Goal: Communication & Community: Ask a question

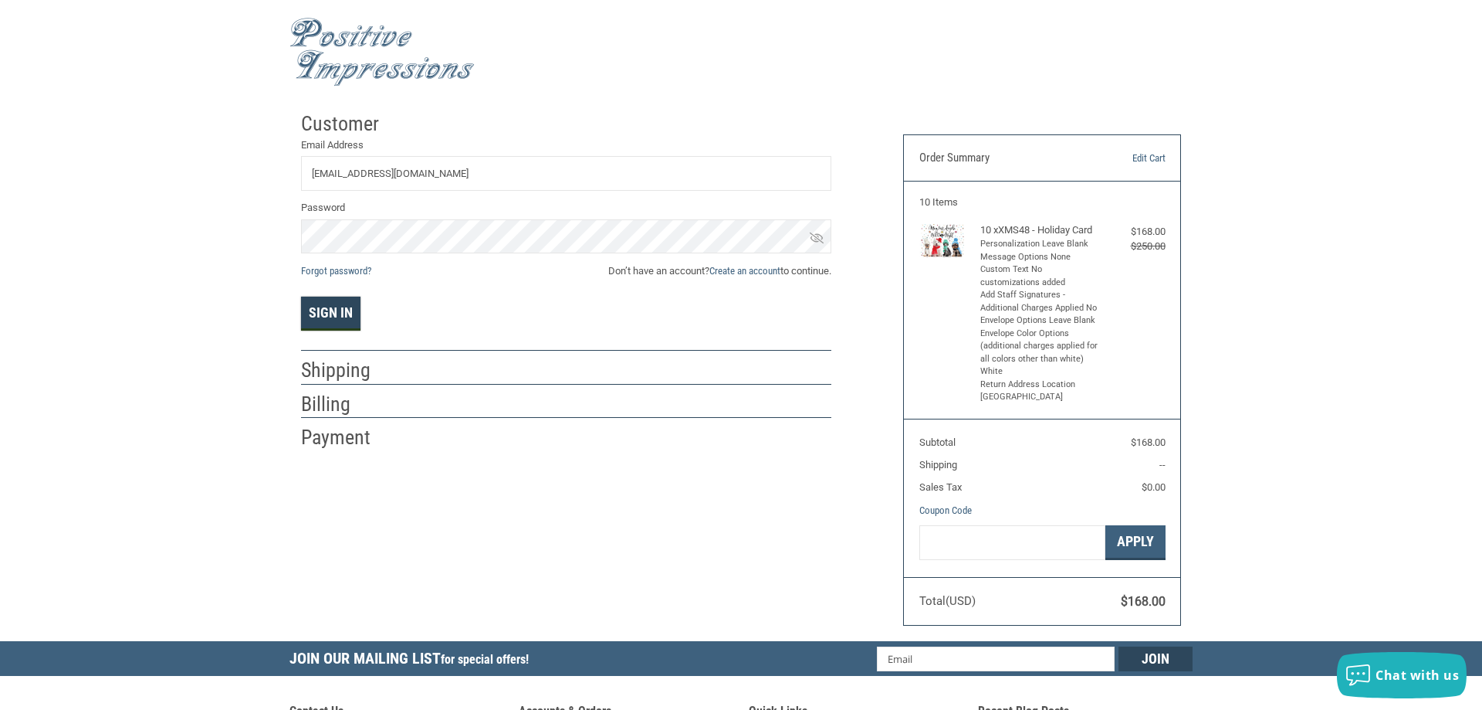
click at [323, 323] on button "Sign In" at bounding box center [330, 313] width 59 height 34
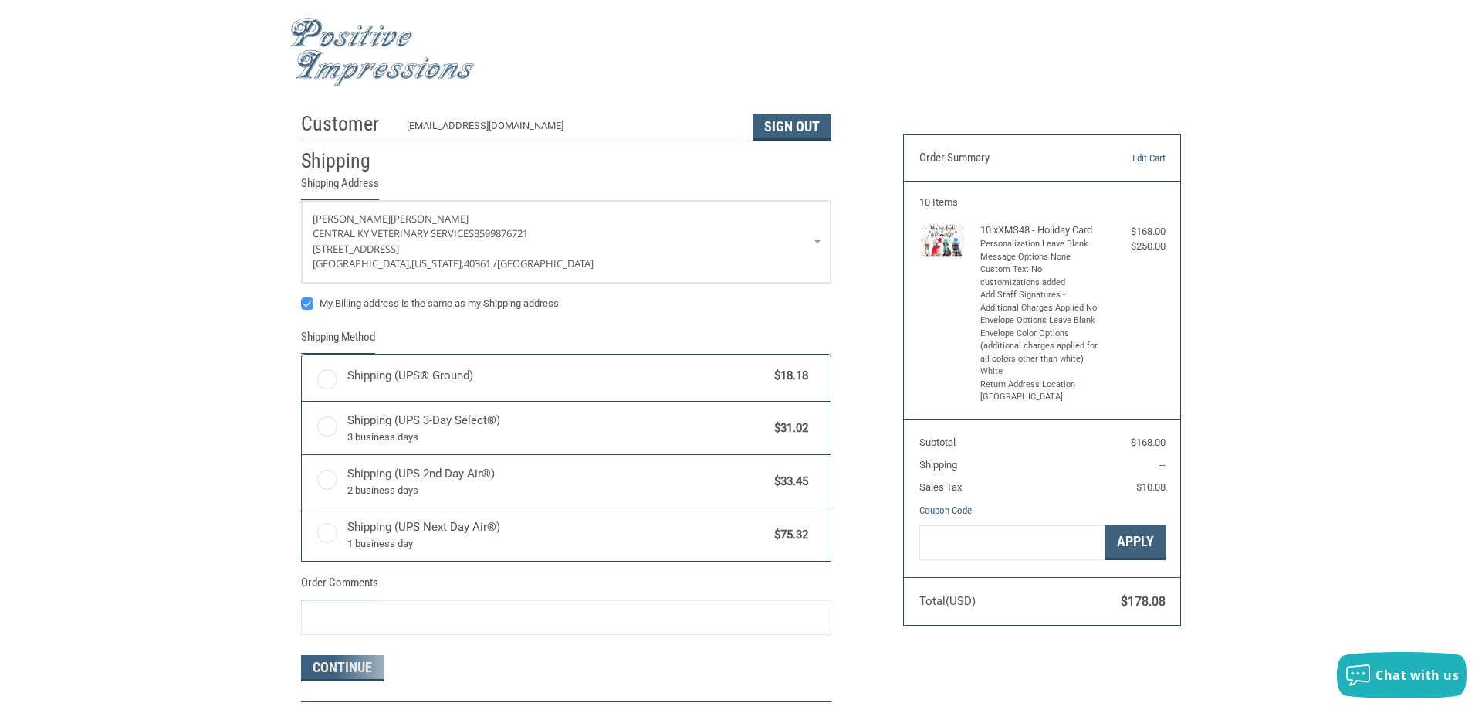
radio input "true"
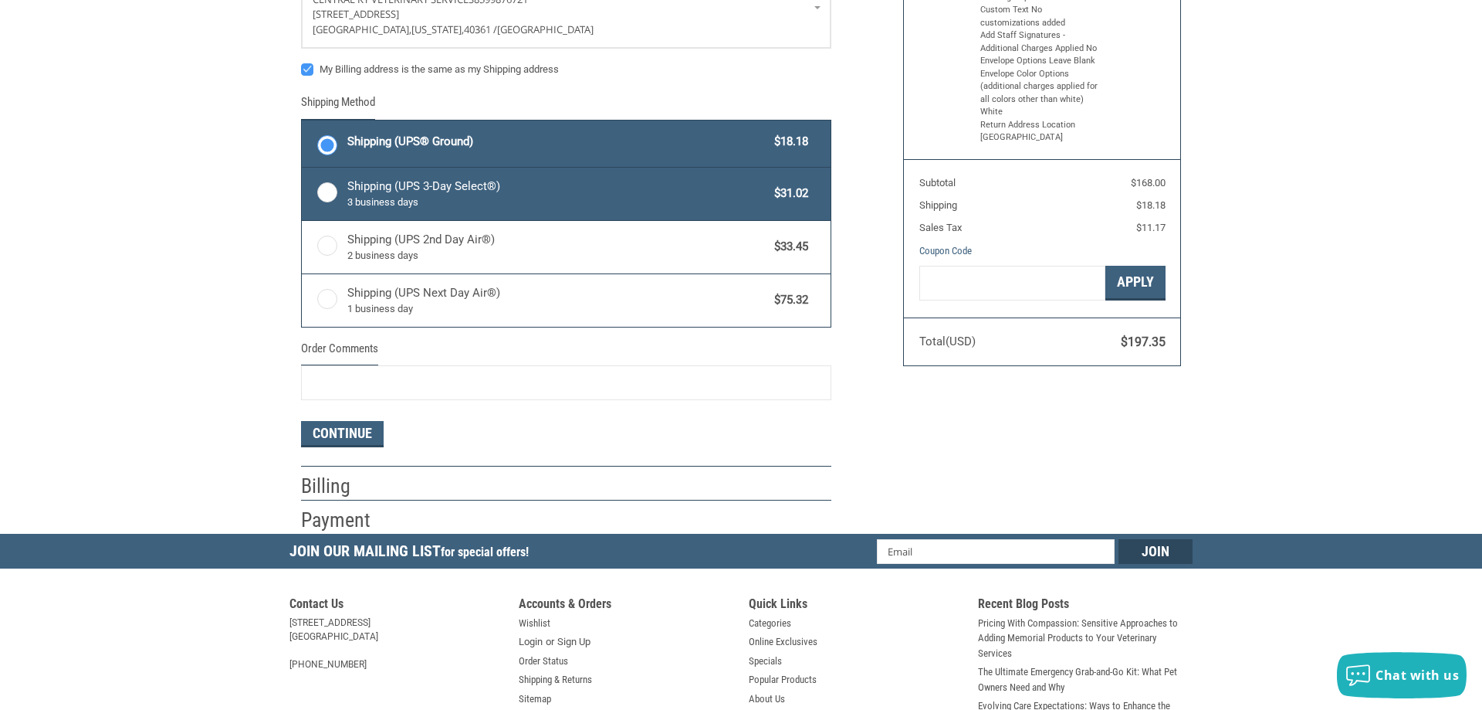
scroll to position [315, 0]
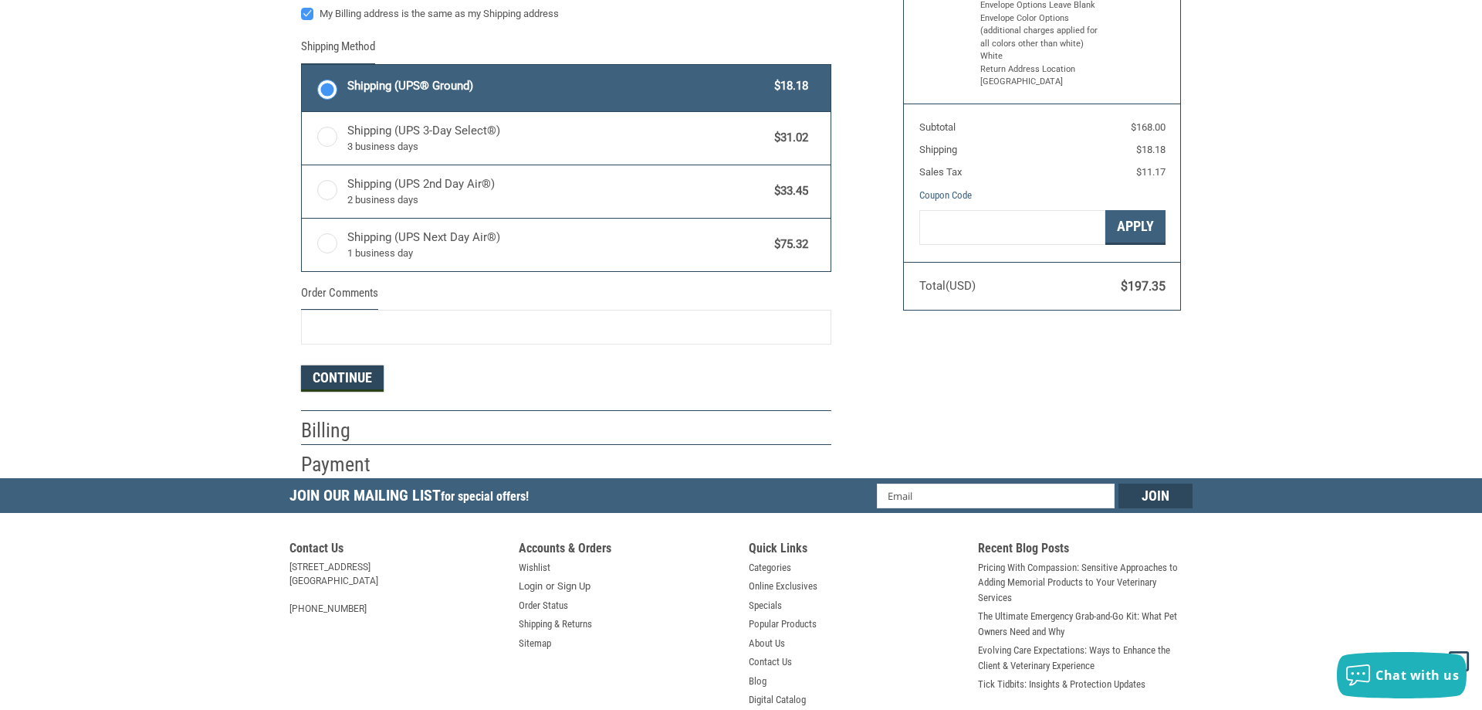
click at [340, 378] on button "Continue" at bounding box center [342, 378] width 83 height 26
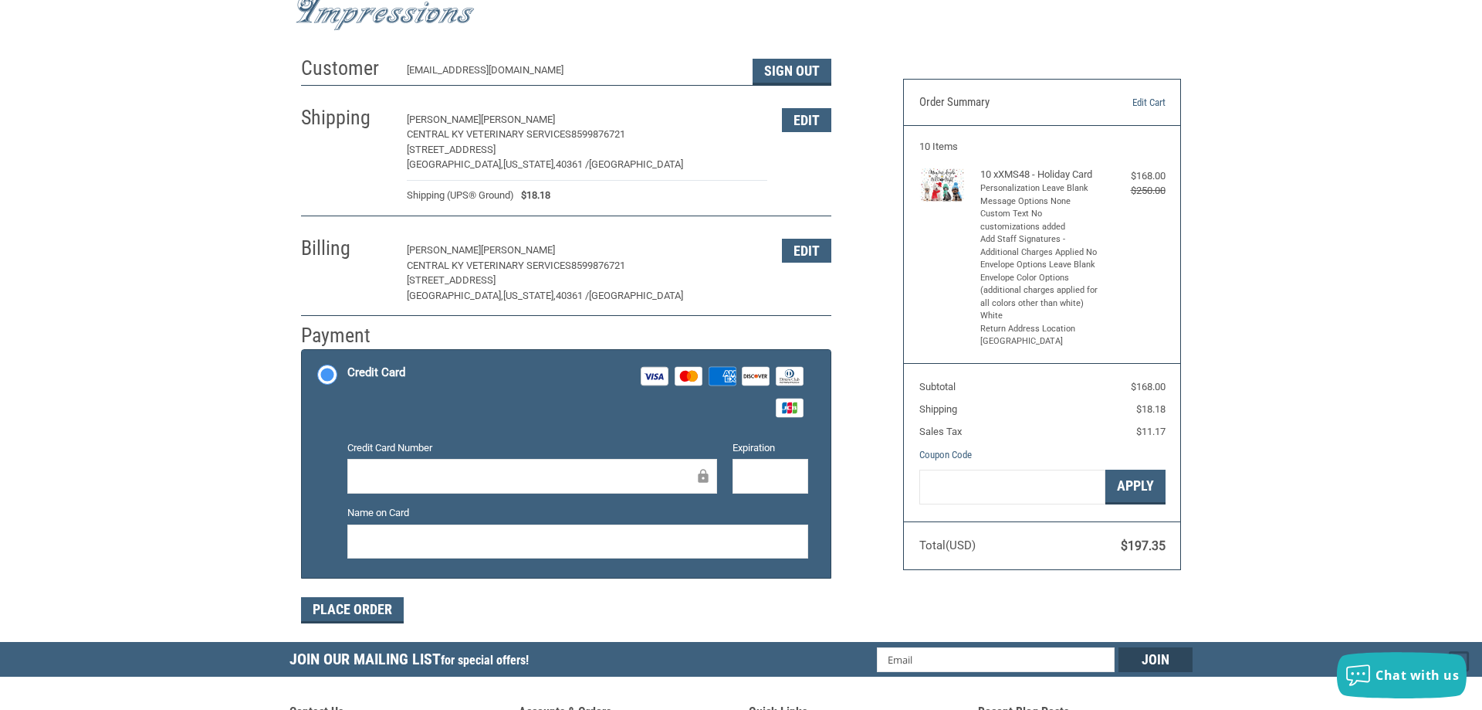
scroll to position [0, 0]
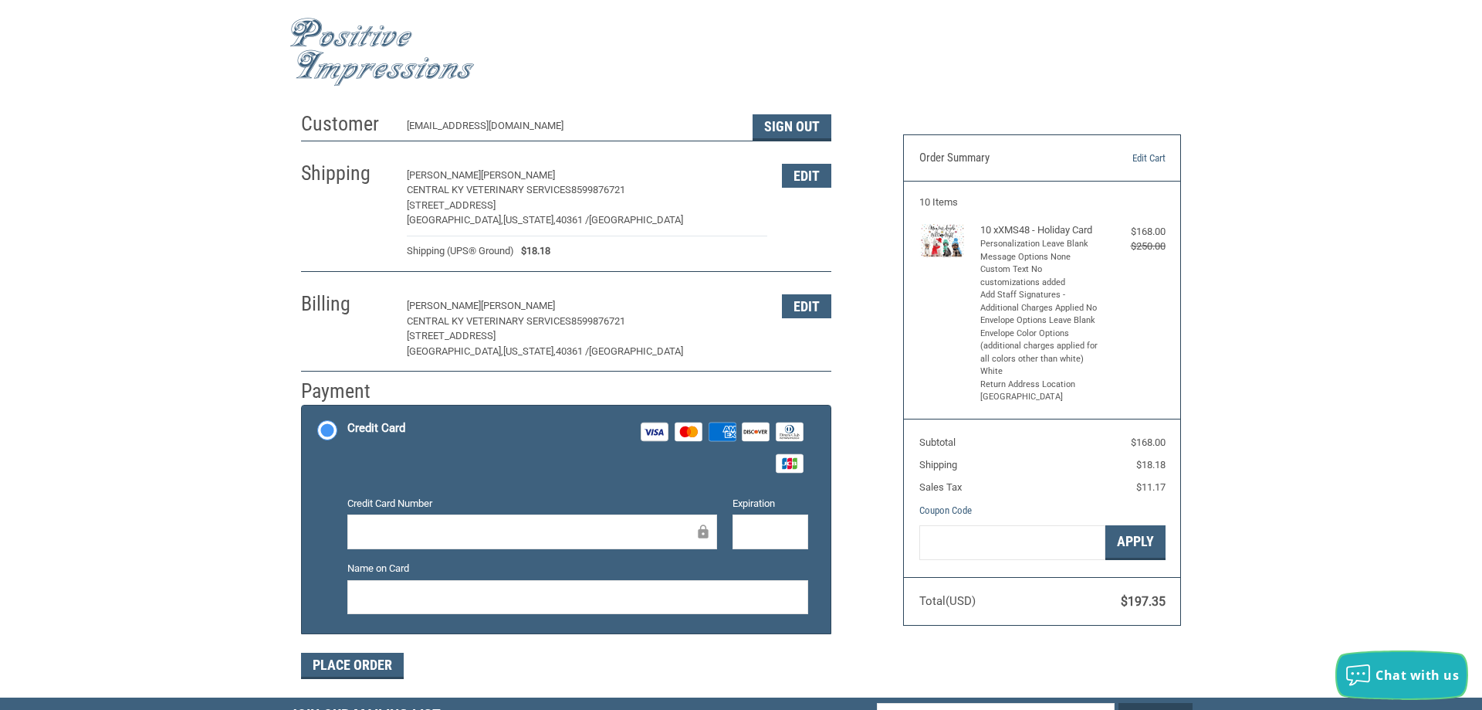
click at [1411, 668] on span "Chat with us" at bounding box center [1417, 674] width 83 height 17
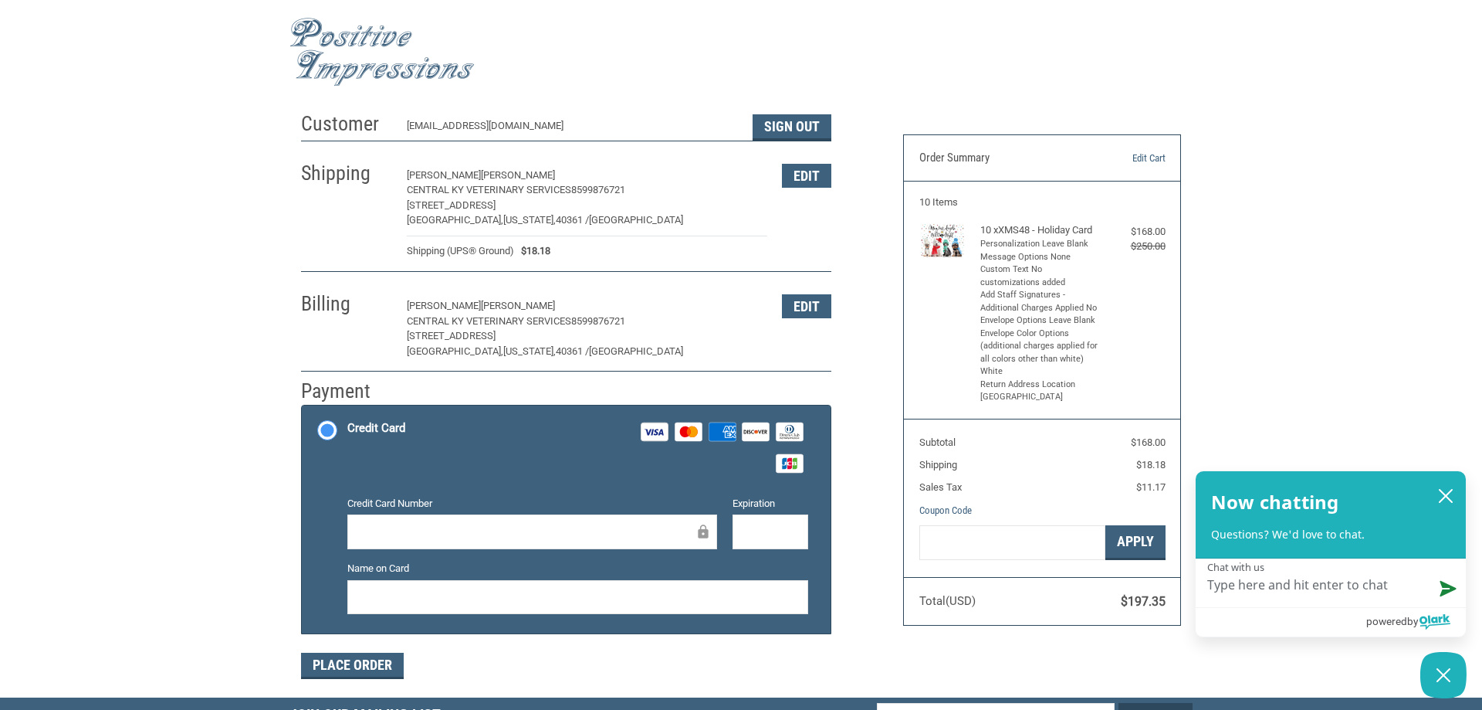
type textarea "M"
type textarea "Ma"
type textarea "May"
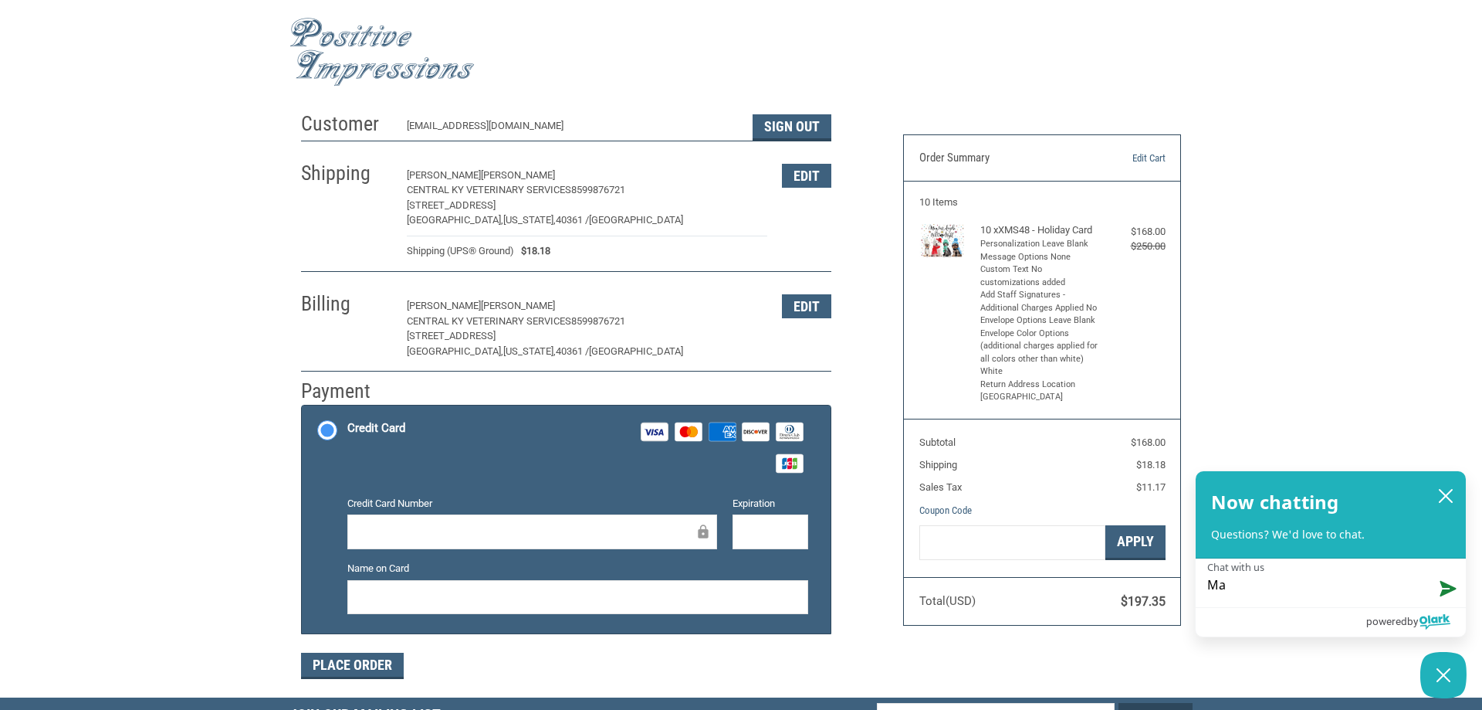
type textarea "May"
type textarea "May I"
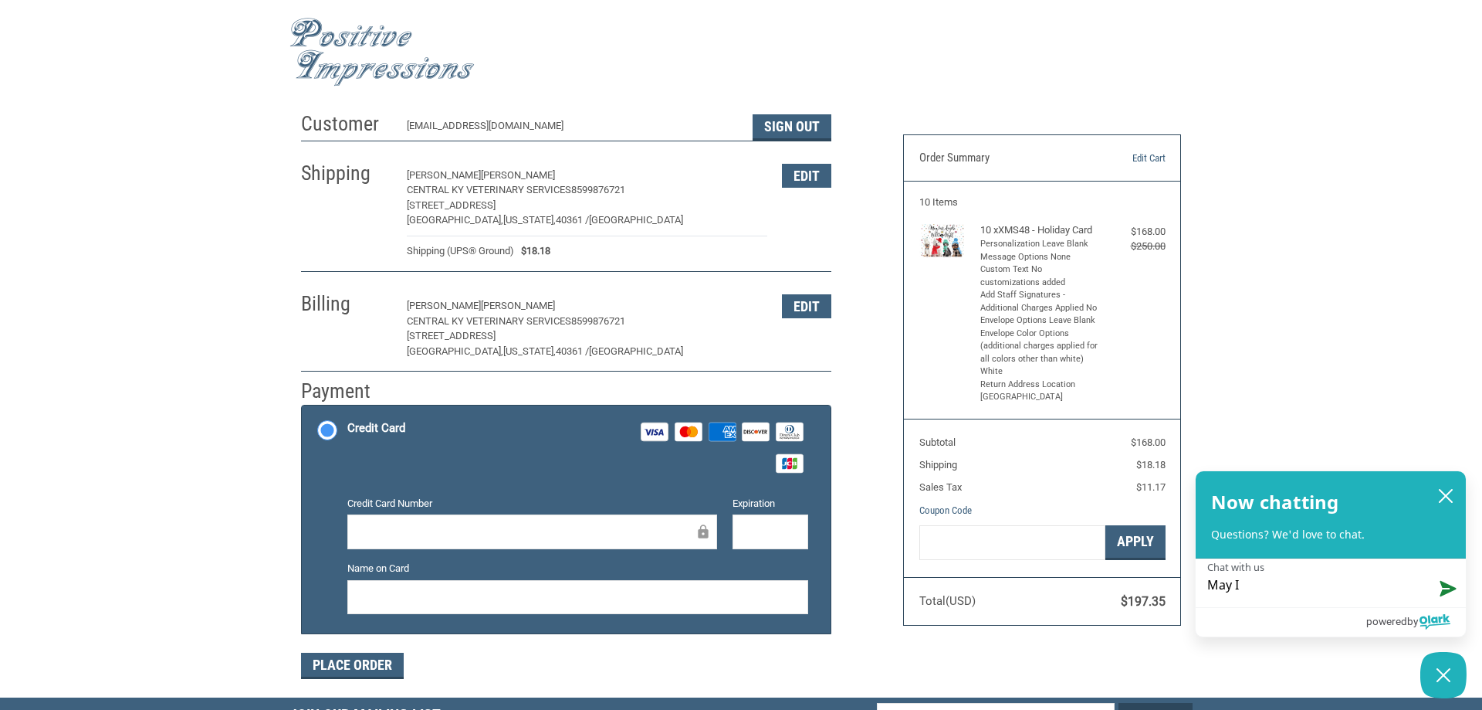
type textarea "May I"
type textarea "May I p"
type textarea "May I pl"
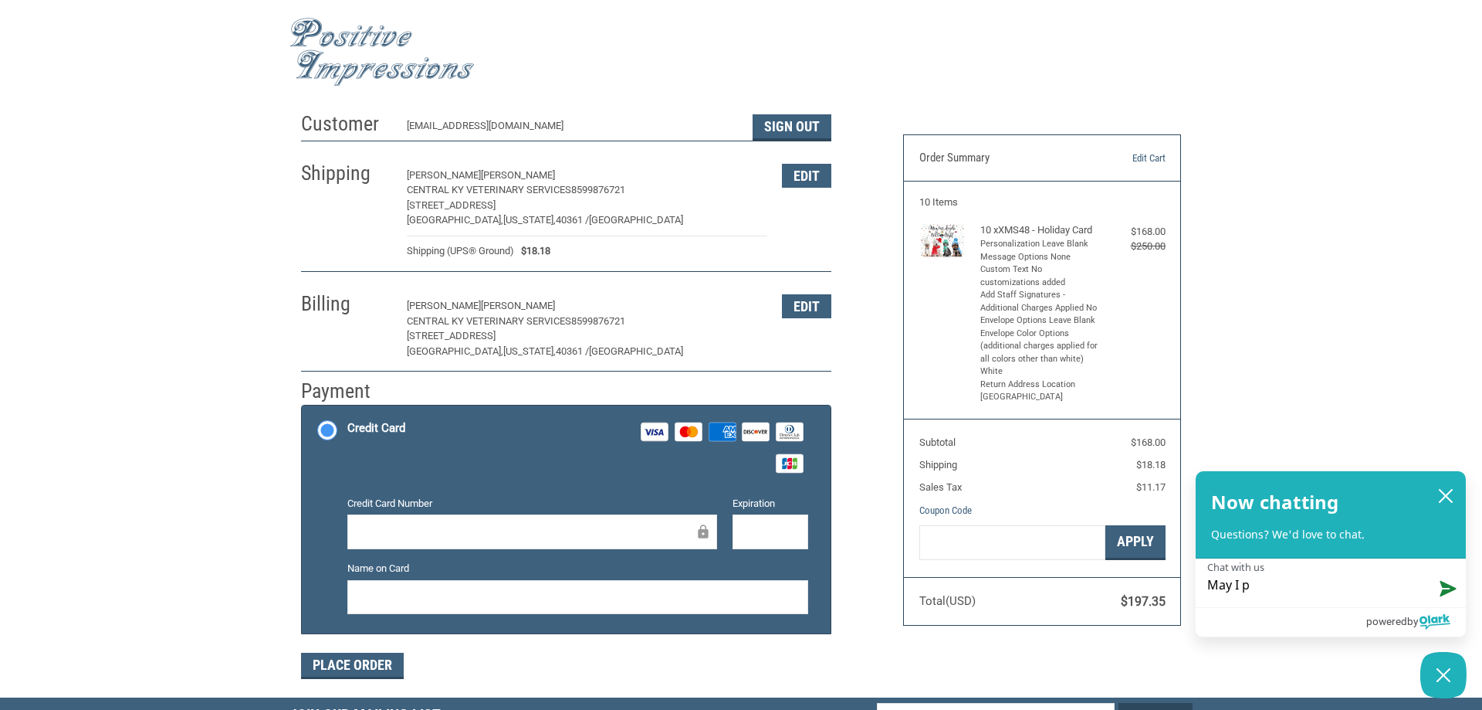
type textarea "May I pl"
type textarea "May I pla"
type textarea "May I plac"
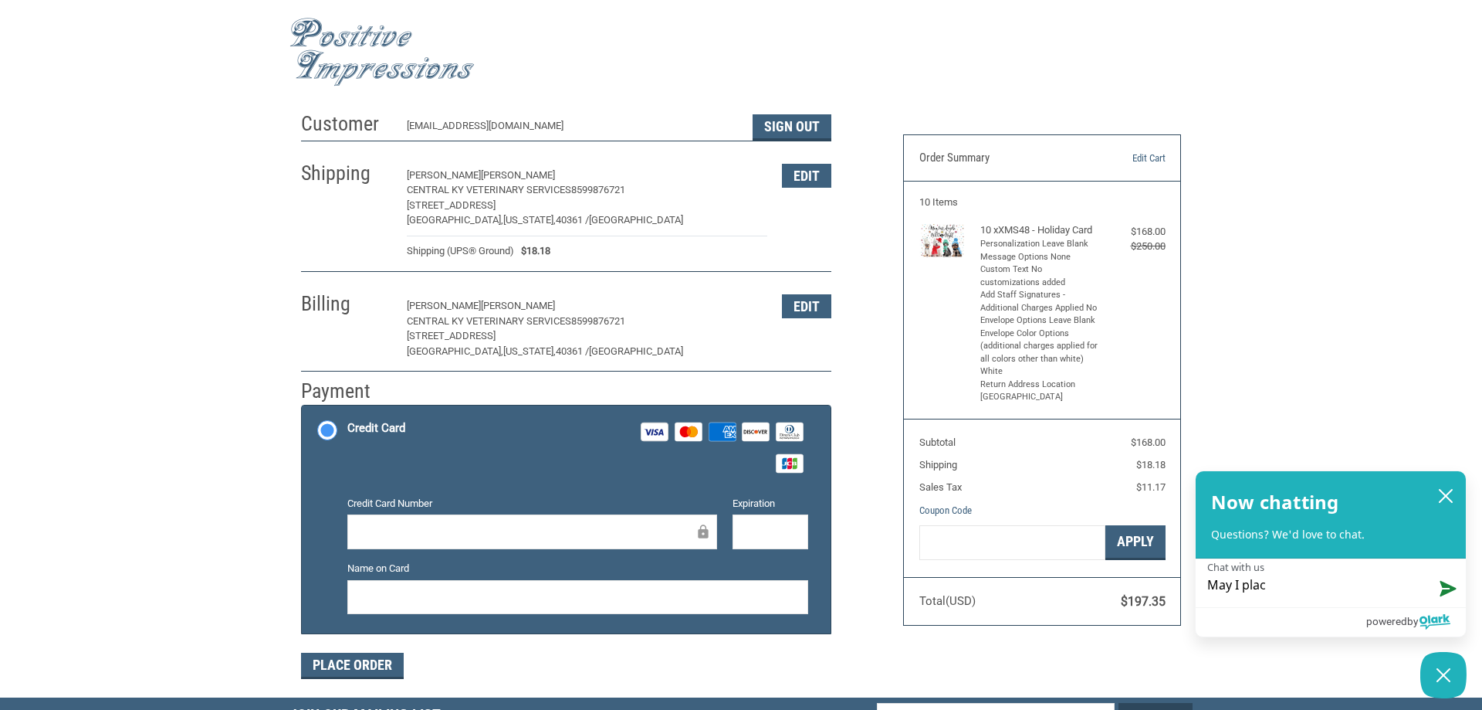
type textarea "May I place"
type textarea "May I place a"
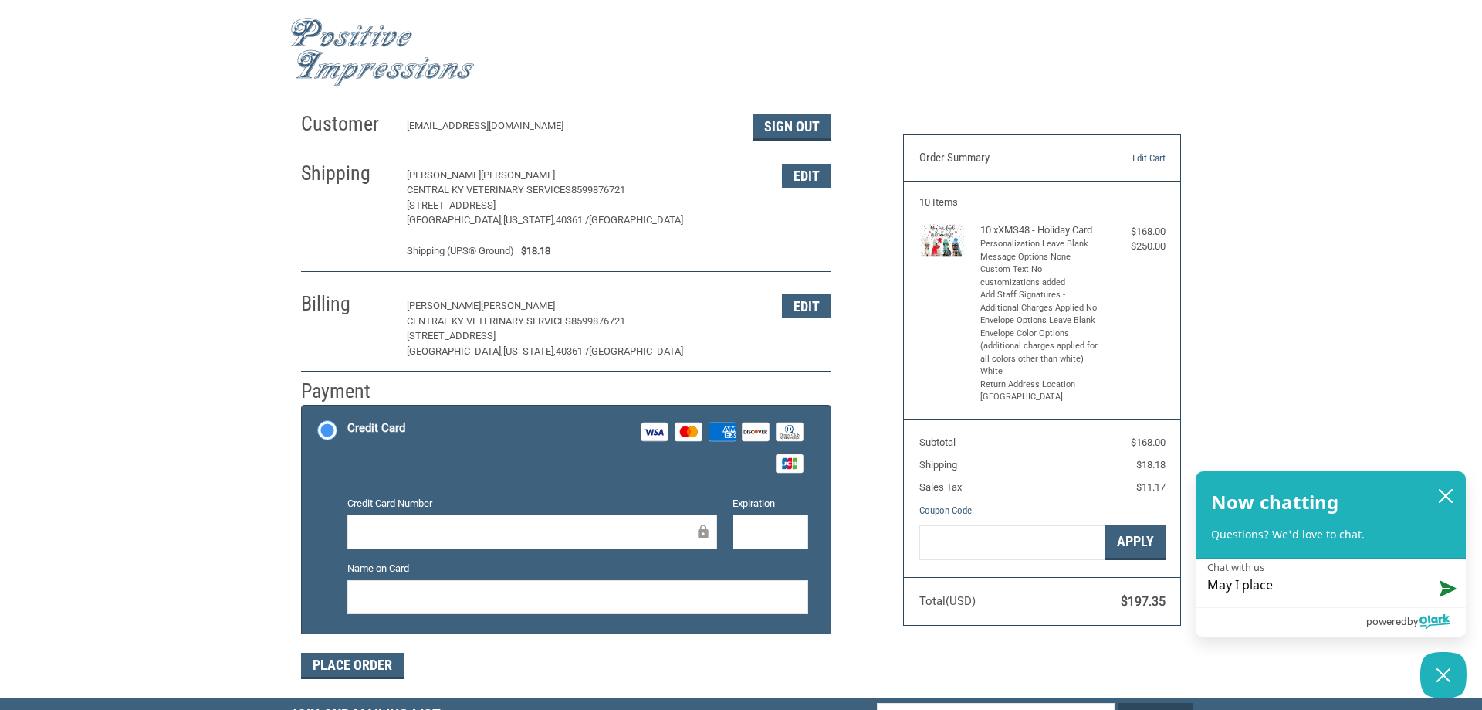
type textarea "May I place a"
type textarea "May I place an"
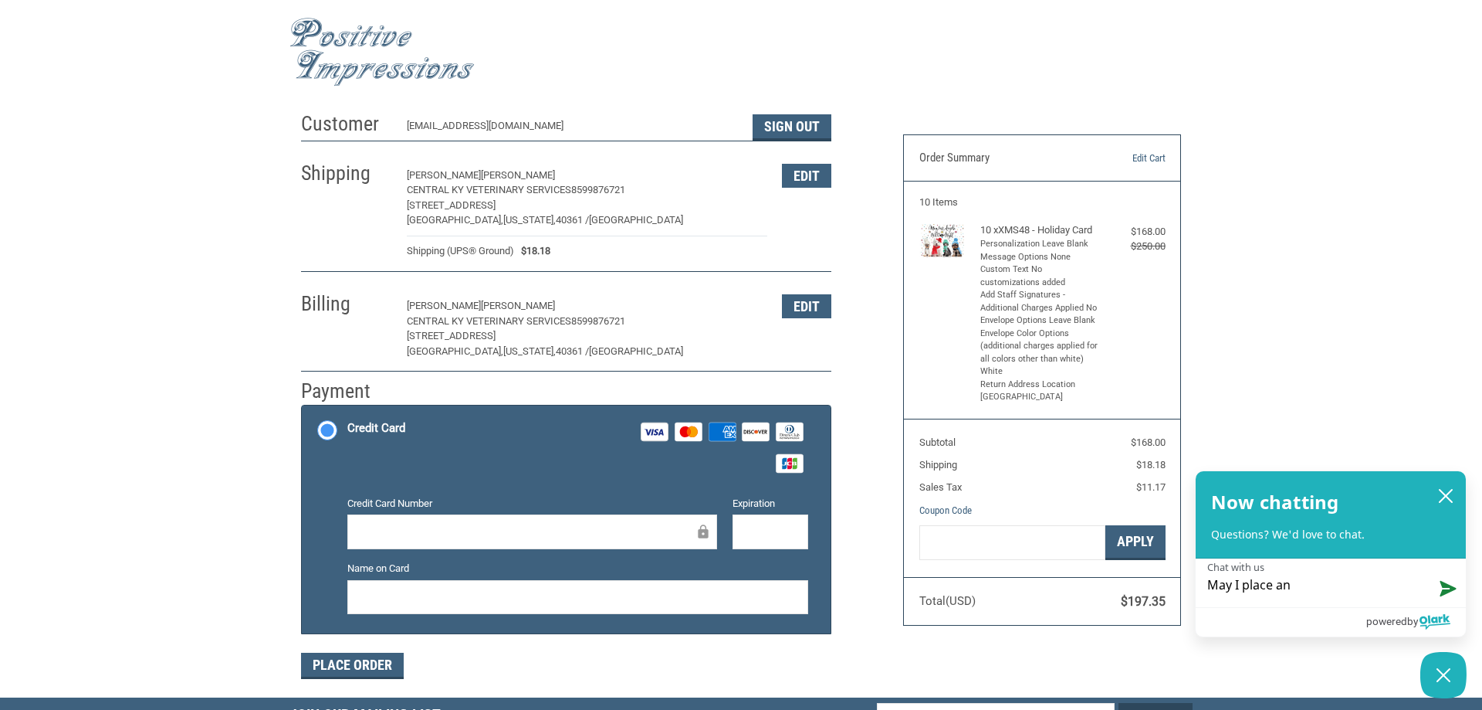
type textarea "May I place an o"
type textarea "May I place an or"
type textarea "May I place an ord"
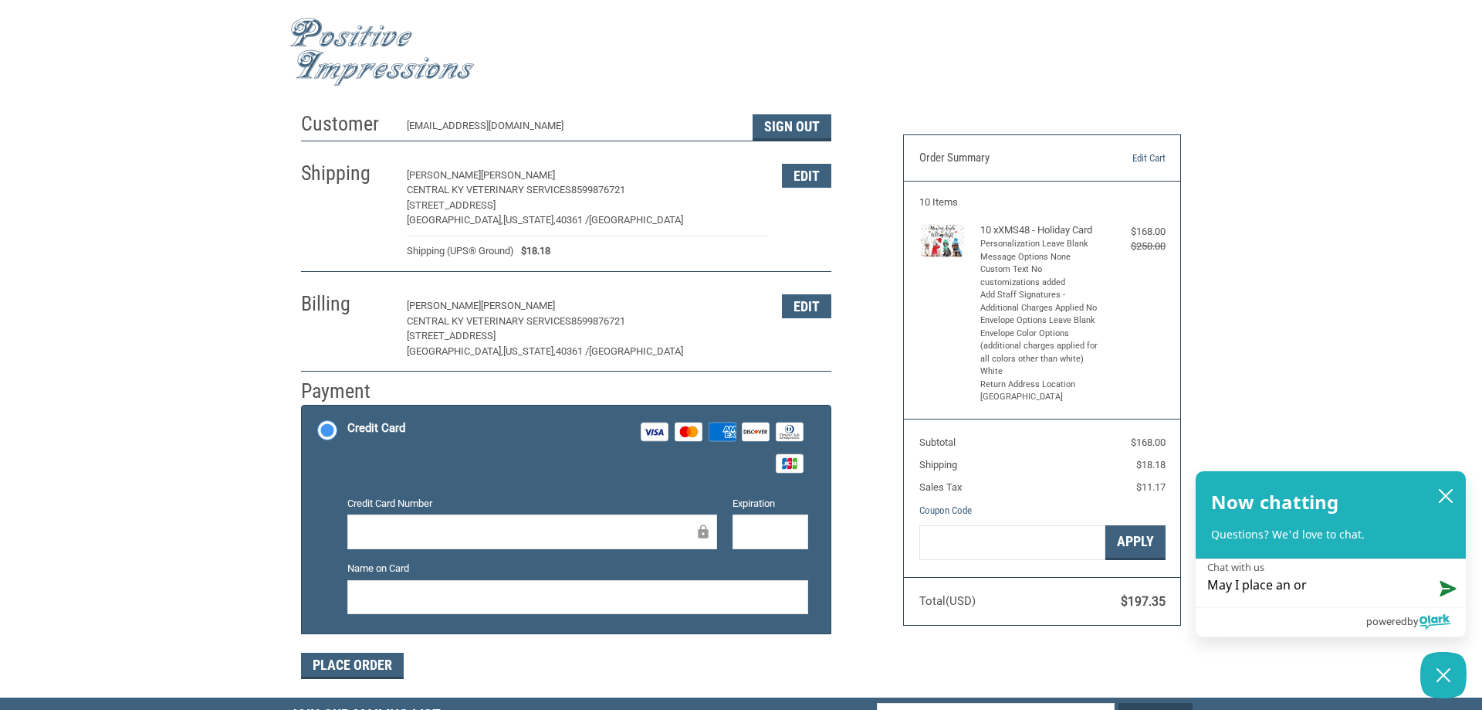
type textarea "May I place an ord"
type textarea "May I place an orde"
type textarea "May I place an order"
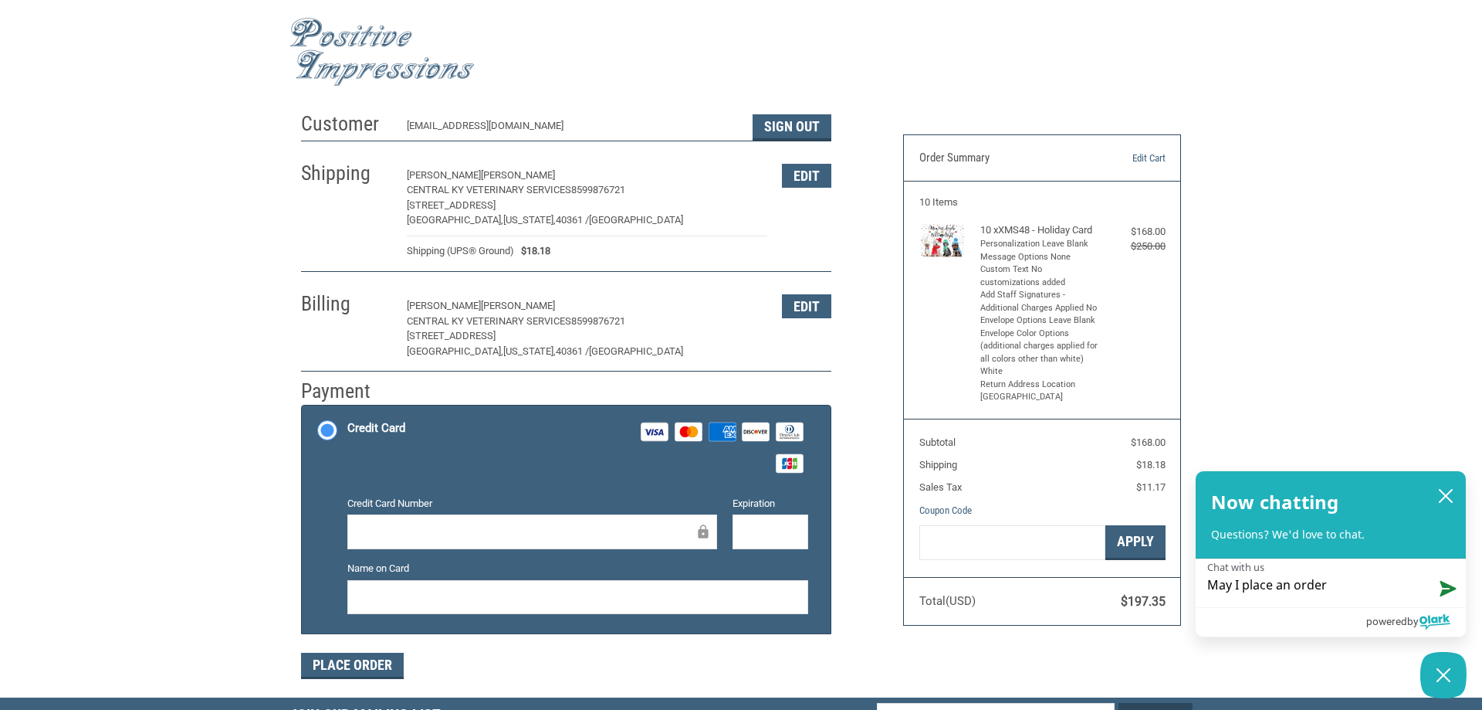
type textarea "May I place an order"
type textarea "May I place an order o"
type textarea "May I place an order on"
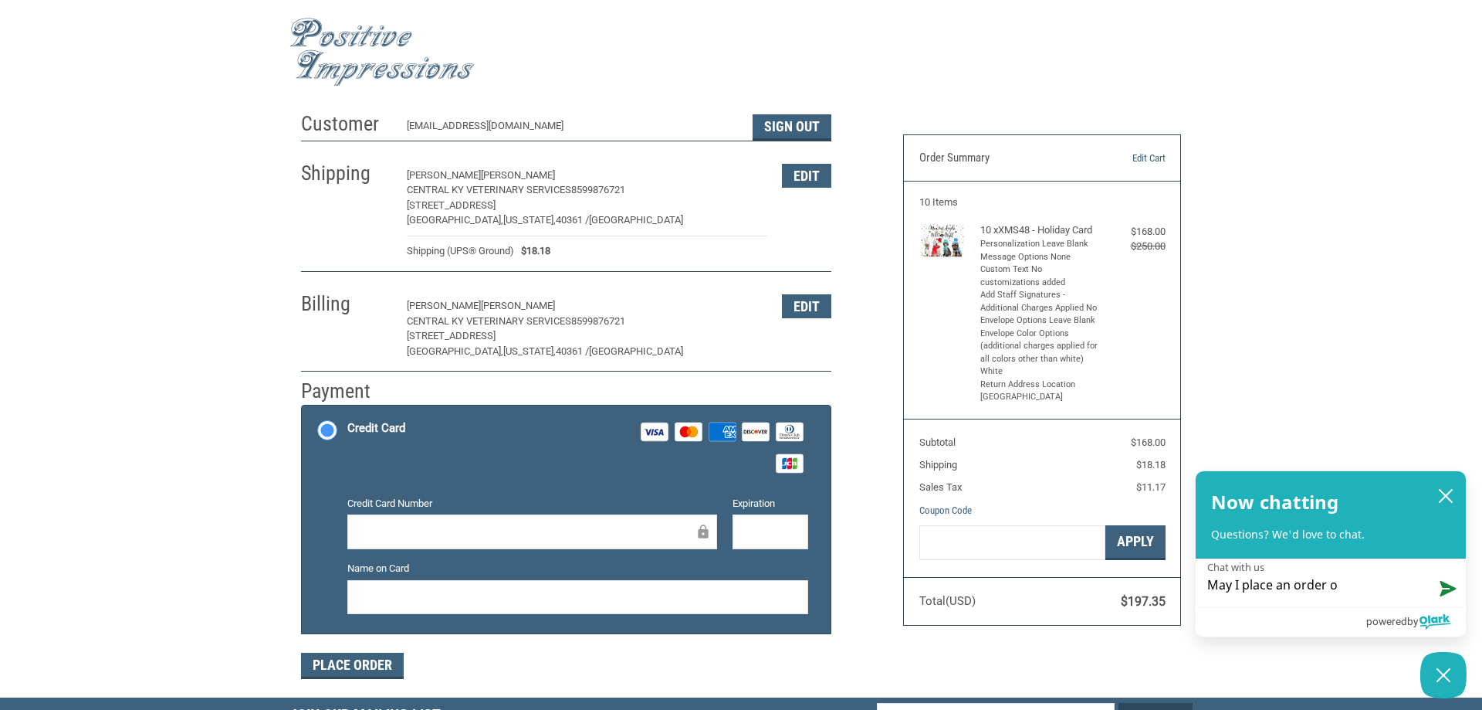
type textarea "May I place an order on"
type textarea "May I place an order onl"
type textarea "May I place an order onli"
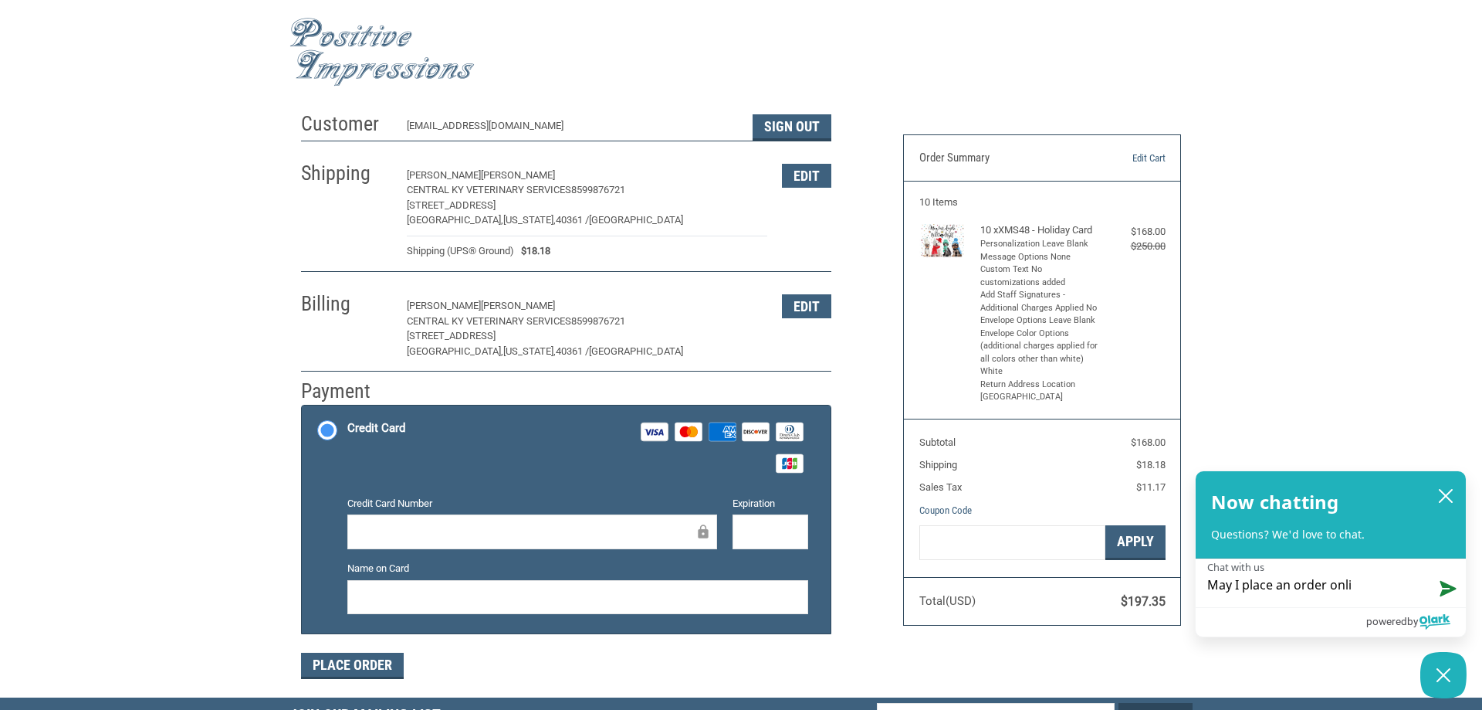
type textarea "May I place an order onlin"
type textarea "May I place an order online"
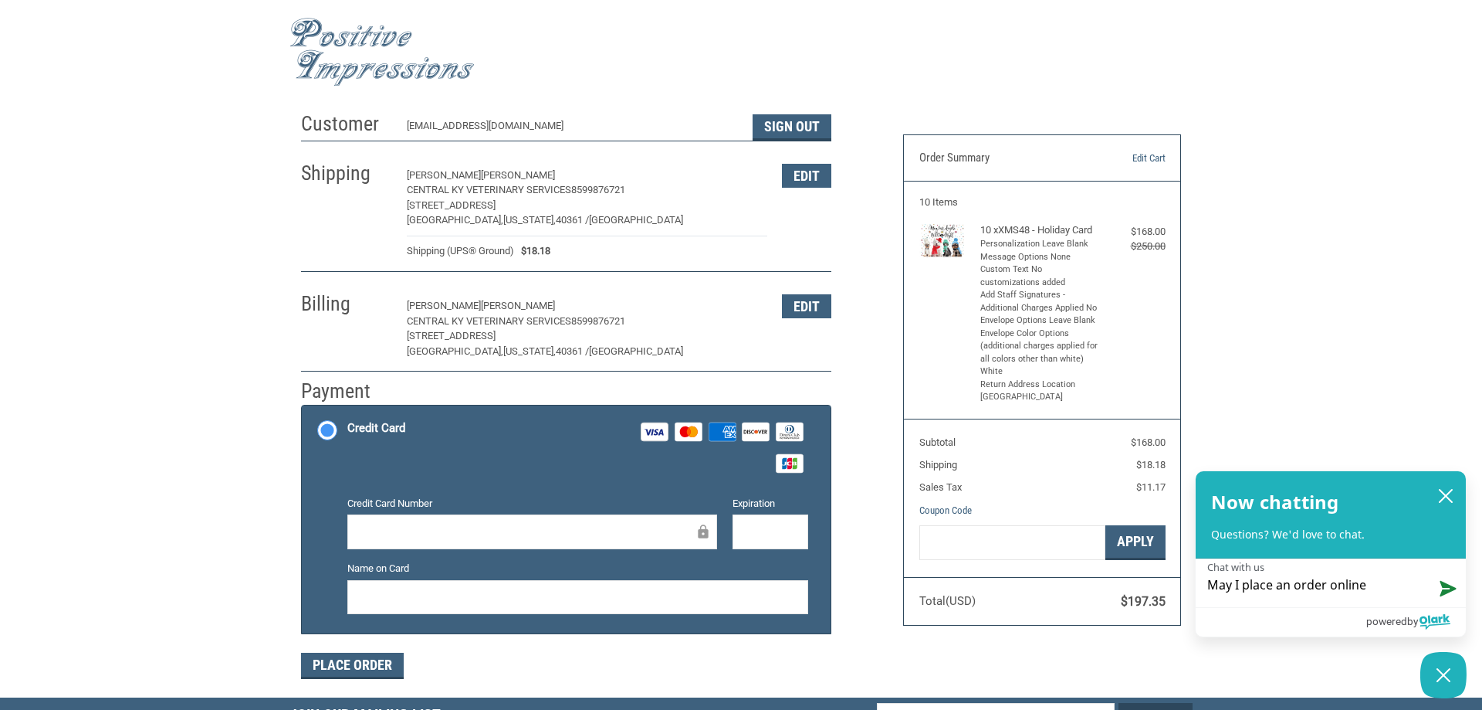
type textarea "May I place an order online"
type textarea "May I place an order online c"
type textarea "May I place an order online ch"
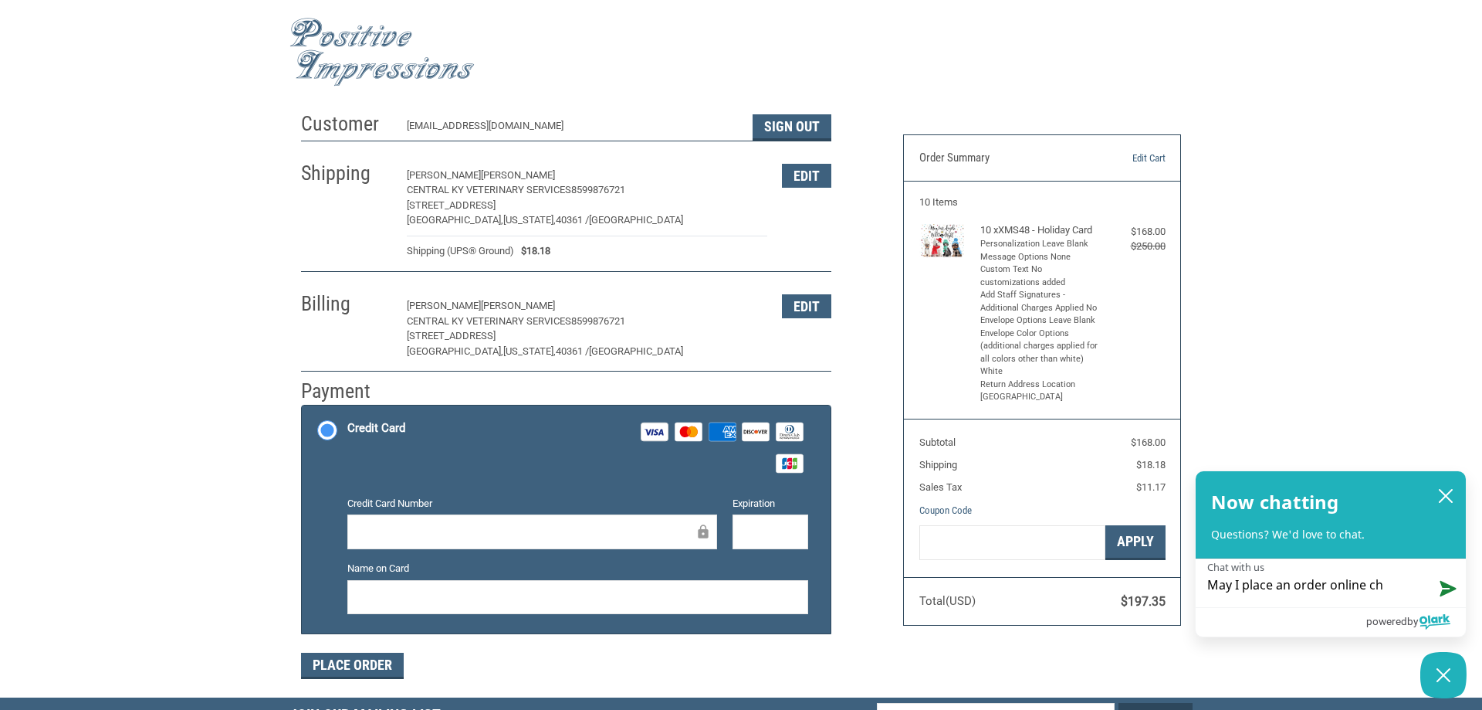
type textarea "May I place an order online cha"
type textarea "May I place an order online chat"
type textarea "May I place an order online chatt"
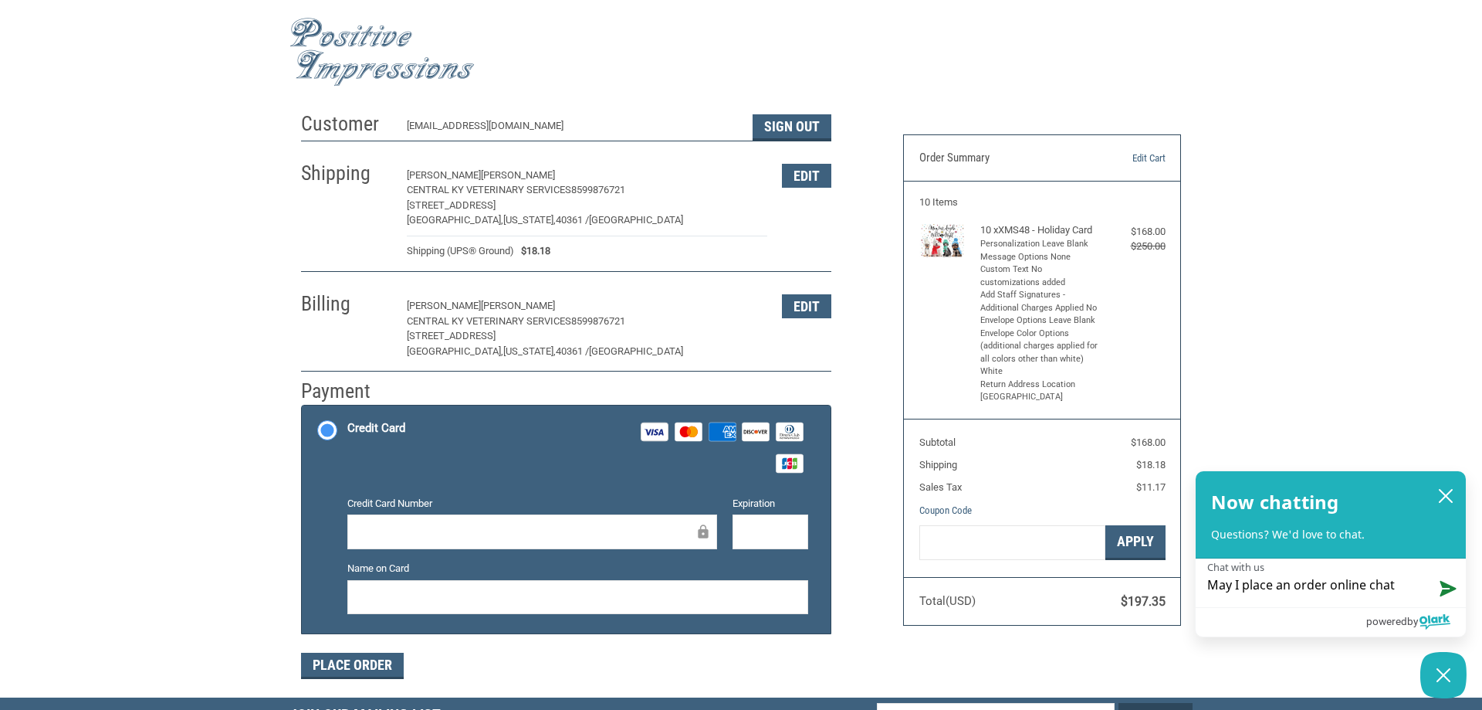
type textarea "May I place an order online chatt"
type textarea "May I place an order online chatti"
type textarea "May I place an order online [PERSON_NAME]"
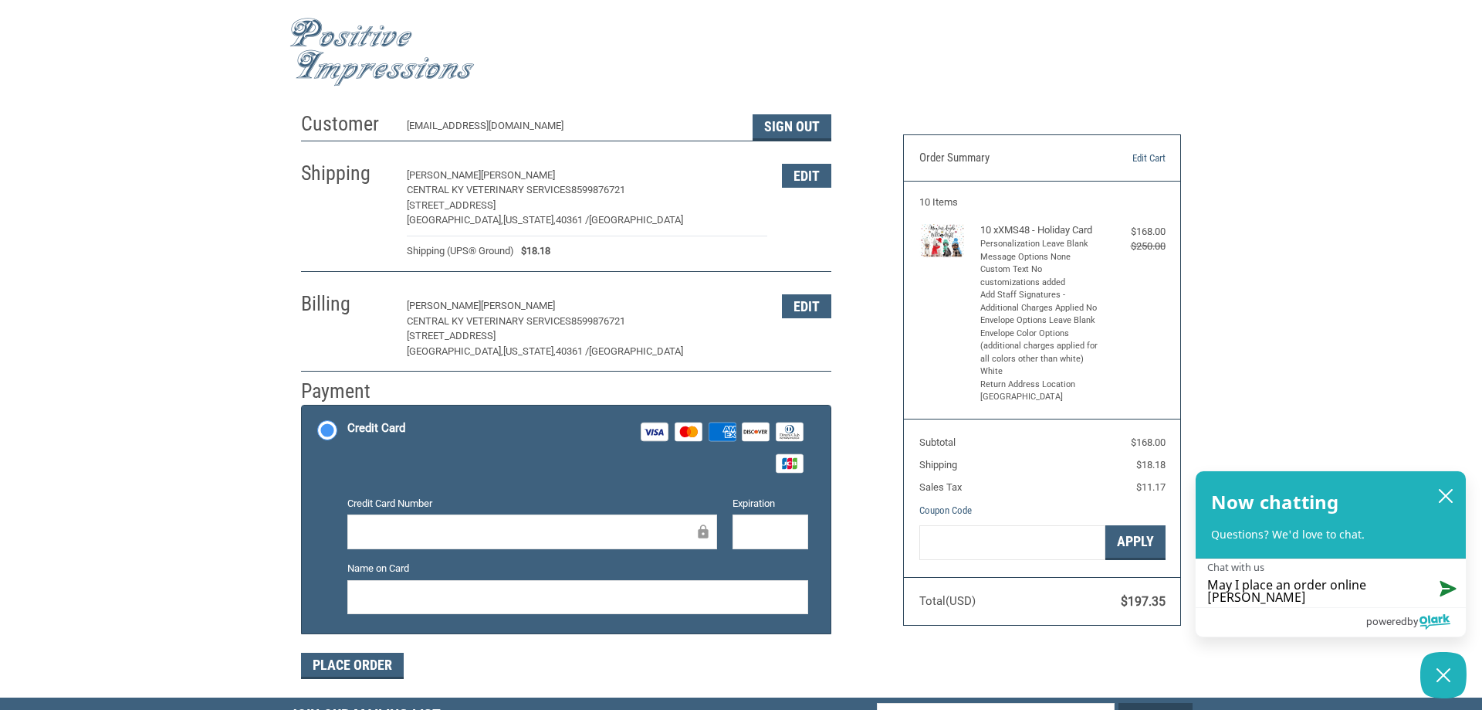
type textarea "May I place an order online chatting"
type textarea "May I place an order online chatting a"
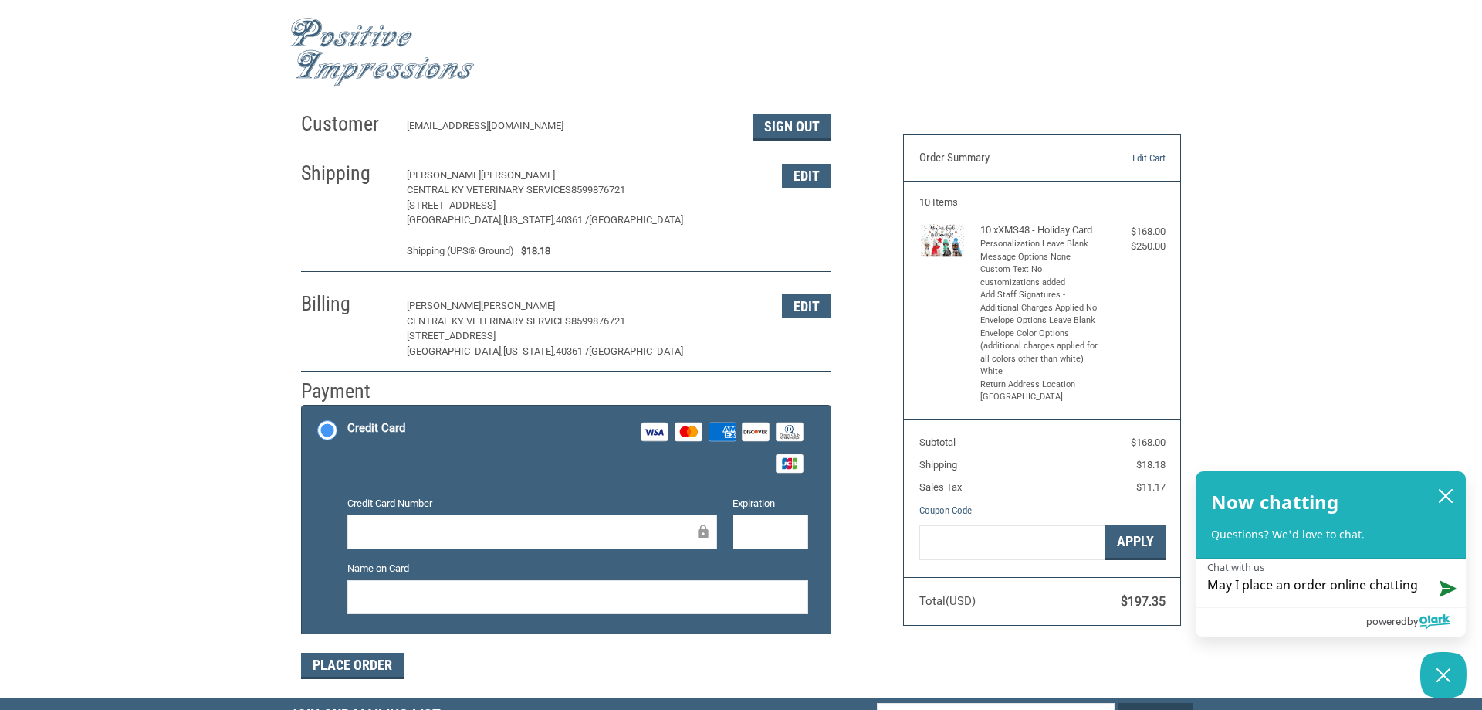
type textarea "May I place an order online chatting a"
type textarea "May I place an order online chatting an"
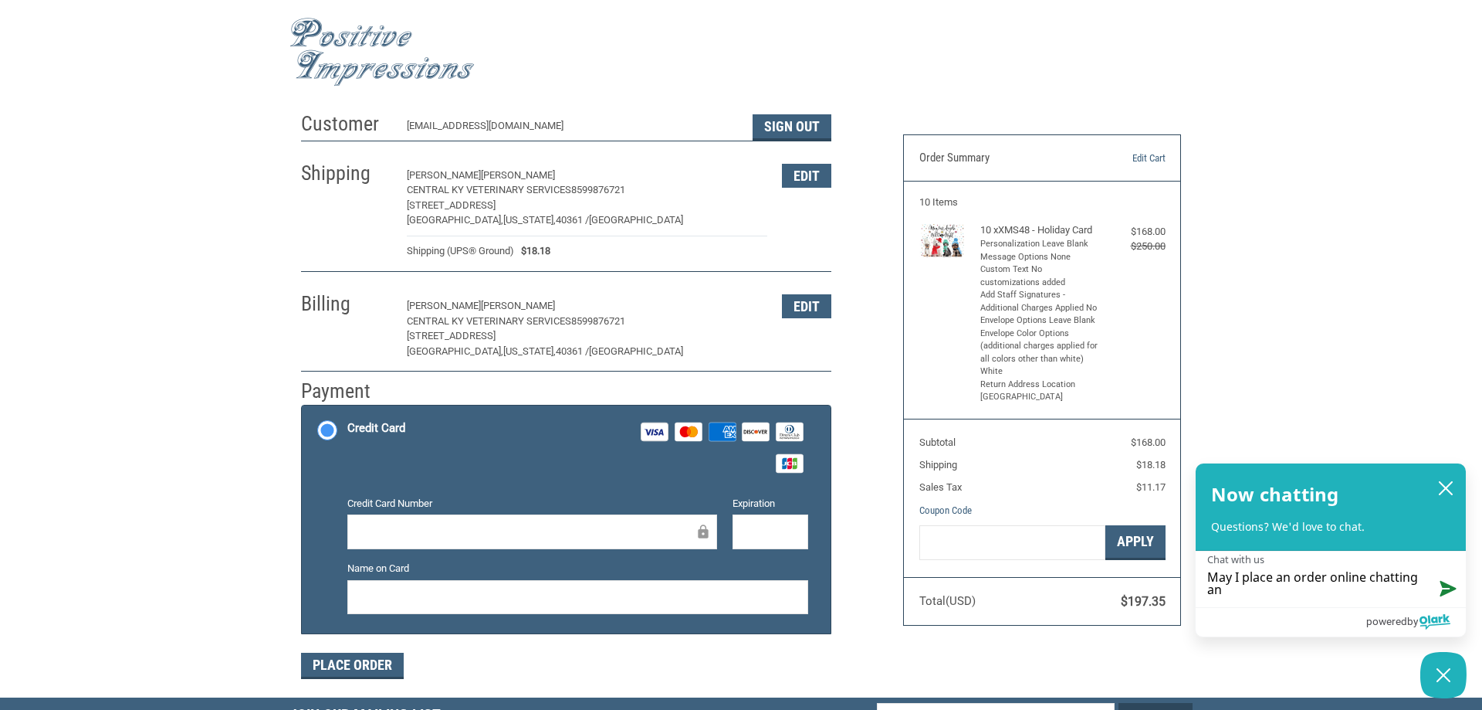
type textarea "May I place an order online chatting and"
type textarea "May I place an order online chatting and b"
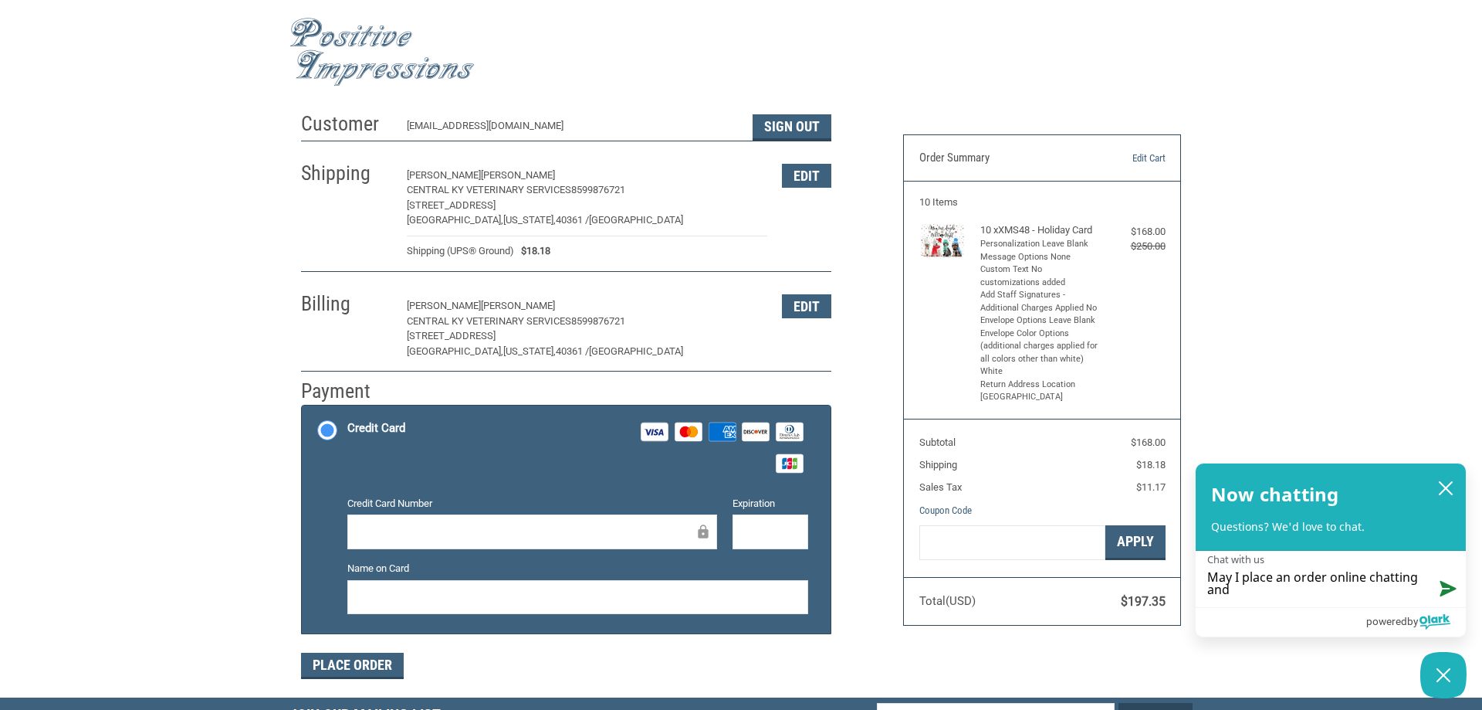
type textarea "May I place an order online chatting and b"
type textarea "May I place an order online chatting and be"
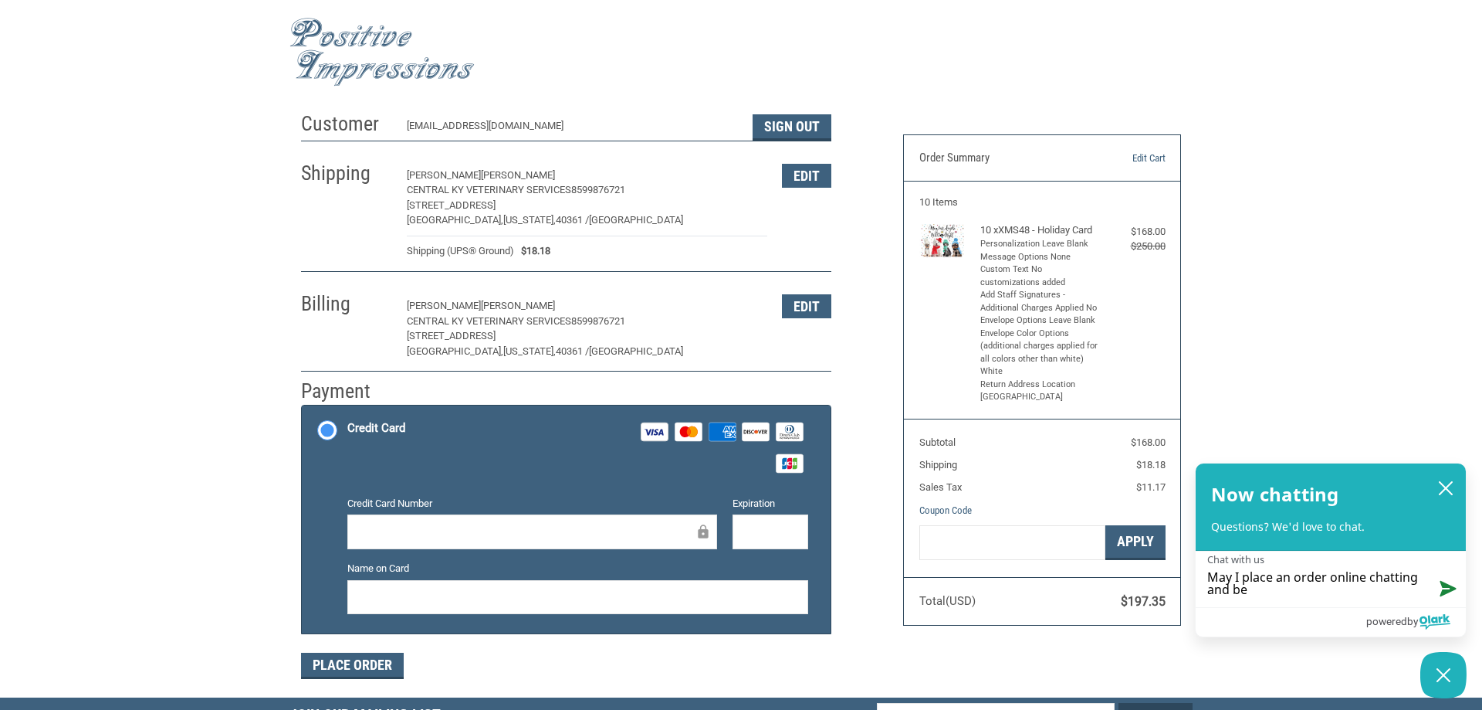
type textarea "May I place an order online chatting and be b"
type textarea "May I place an order online chatting and be bi"
type textarea "May I place an order online chatting and be bil"
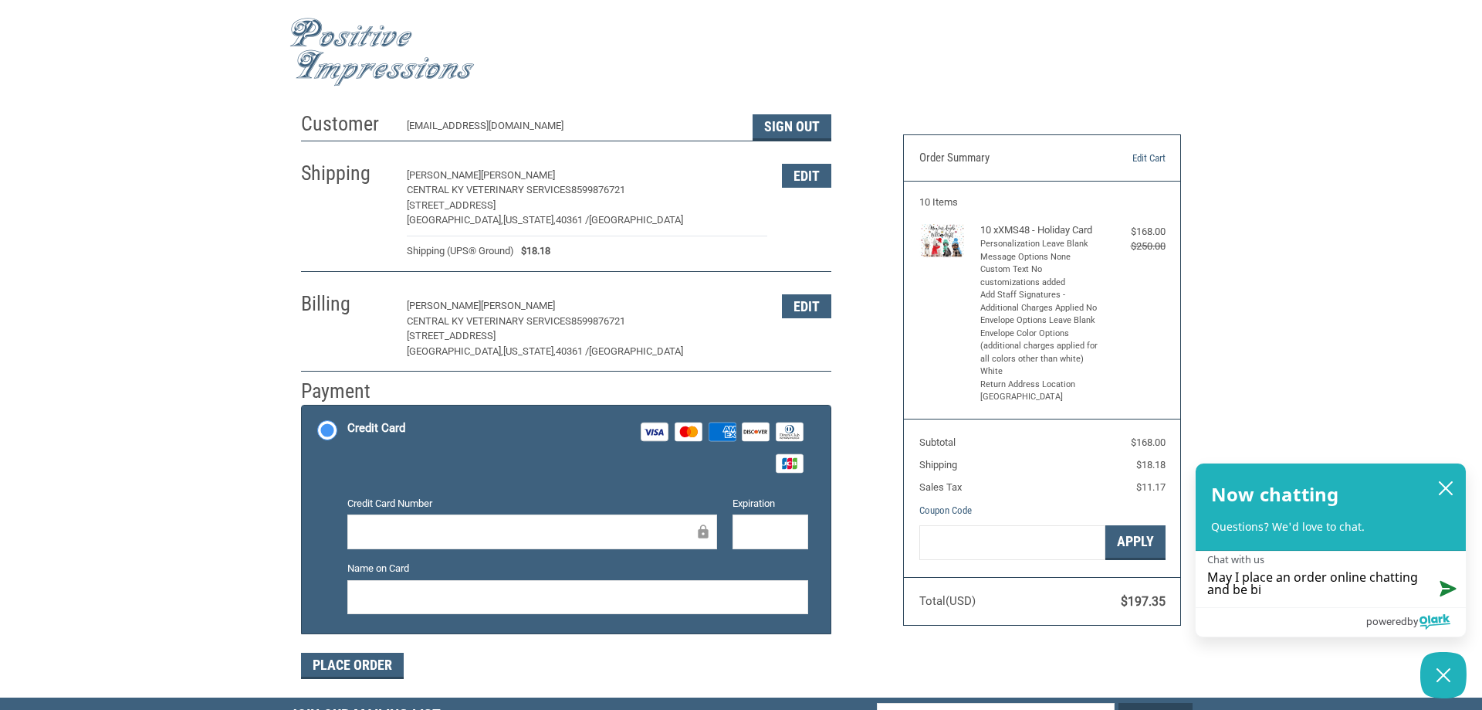
type textarea "May I place an order online chatting and be bil"
type textarea "May I place an order online chatting and be bill"
type textarea "May I place an order online chatting and be bille"
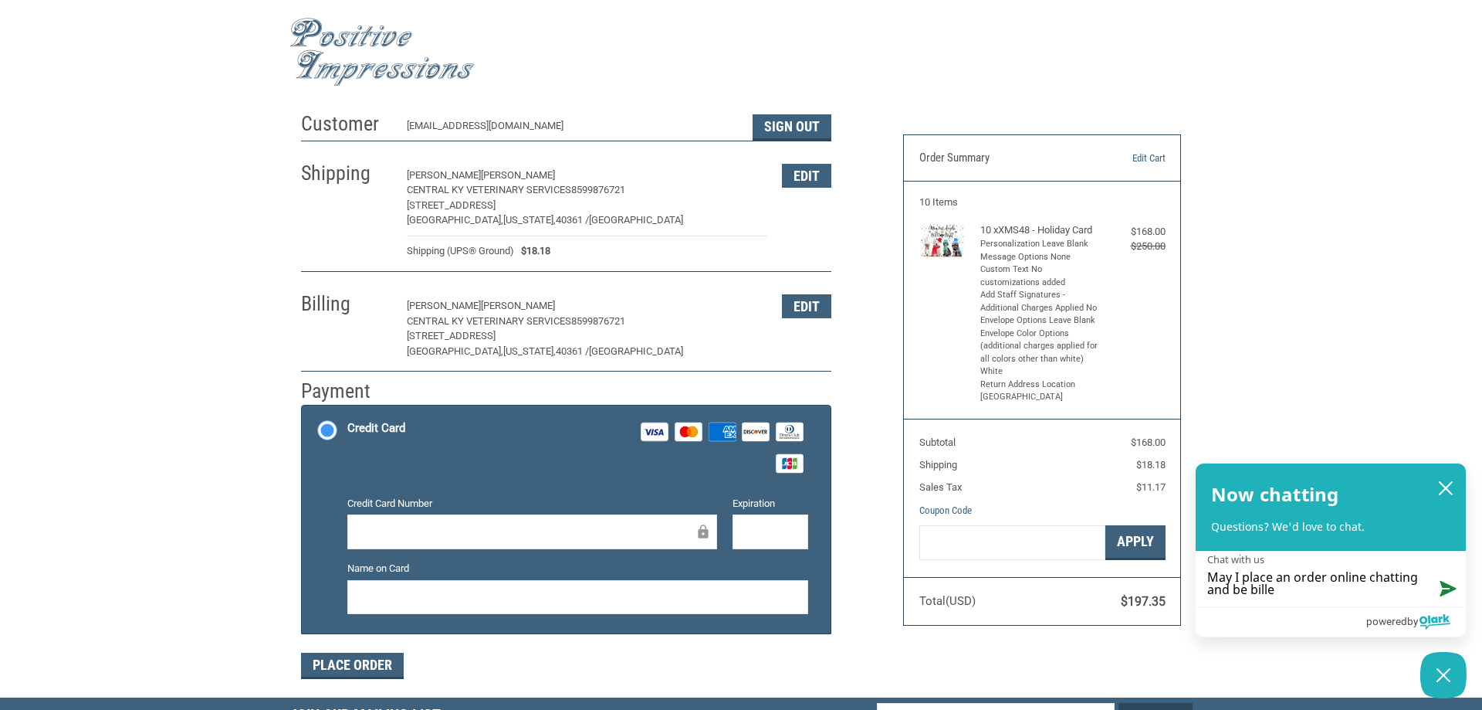
type textarea "May I place an order online chatting and be billed"
type textarea "May I place an order online chatting and be billed?"
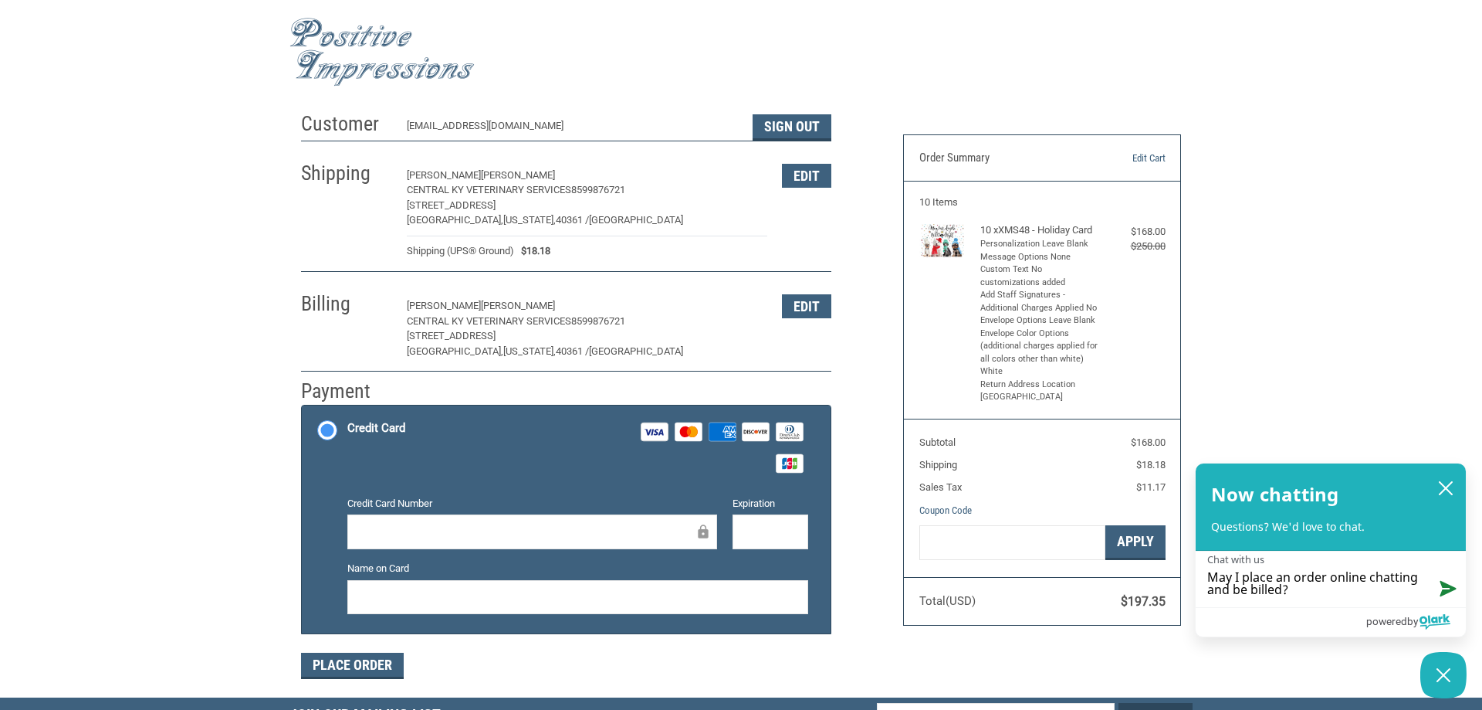
type textarea "May I place an order online chatting and be billed?"
type textarea "May I place an order online chatting and be billed? O"
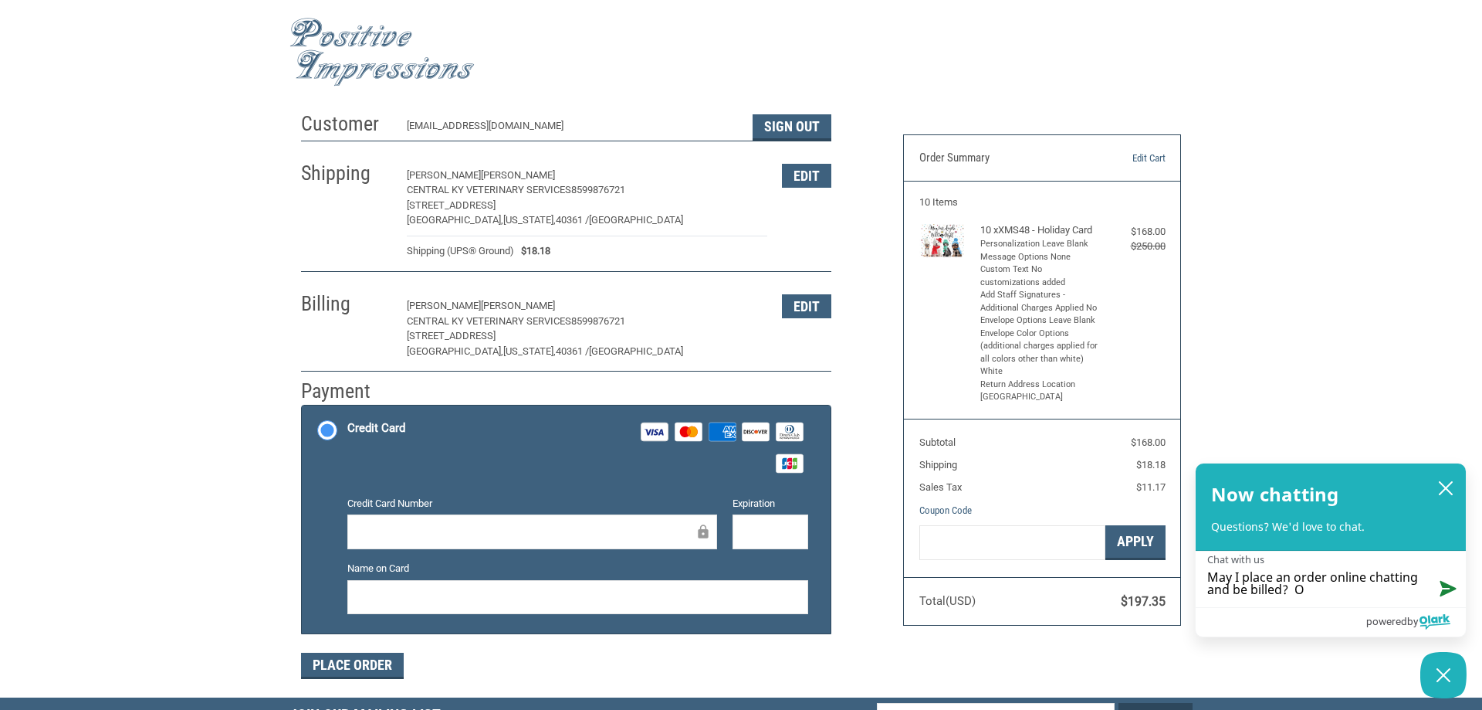
type textarea "May I place an order online chatting and be billed? Ou"
type textarea "May I place an order online chatting and be billed? Our"
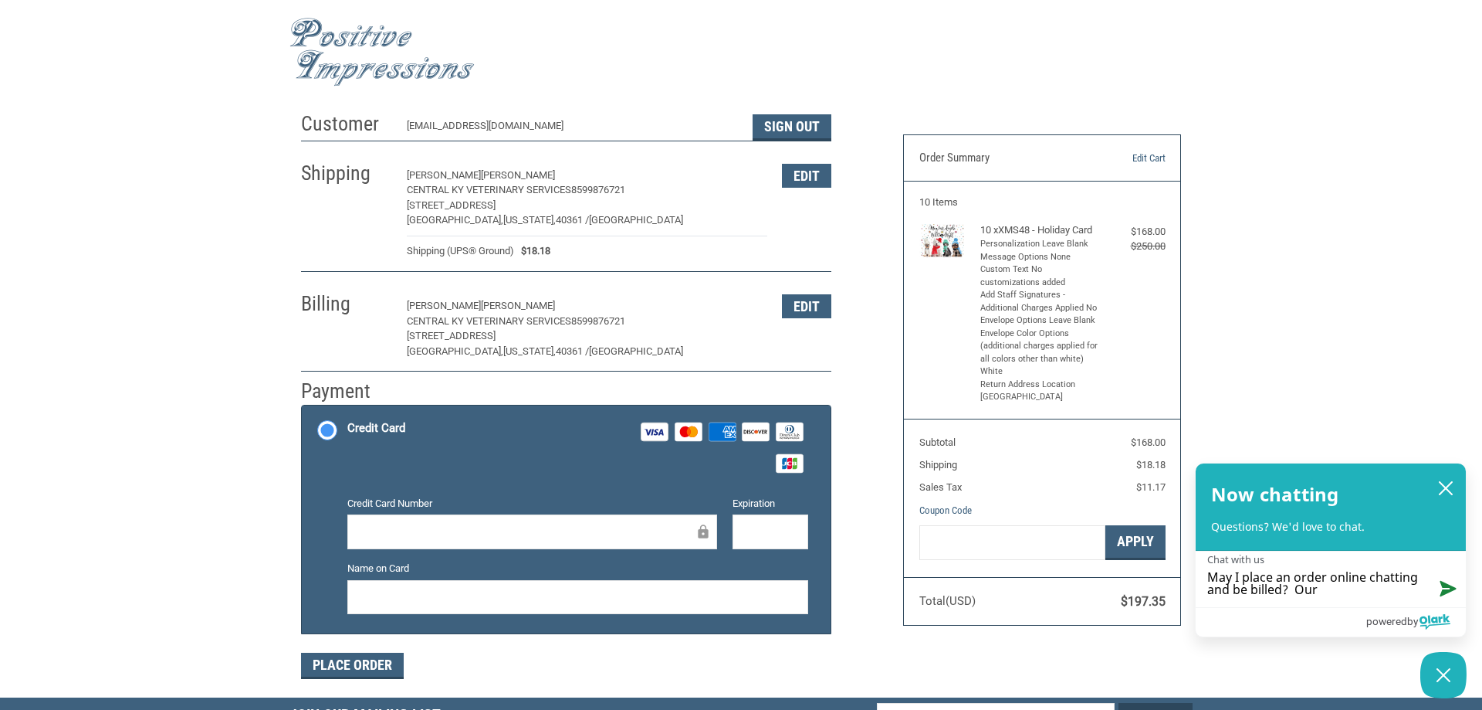
type textarea "May I place an order online chatting and be billed? Our"
type textarea "May I place an order online chatting and be billed? Our c"
type textarea "May I place an order online chatting and be billed? Our co"
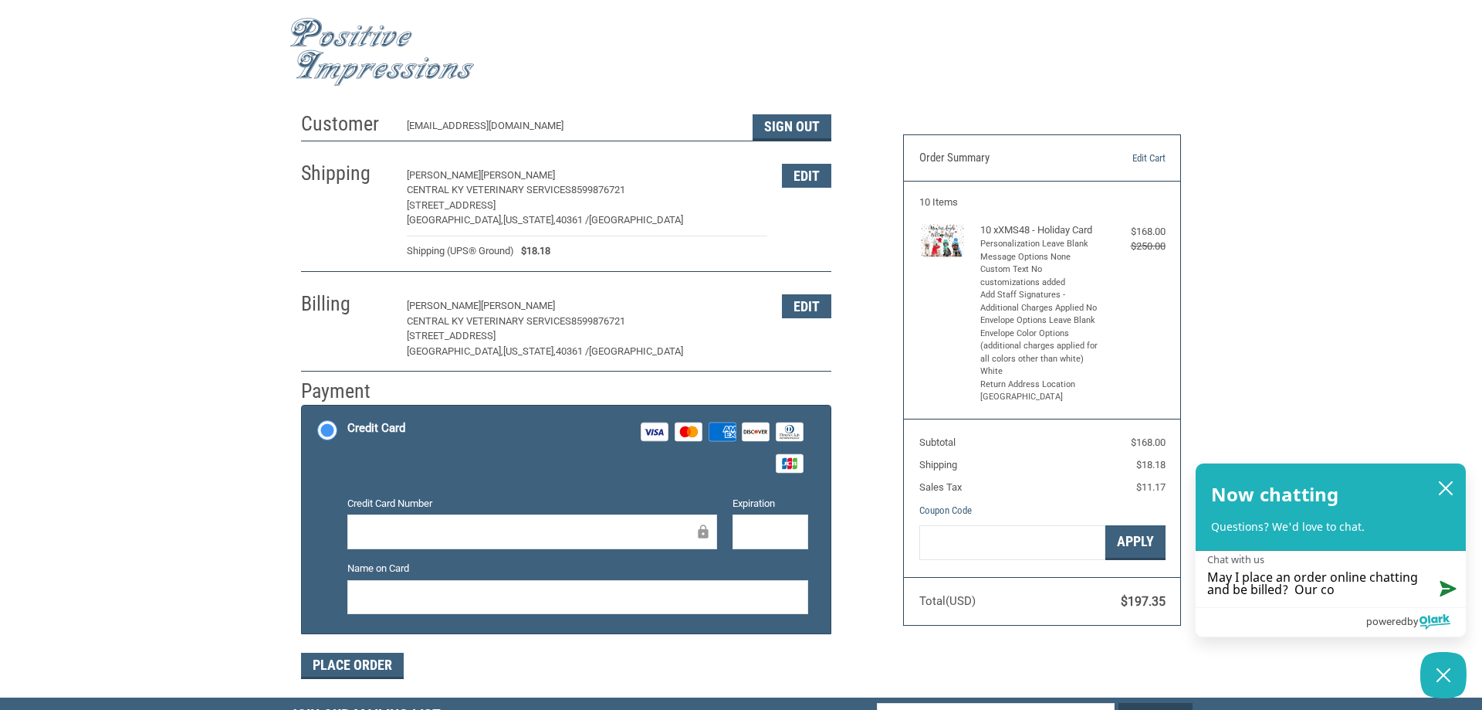
type textarea "May I place an order online chatting and be billed? Our com"
type textarea "May I place an order online chatting and be billed? Our comp"
type textarea "May I place an order online chatting and be billed? Our compa"
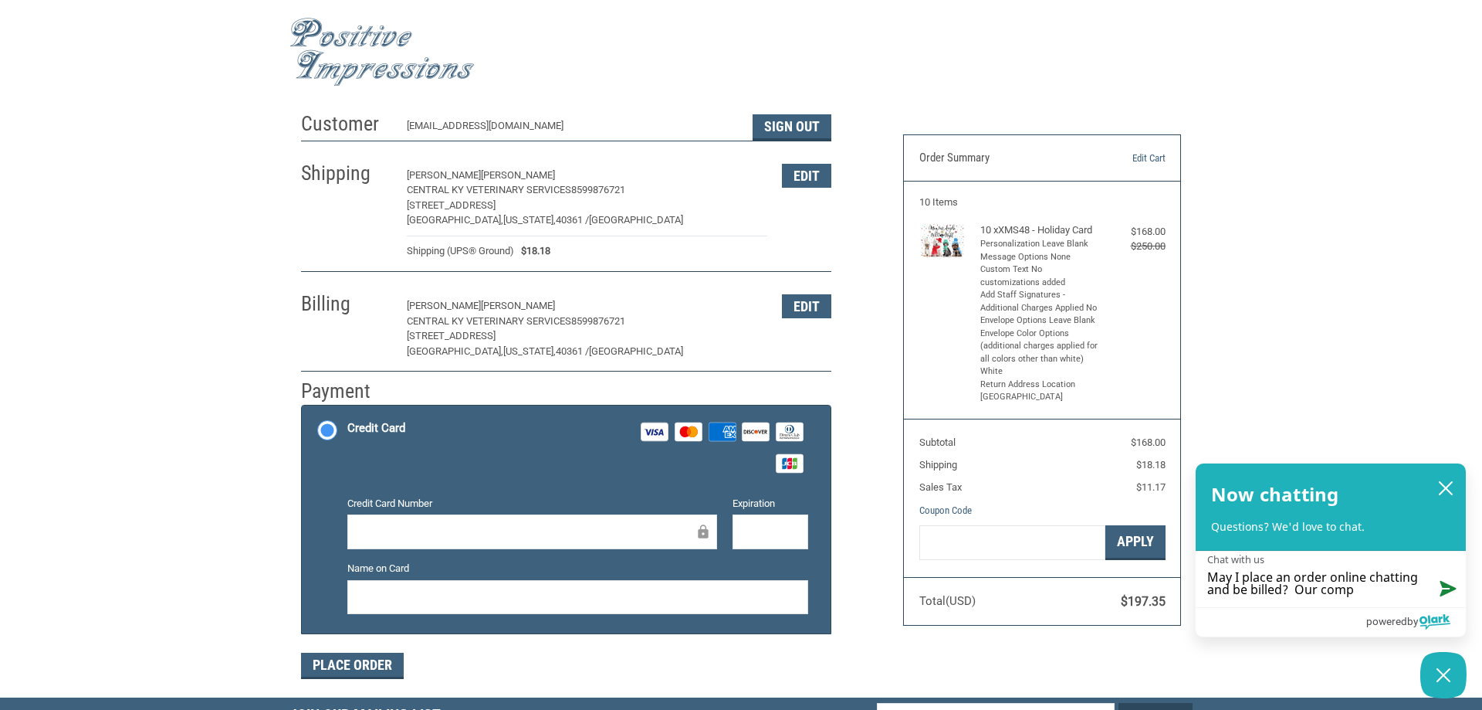
type textarea "May I place an order online chatting and be billed? Our compa"
type textarea "May I place an order online chatting and be billed? Our compan"
type textarea "May I place an order online chatting and be billed? Our company"
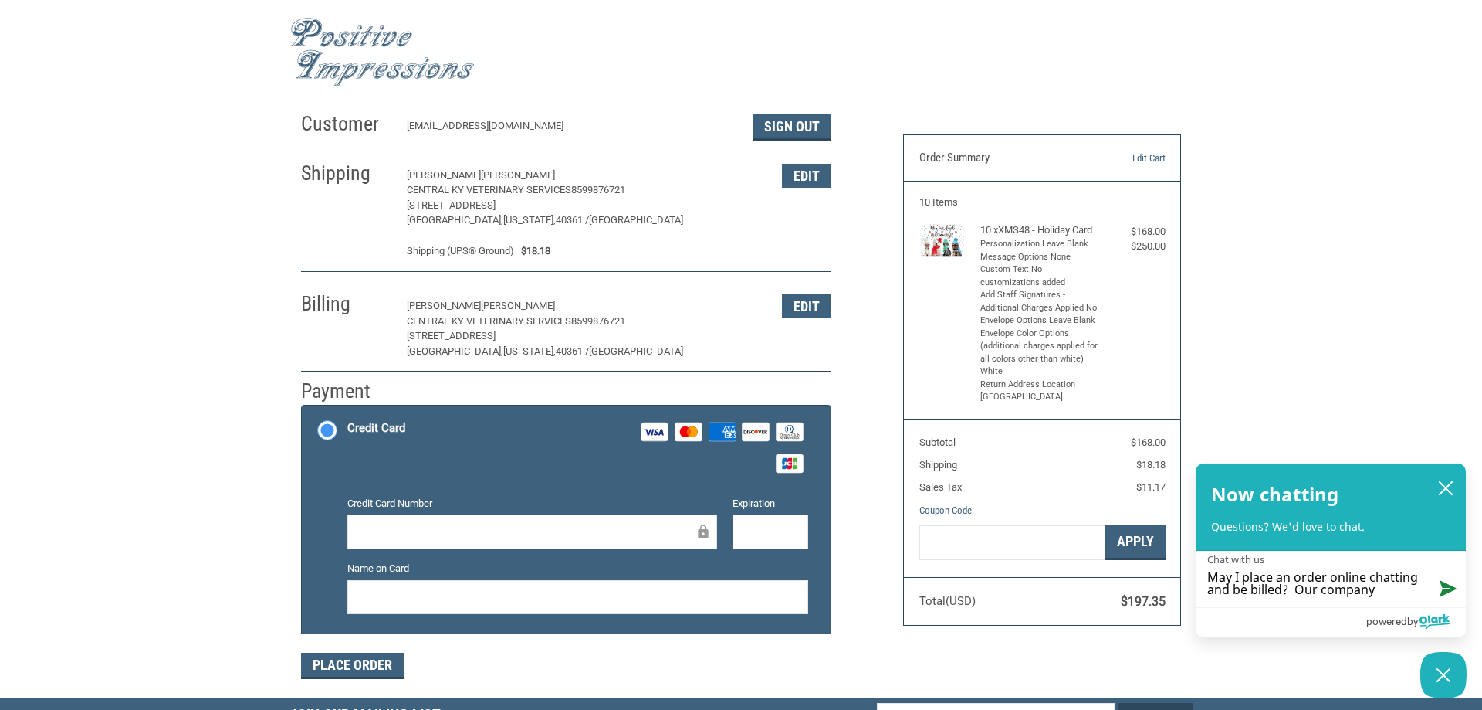
type textarea "May I place an order online chatting and be billed? Our company"
type textarea "May I place an order online chatting and be billed? Our company i"
type textarea "May I place an order online chatting and be billed? Our company is"
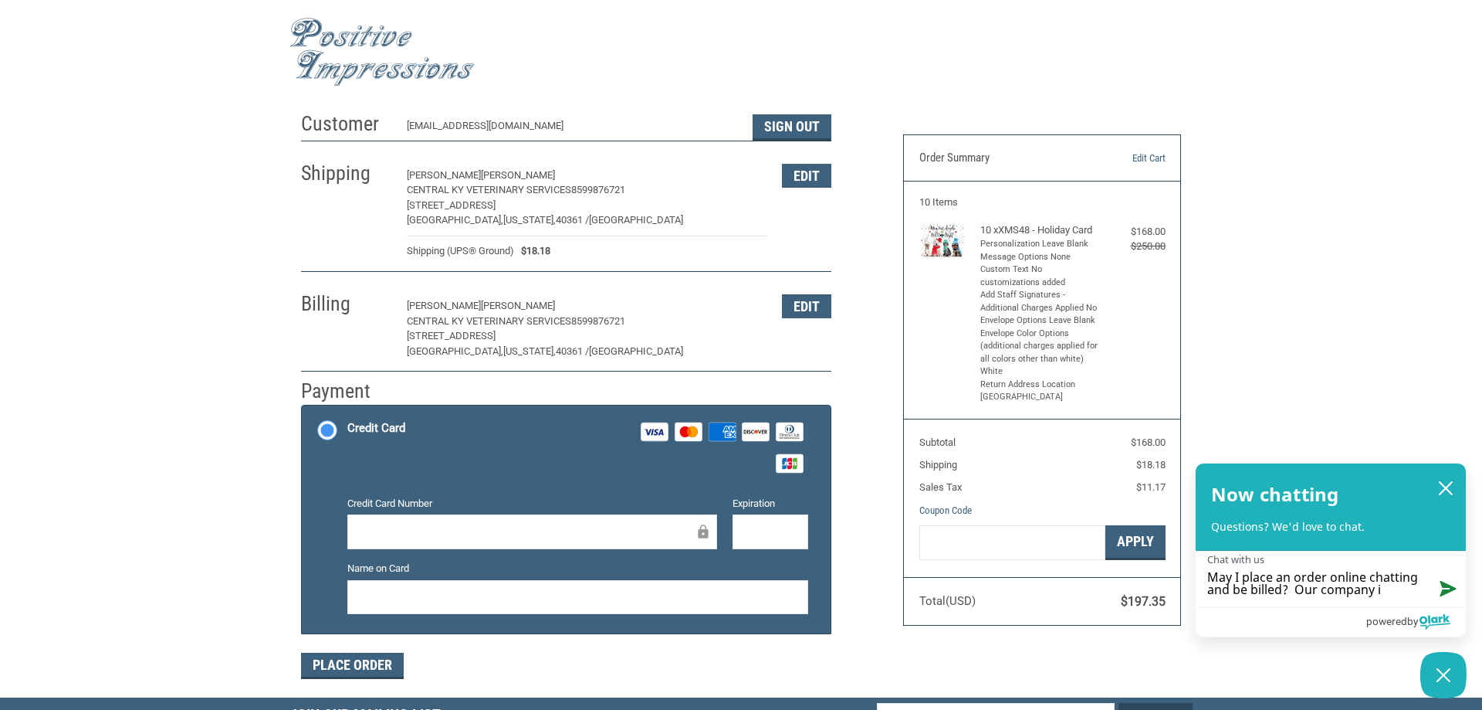
type textarea "May I place an order online chatting and be billed? Our company is"
type textarea "May I place an order online chatting and be billed? Our company is a"
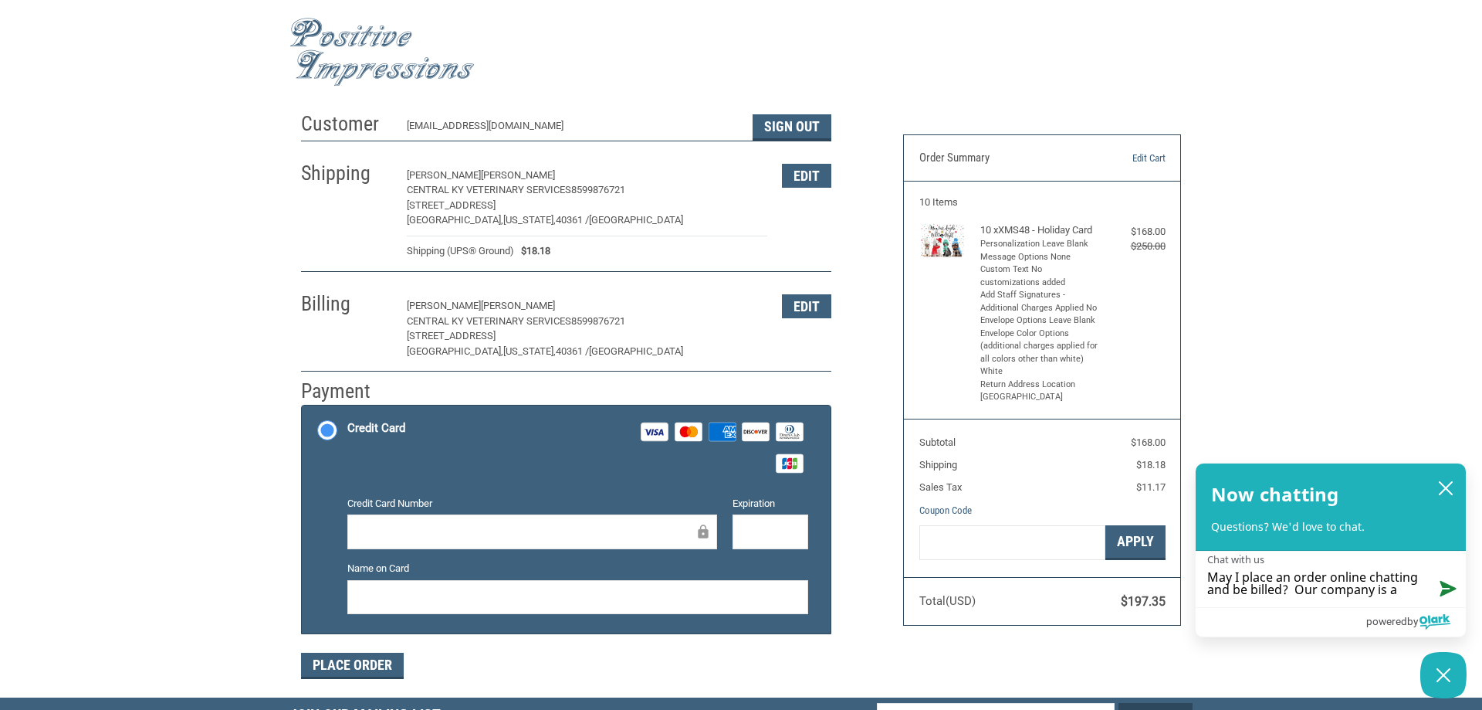
type textarea "May I place an order online chatting and be billed? Our company is al"
type textarea "May I place an order online chatting and be billed? Our company is alw"
type textarea "May I place an order online chatting and be billed? Our company is alwa"
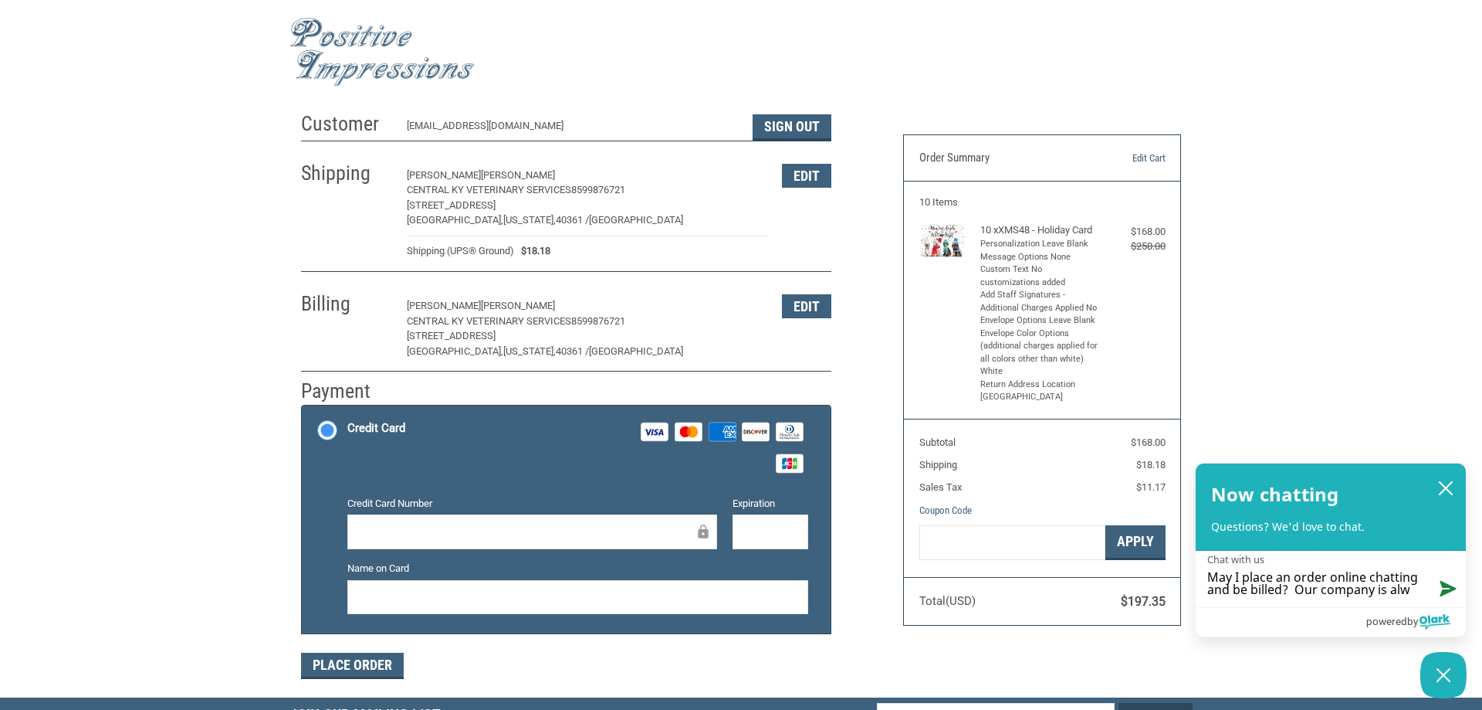
type textarea "May I place an order online chatting and be billed? Our company is alwa"
type textarea "May I place an order online chatting and be billed? Our company is alway"
type textarea "May I place an order online chatting and be billed? Our company is always"
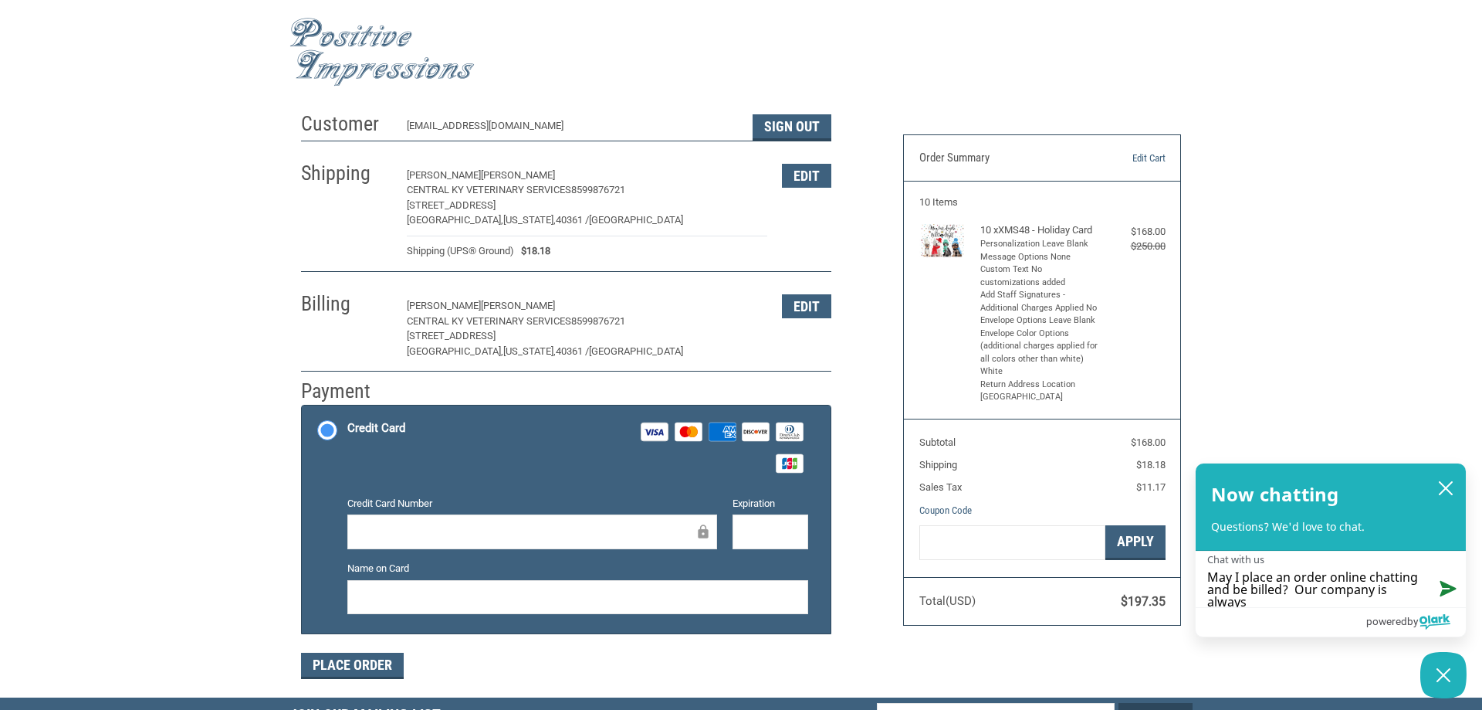
scroll to position [3, 0]
type textarea "May I place an order online chatting and be billed? Our company is always"
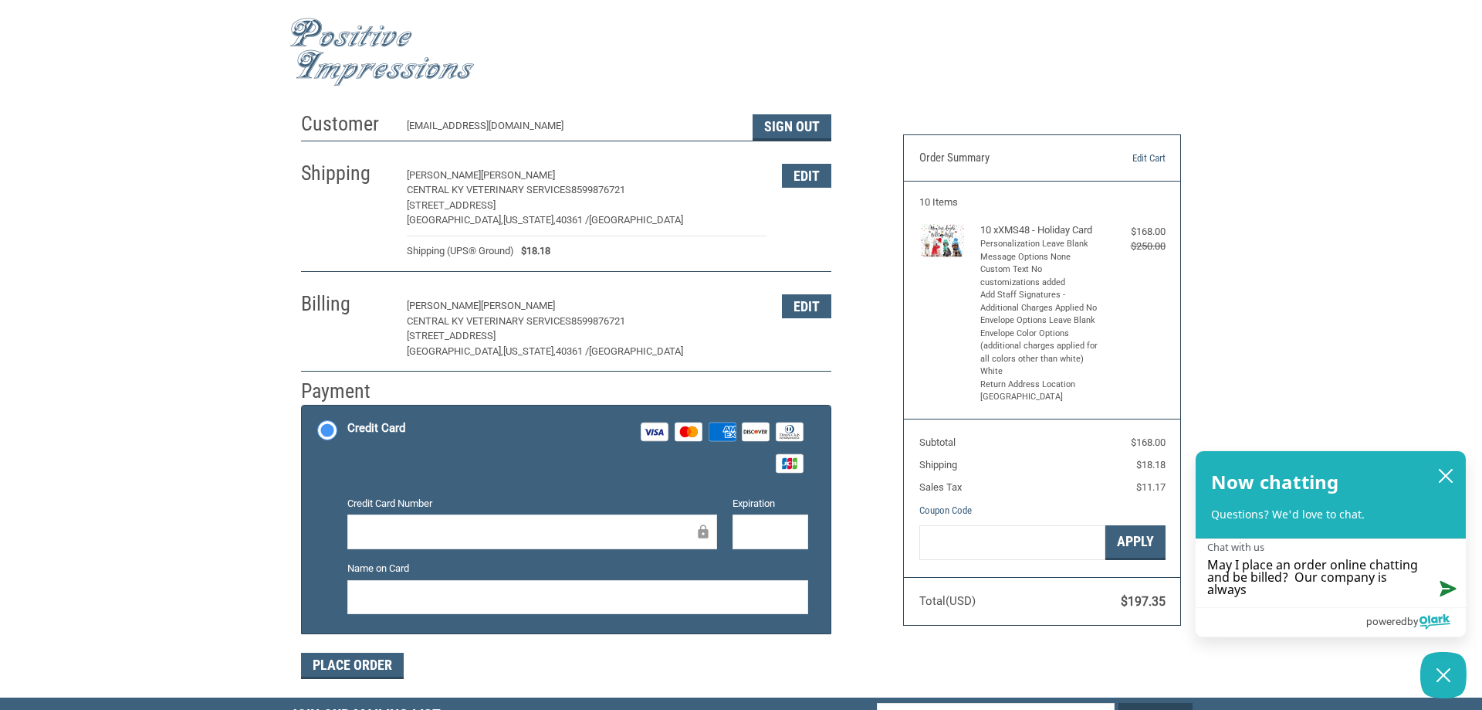
scroll to position [0, 0]
type textarea "May I place an order online chatting and be billed? Our company is always b"
type textarea "May I place an order online chatting and be billed? Our company is always bi"
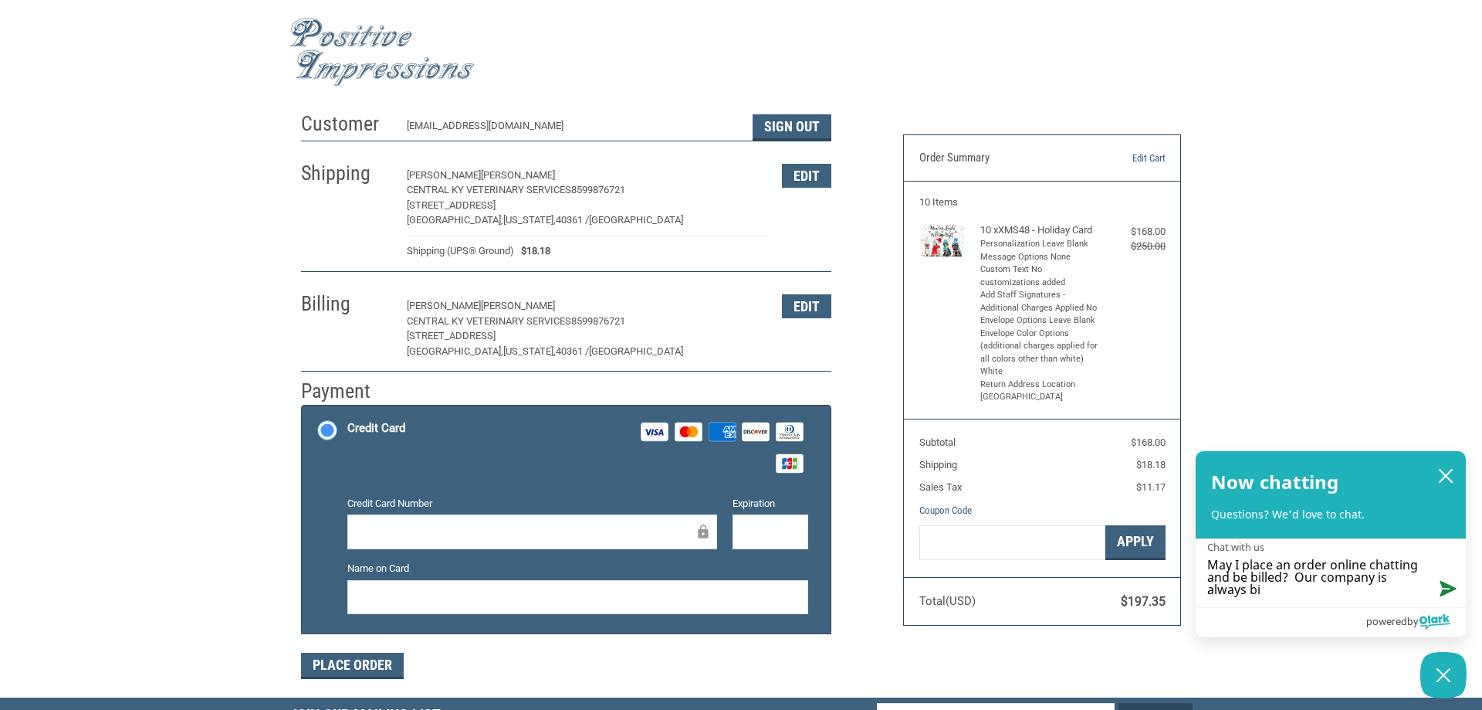
type textarea "May I place an order online chatting and be billed? Our company is always bil"
type textarea "May I place an order online chatting and be billed? Our company is always bill"
type textarea "May I place an order online chatting and be billed? Our company is always bille"
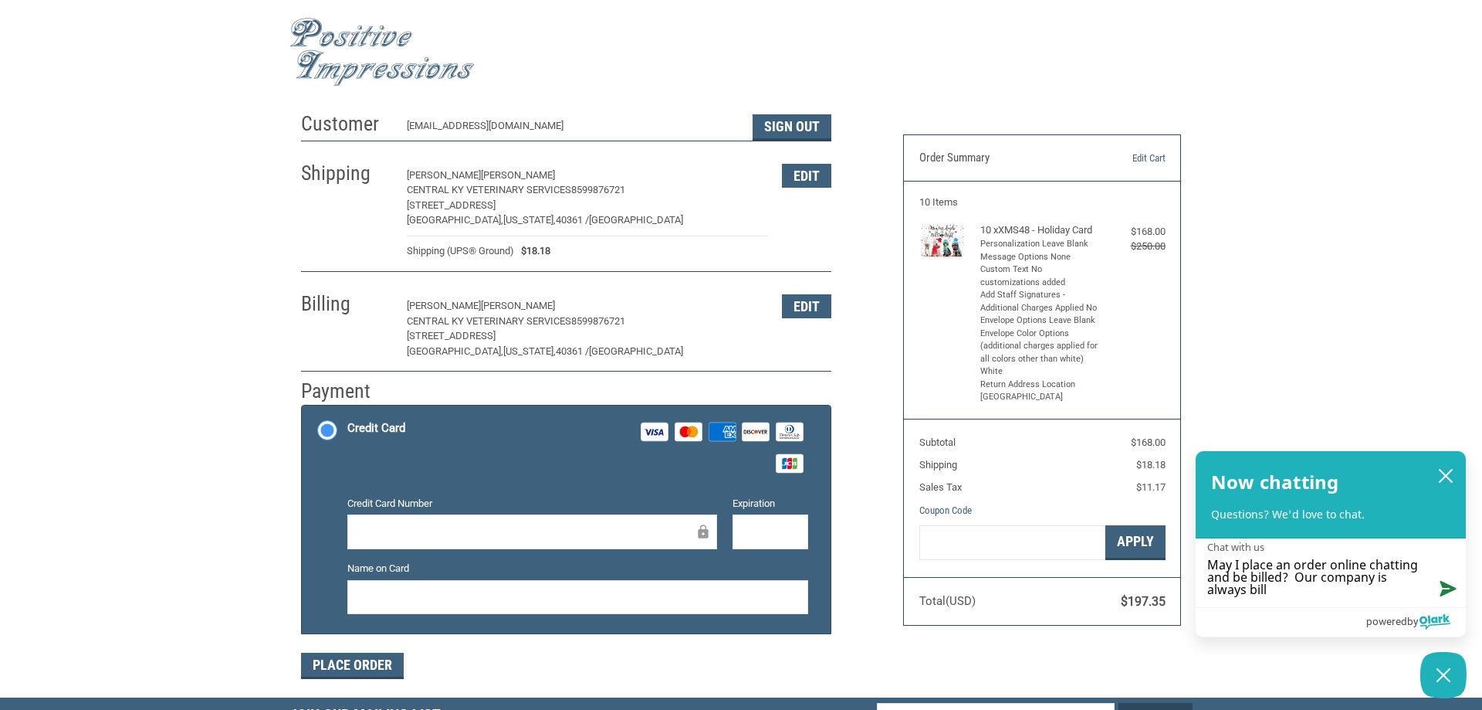
type textarea "May I place an order online chatting and be billed? Our company is always bille"
type textarea "May I place an order online chatting and be billed? Our company is always billed"
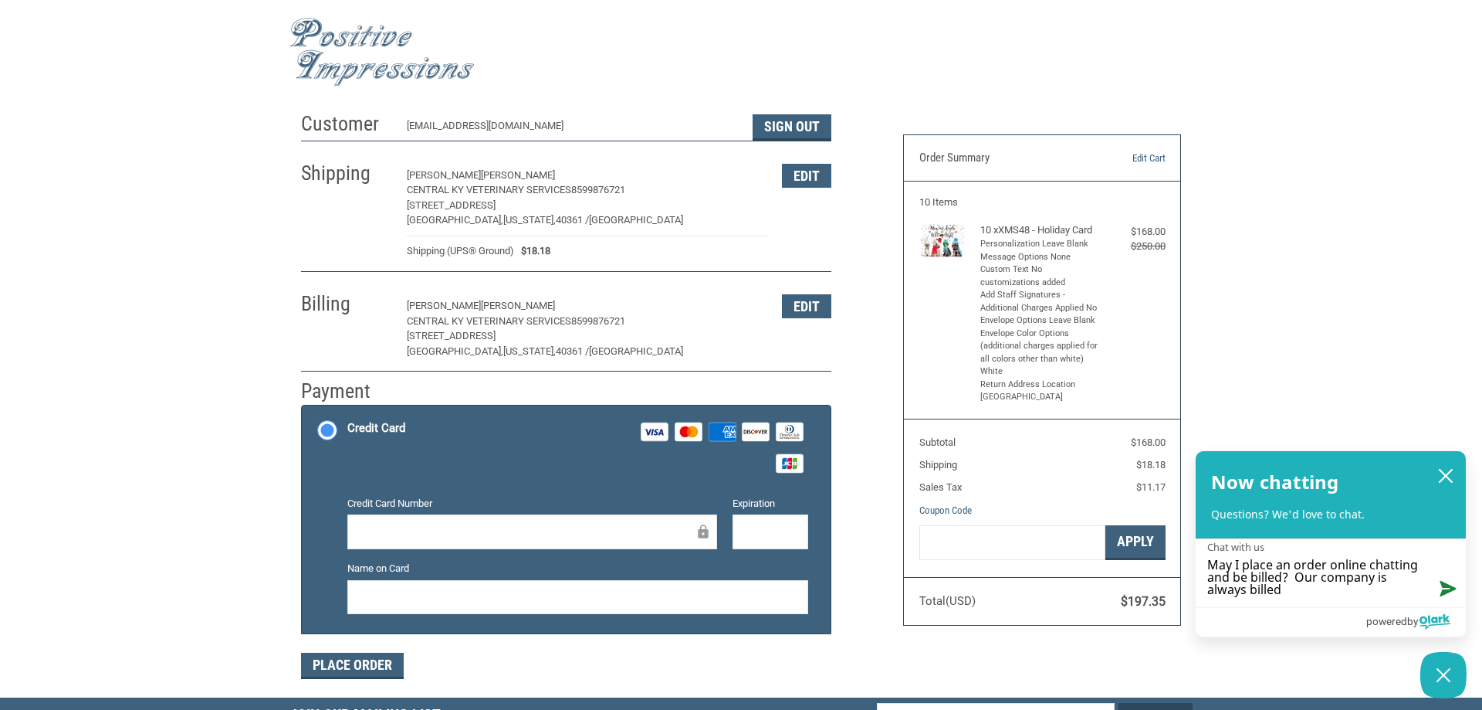
type textarea "May I place an order online chatting and be billed? Our company is always bille…"
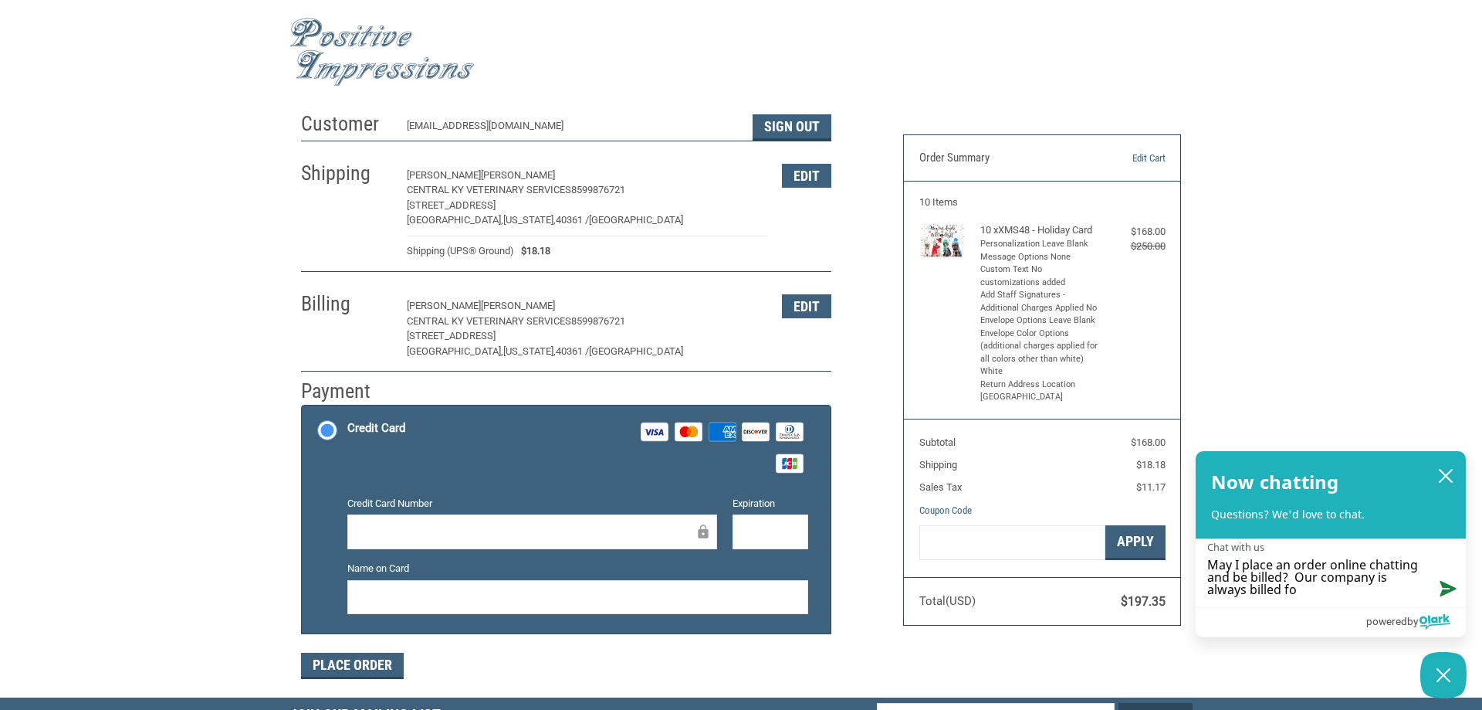
type textarea "May I place an order online chatting and be billed? Our company is always bille…"
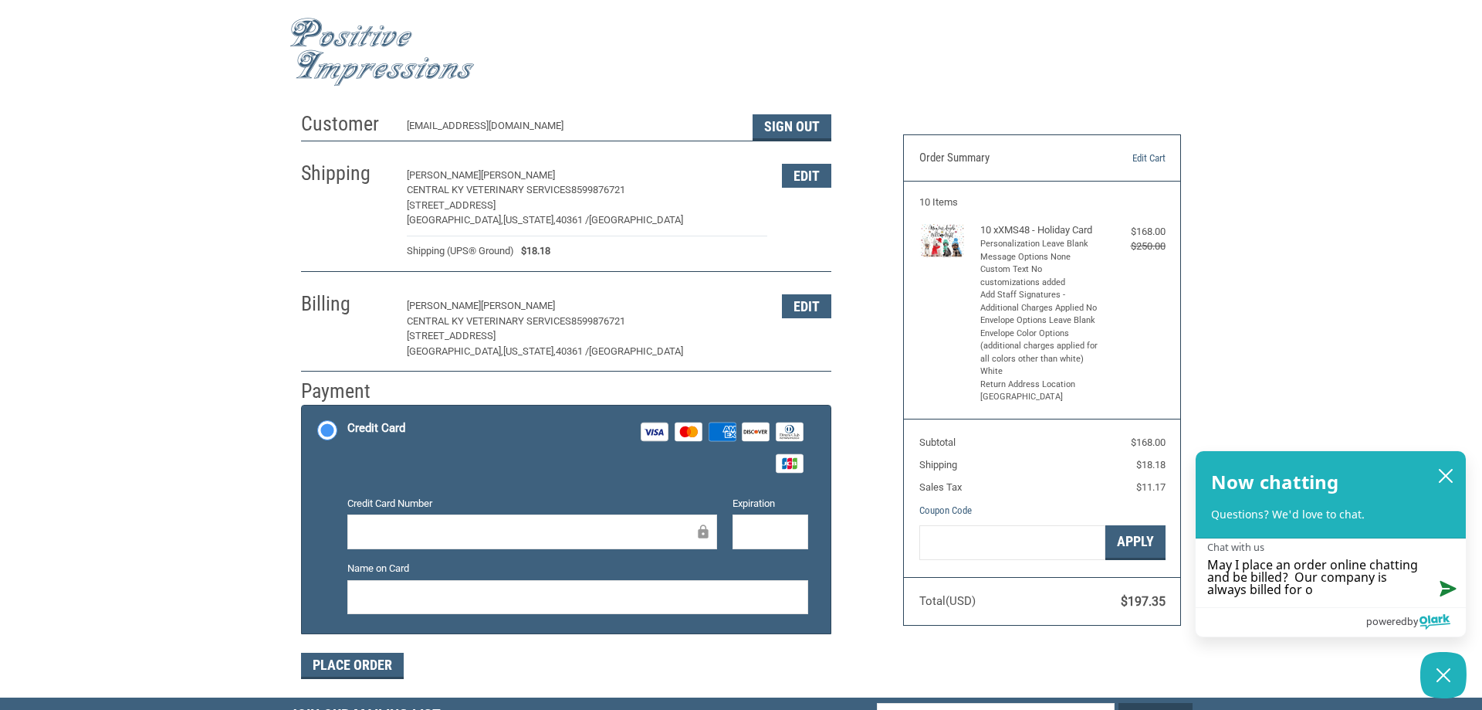
type textarea "May I place an order online chatting and be billed? Our company is always bille…"
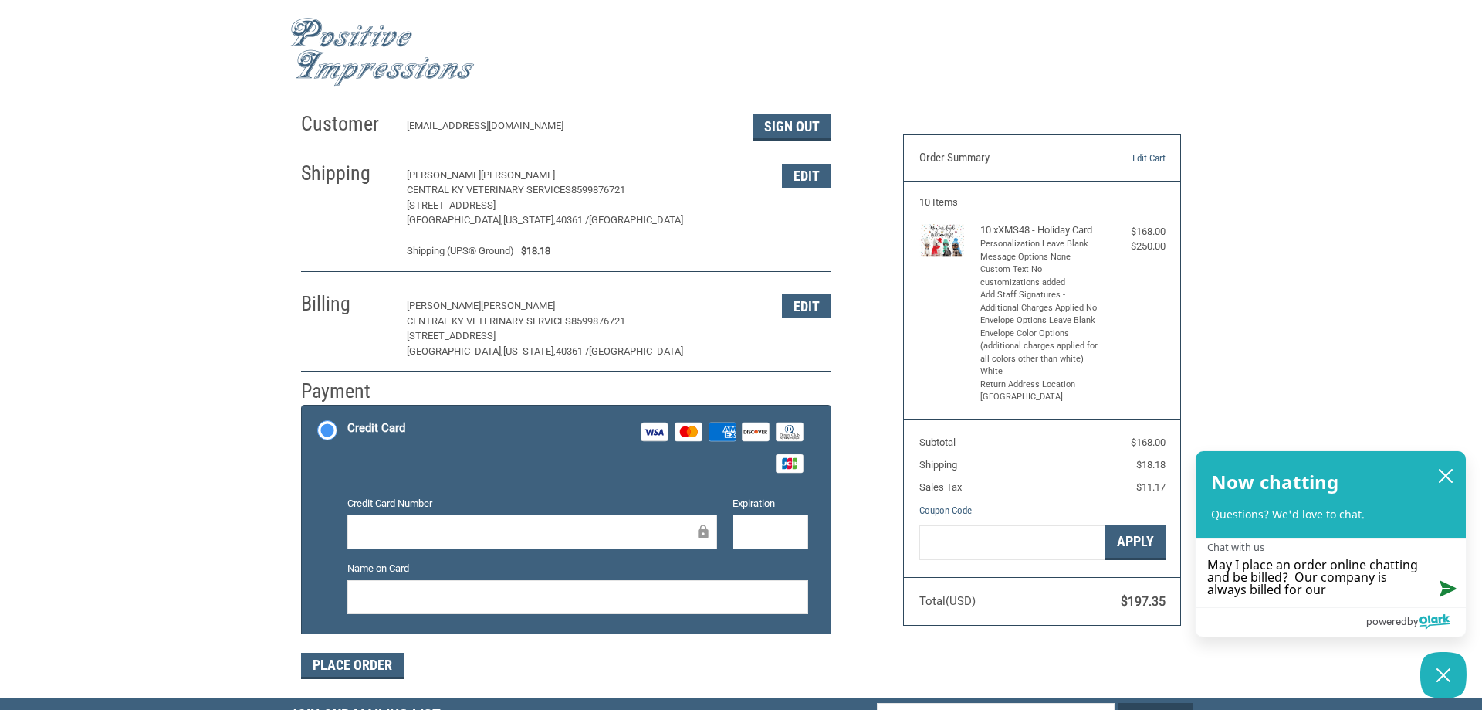
type textarea "May I place an order online chatting and be billed? Our company is always bille…"
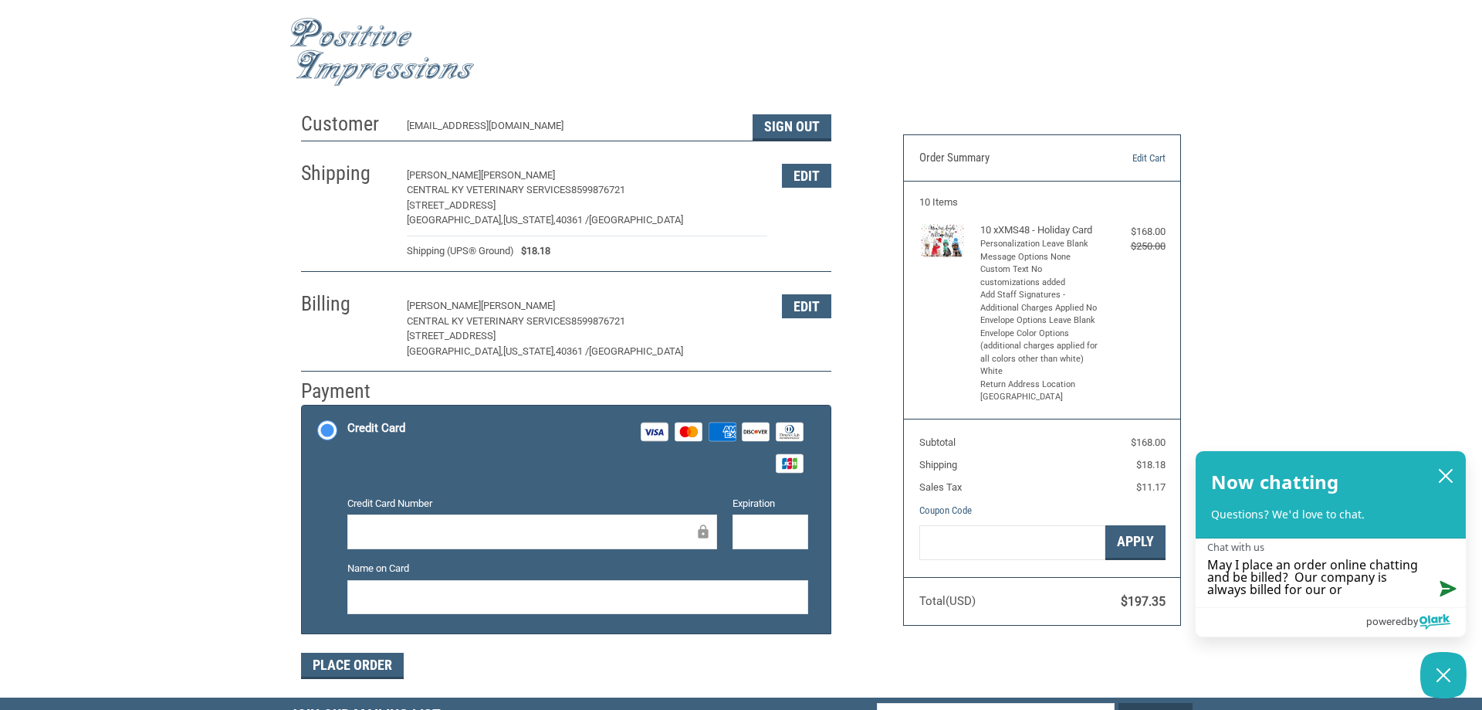
type textarea "May I place an order online chatting and be billed? Our company is always bille…"
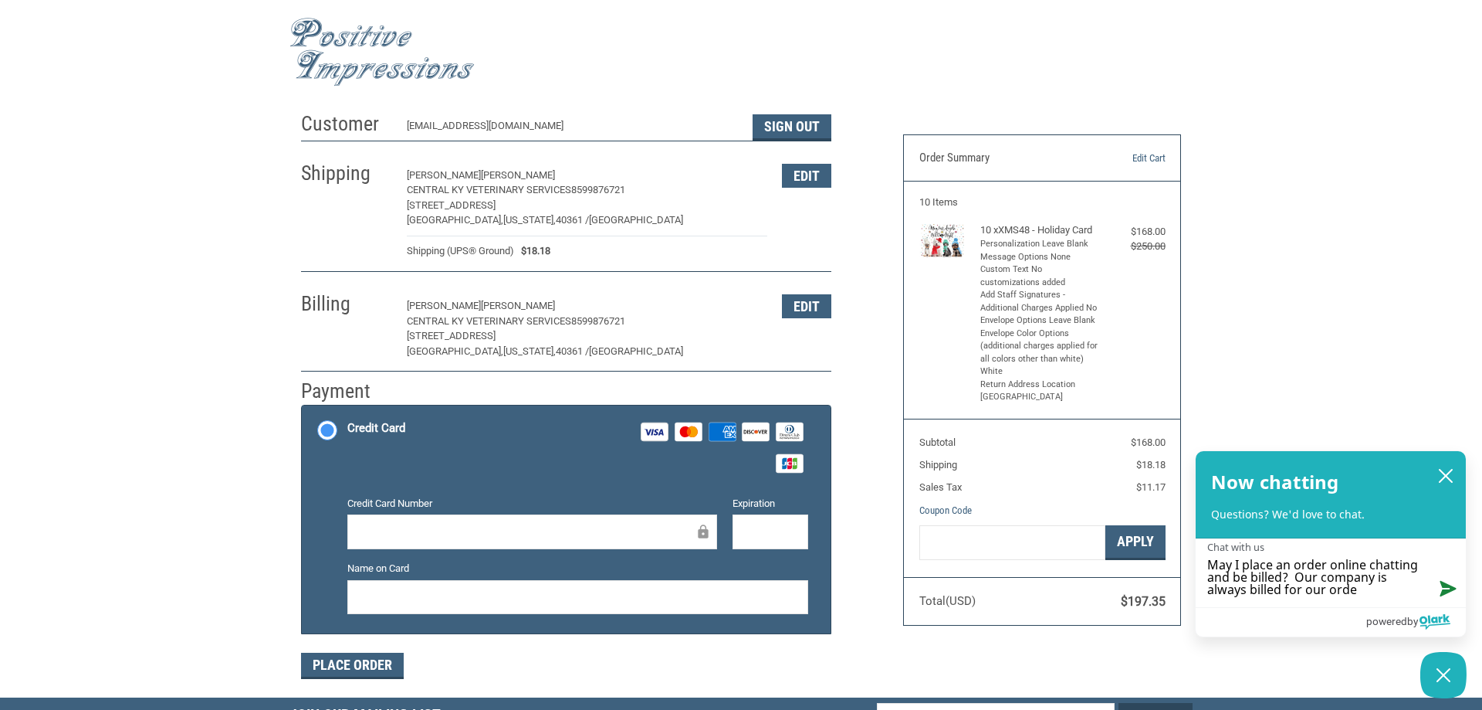
type textarea "May I place an order online chatting and be billed? Our company is always bille…"
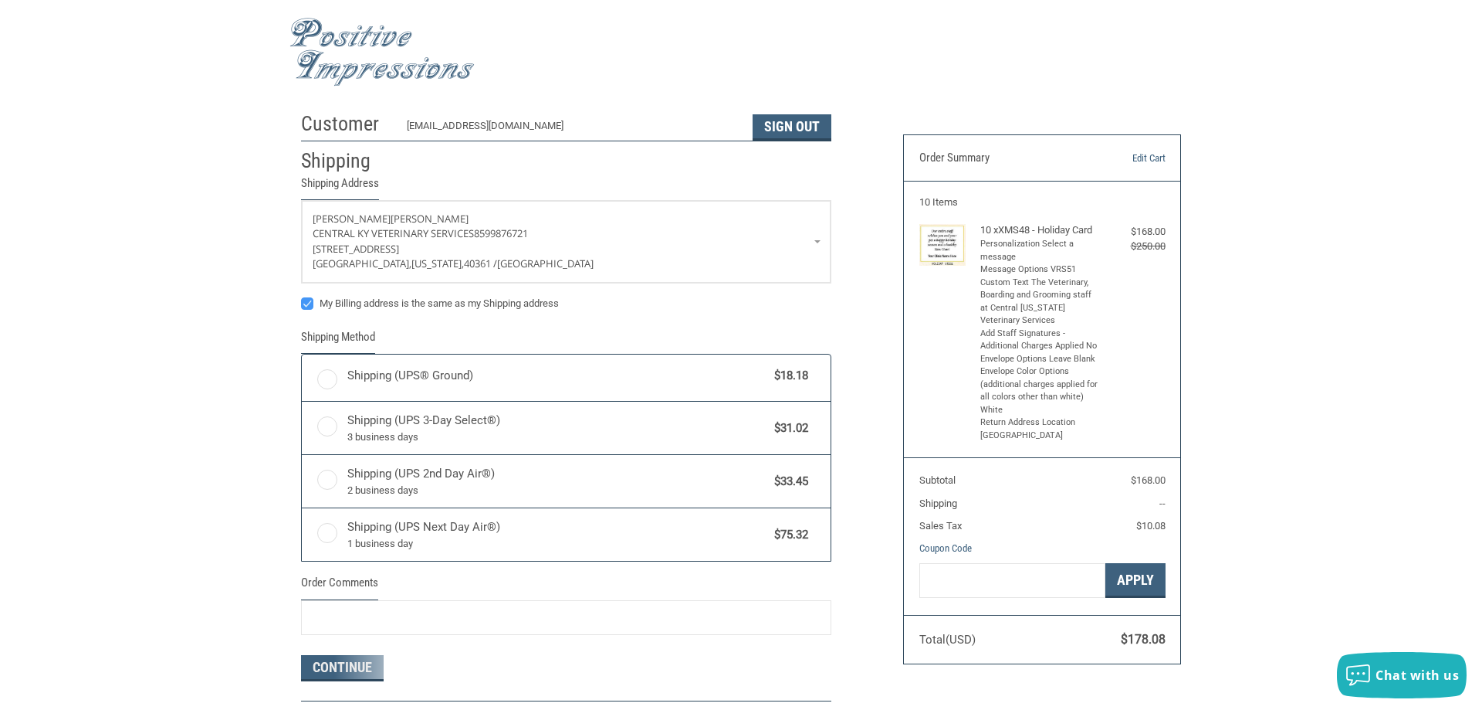
radio input "true"
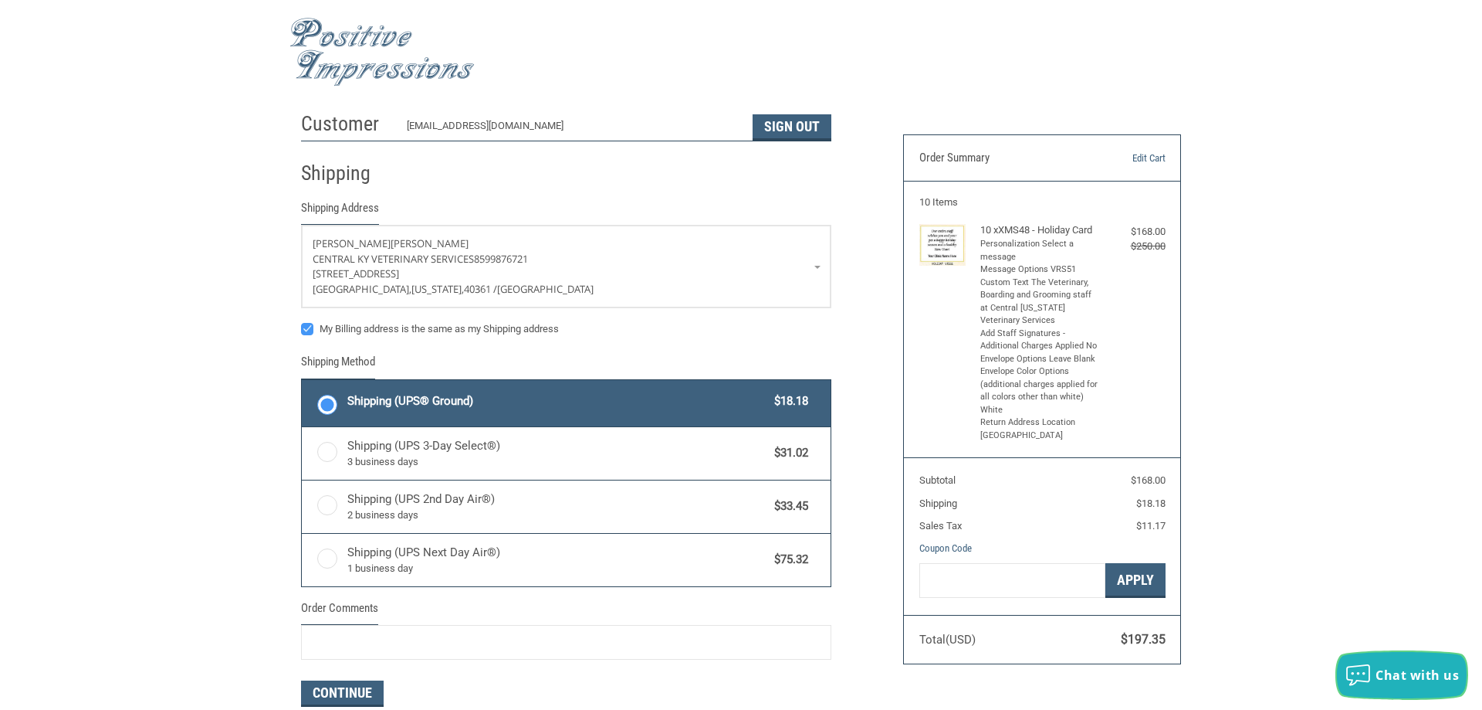
click at [1412, 675] on span "Chat with us" at bounding box center [1417, 674] width 83 height 17
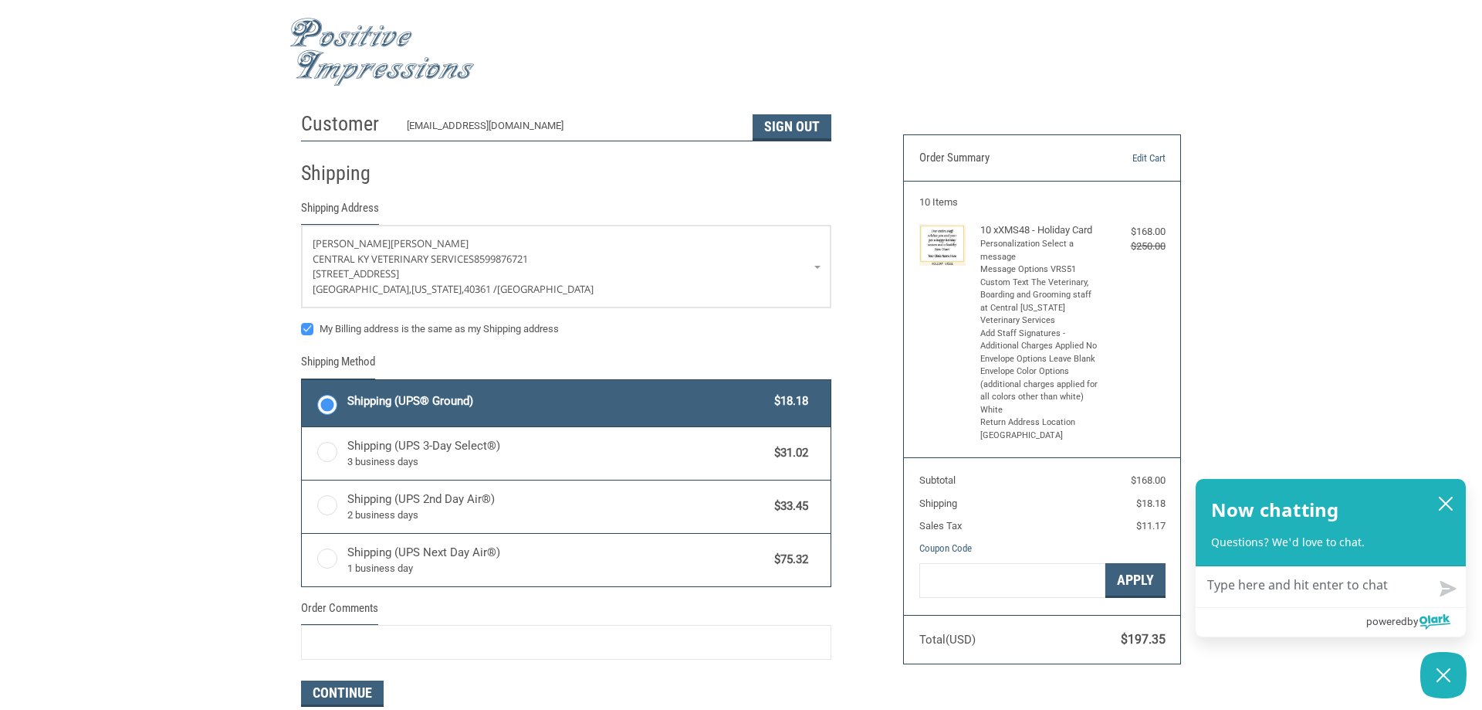
click at [1299, 601] on textarea "Chat with us" at bounding box center [1331, 587] width 270 height 40
type textarea "C"
type textarea "Ca"
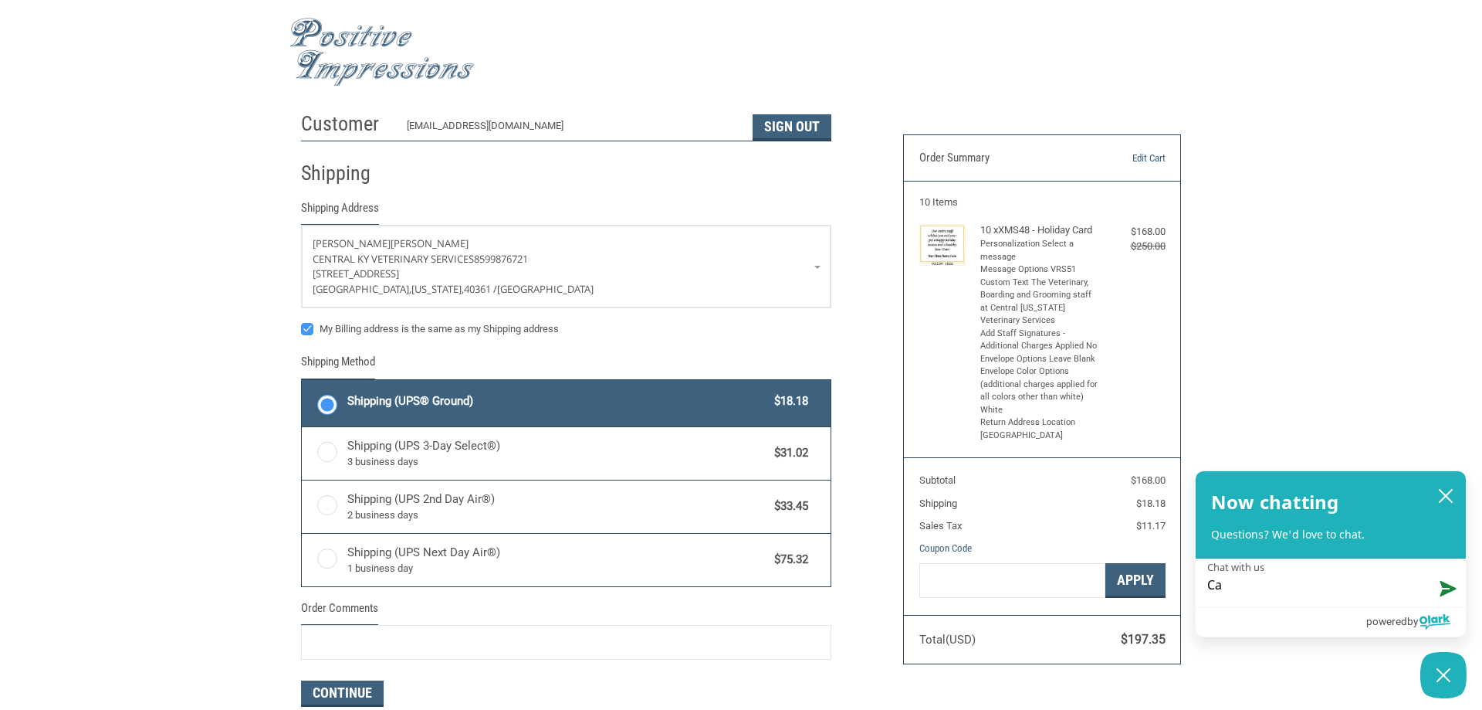
type textarea "Can"
type textarea "Can y"
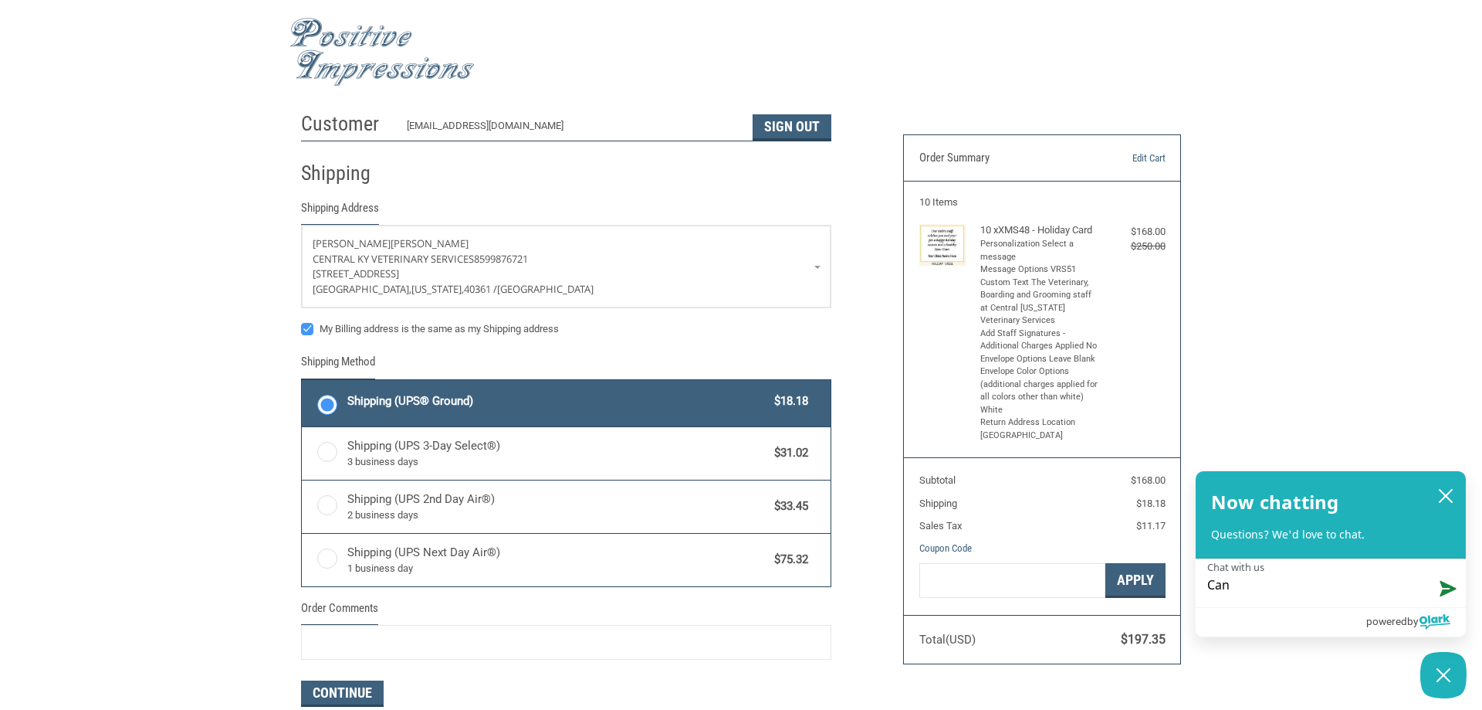
type textarea "Can y"
type textarea "Can yo"
type textarea "Can you"
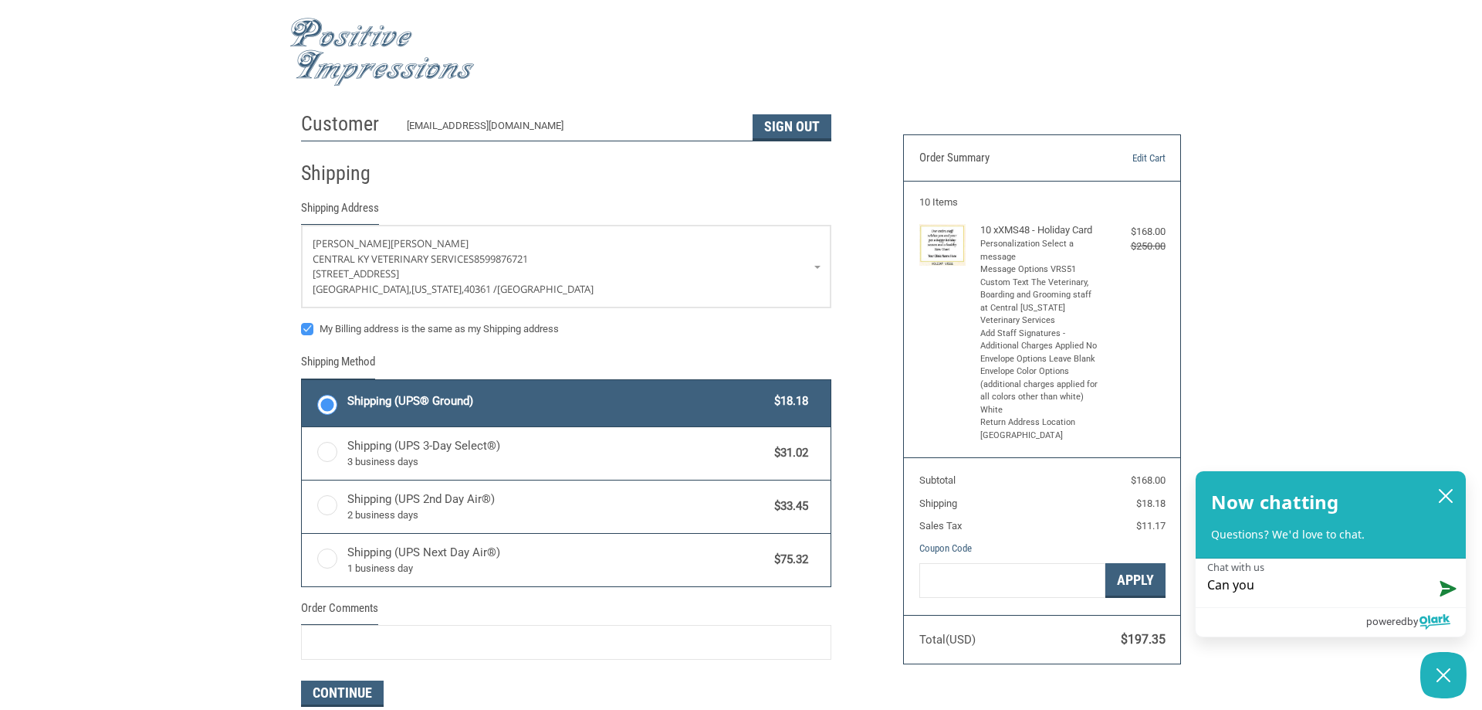
type textarea "Can you"
type textarea "Can you p"
type textarea "Can you pl"
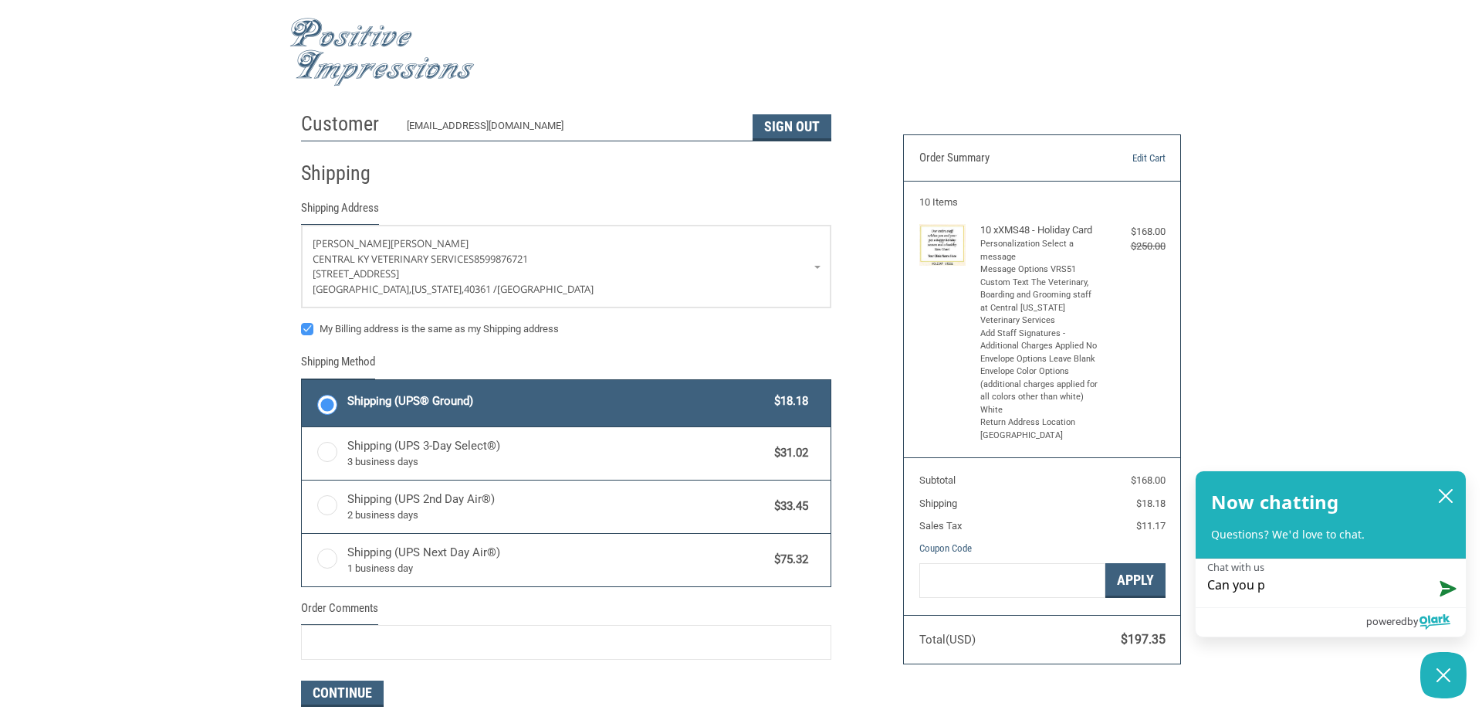
type textarea "Can you pl"
type textarea "Can you ple"
type textarea "Can you plea"
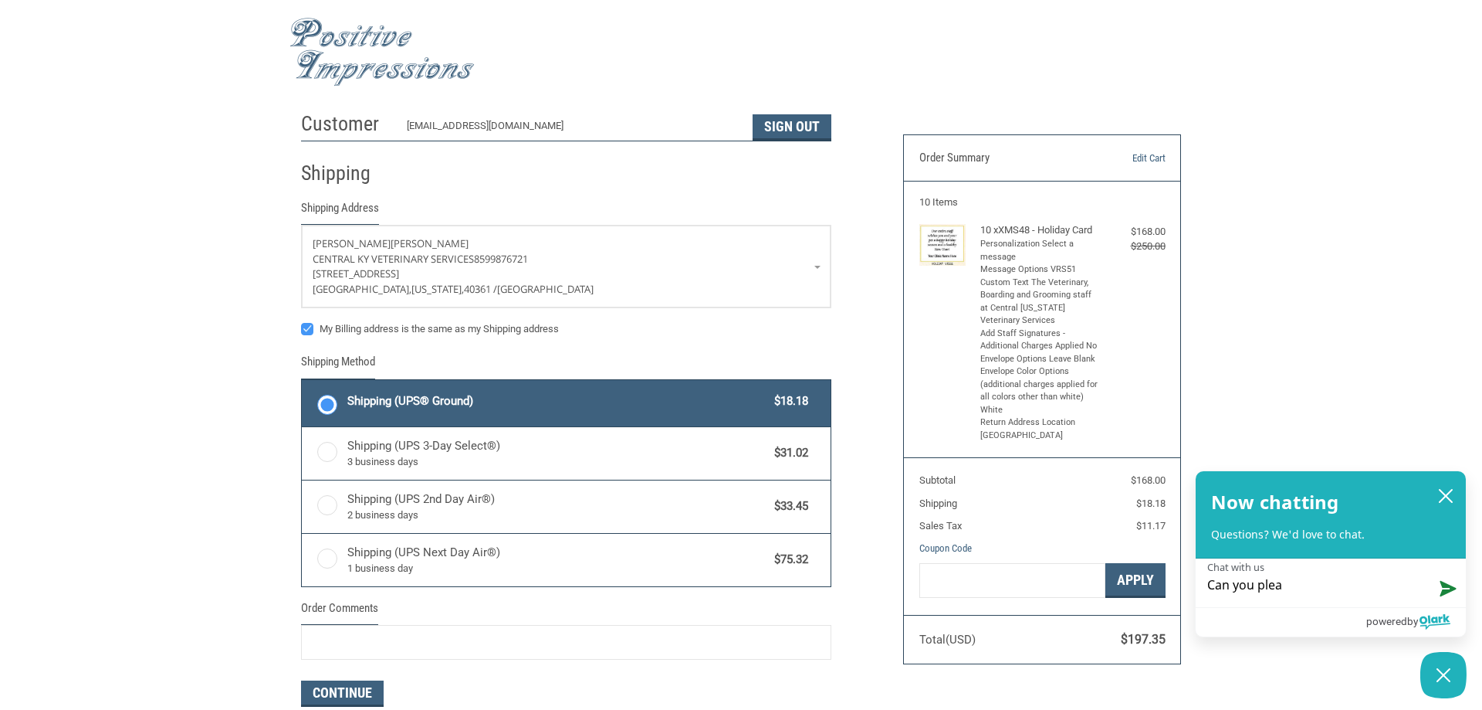
type textarea "Can you pleas"
type textarea "Can you please"
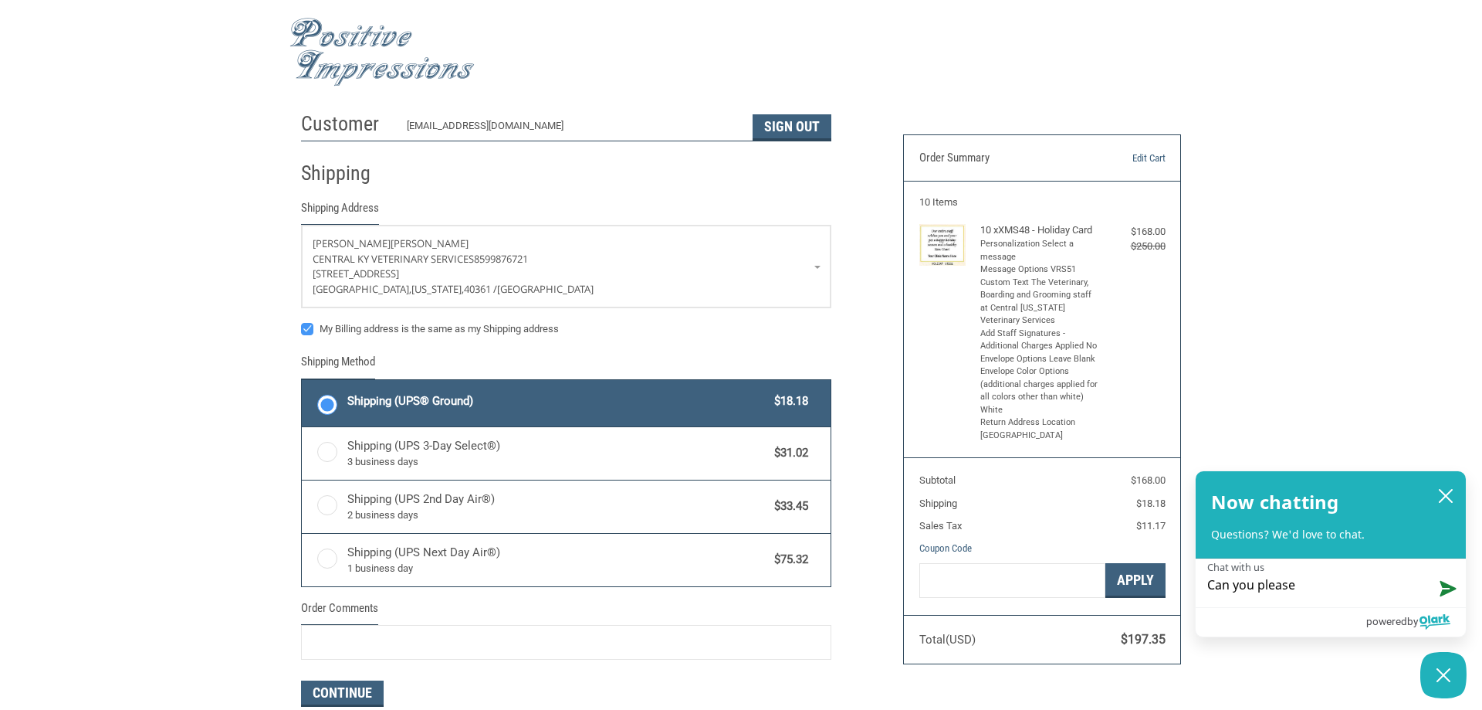
type textarea "Can you please"
type textarea "Can you please m"
type textarea "Can you please my"
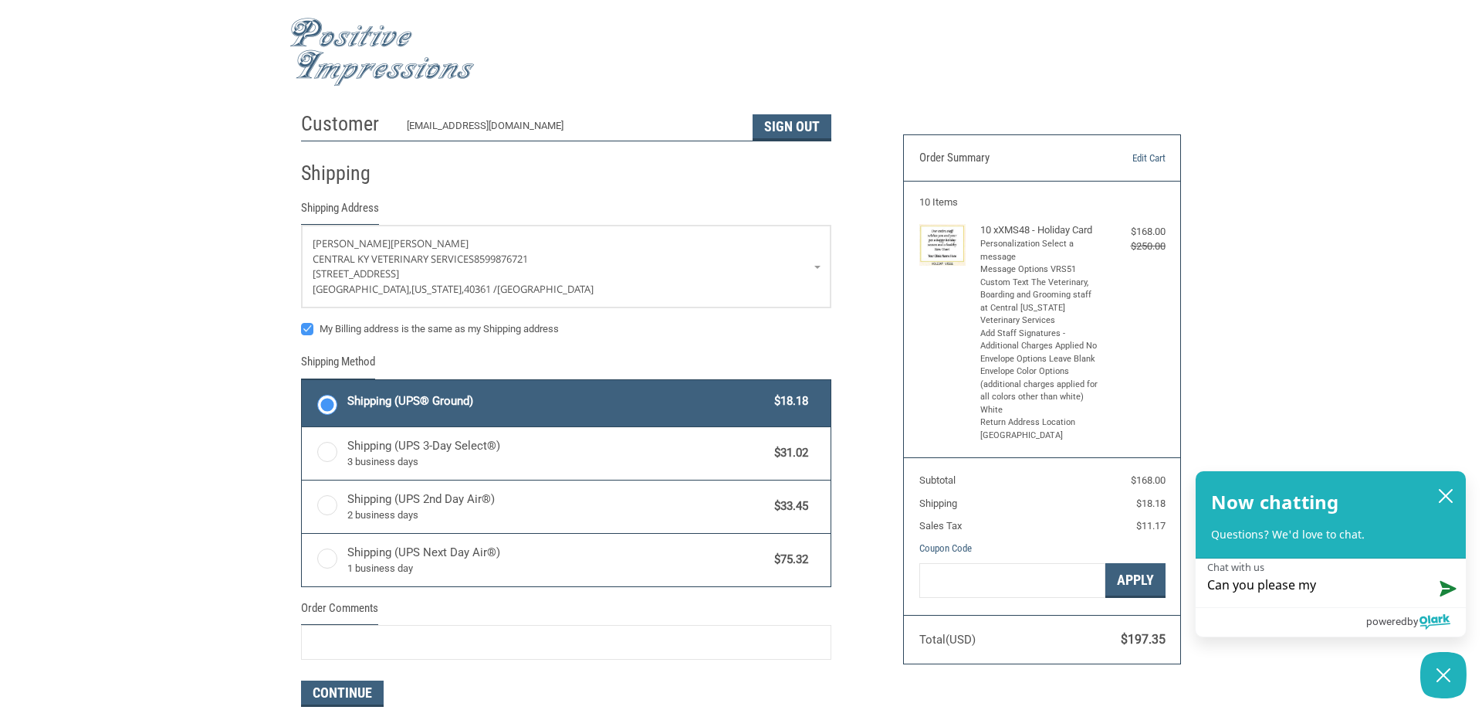
type textarea "Can you please my"
type textarea "Can you please my o"
type textarea "Can you please my or"
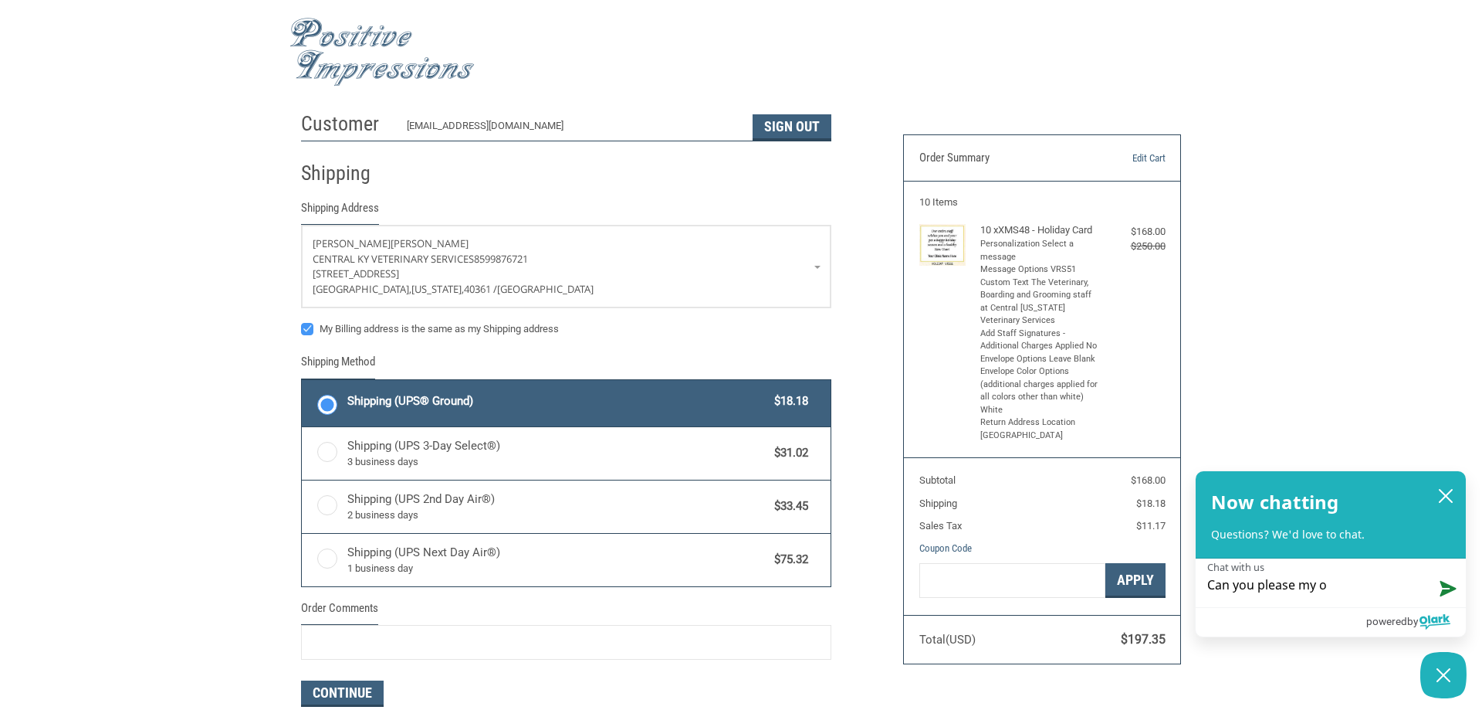
type textarea "Can you please my or"
type textarea "Can you please my ord"
type textarea "Can you please my orde"
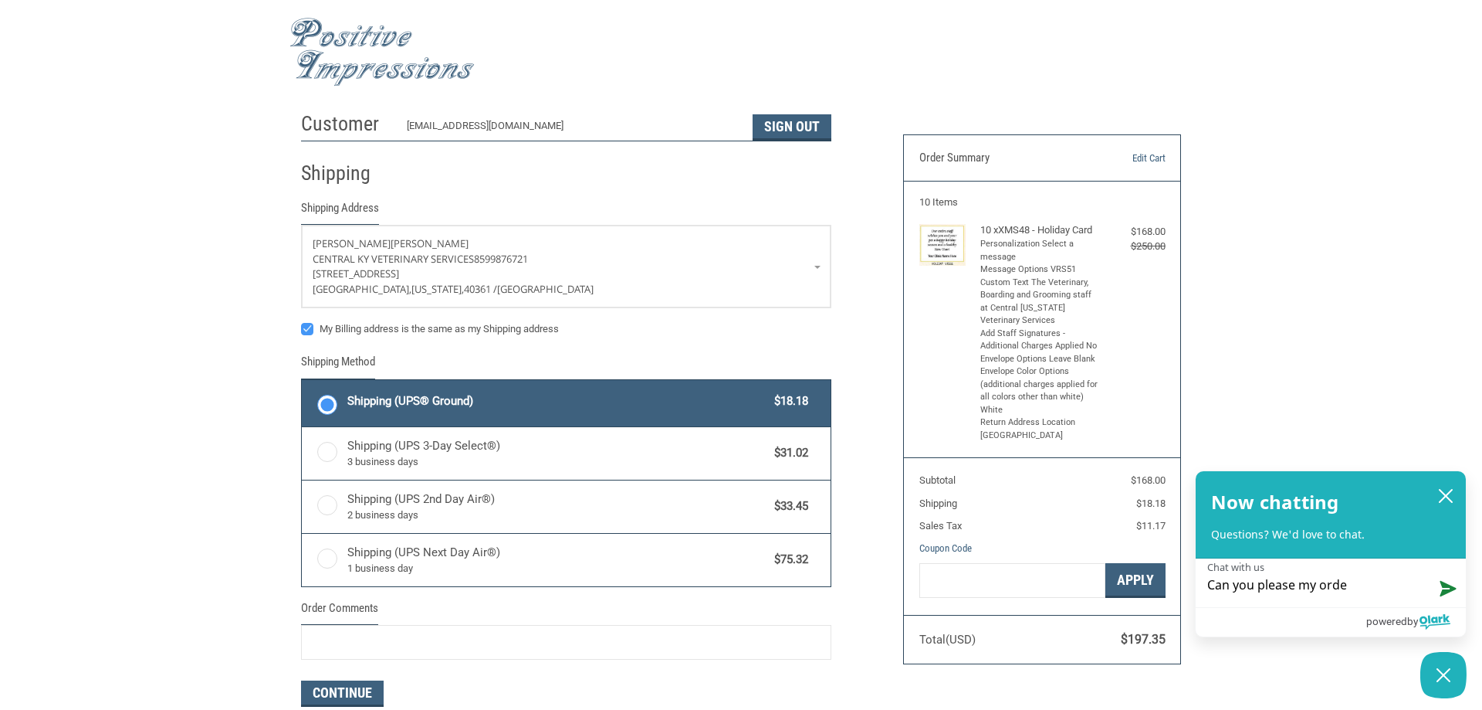
type textarea "Can you please my order"
type textarea "Can you please my order o"
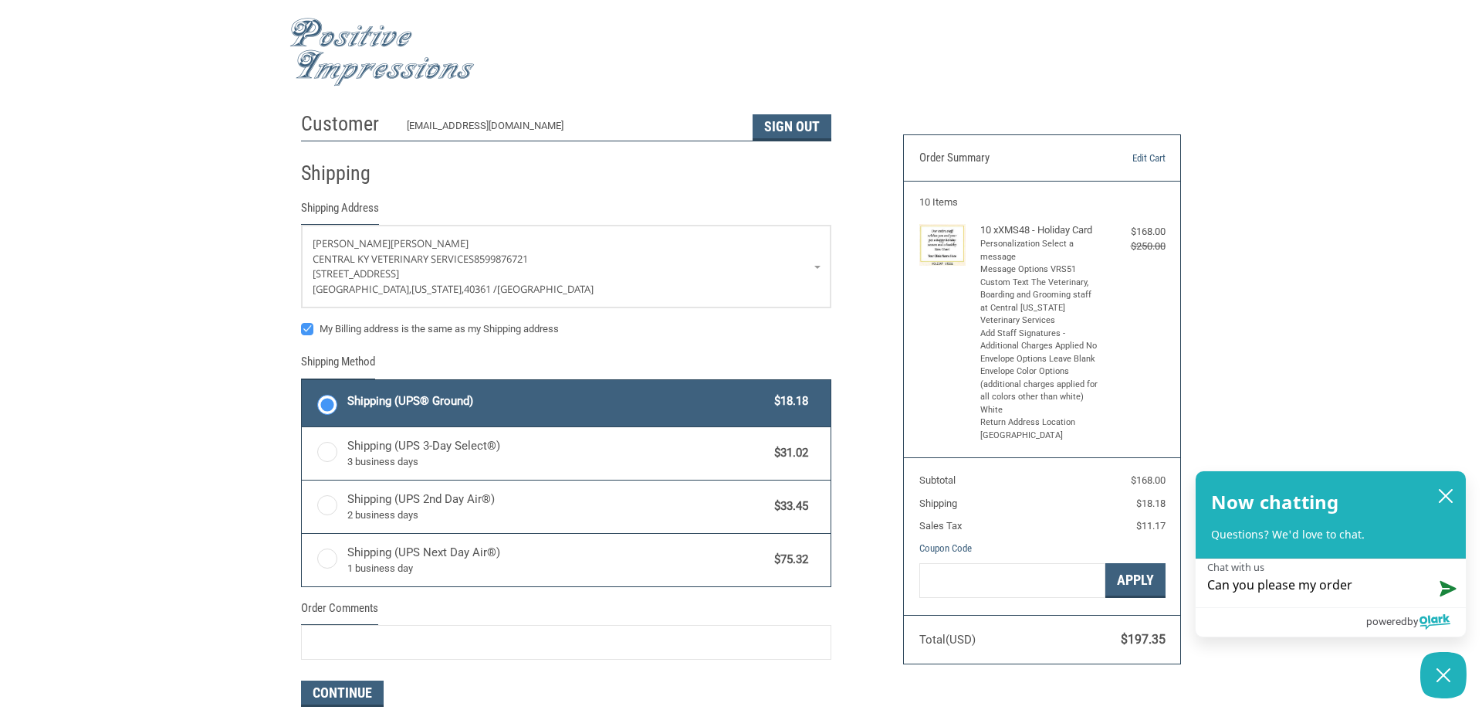
type textarea "Can you please my order o"
type textarea "Can you please my order on"
type textarea "Can you please my order onl"
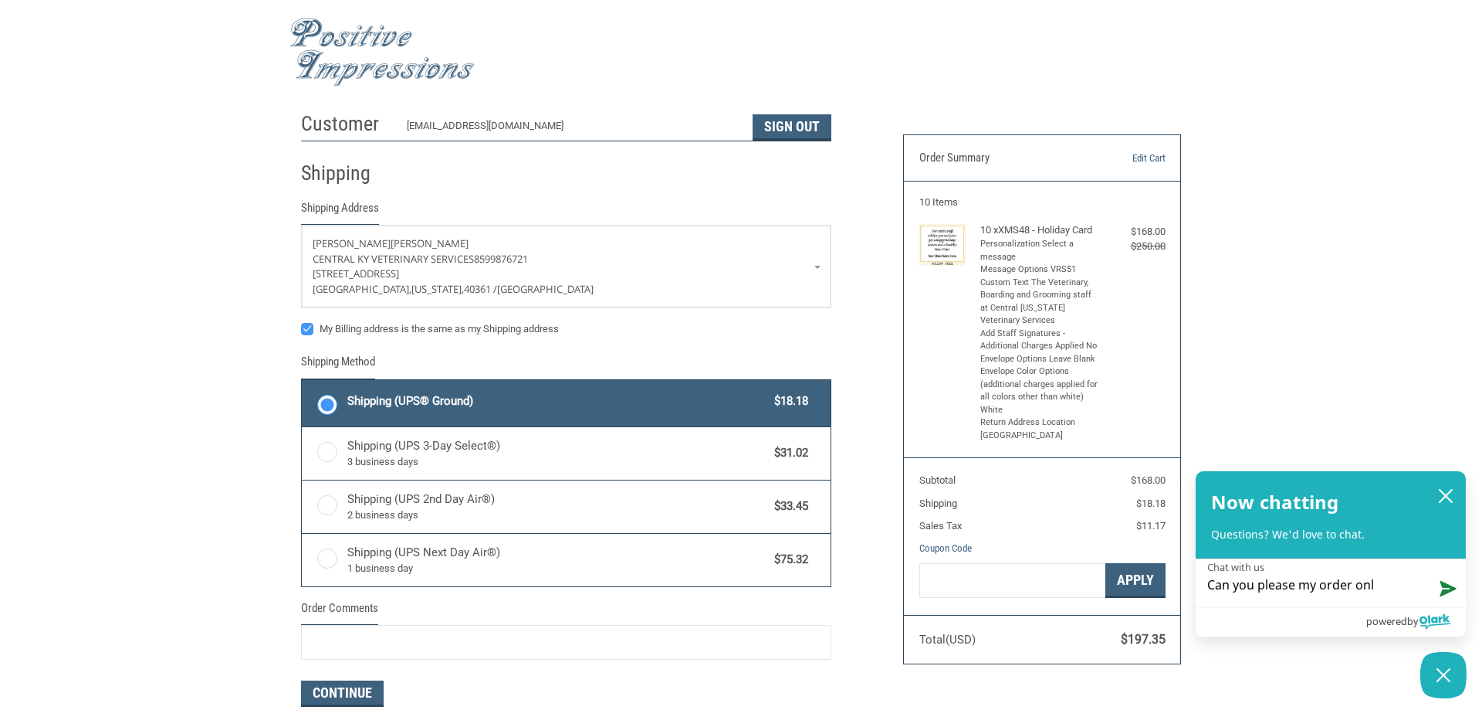
type textarea "Can you please my order onli"
type textarea "Can you please my order onlin"
type textarea "Can you please my order online"
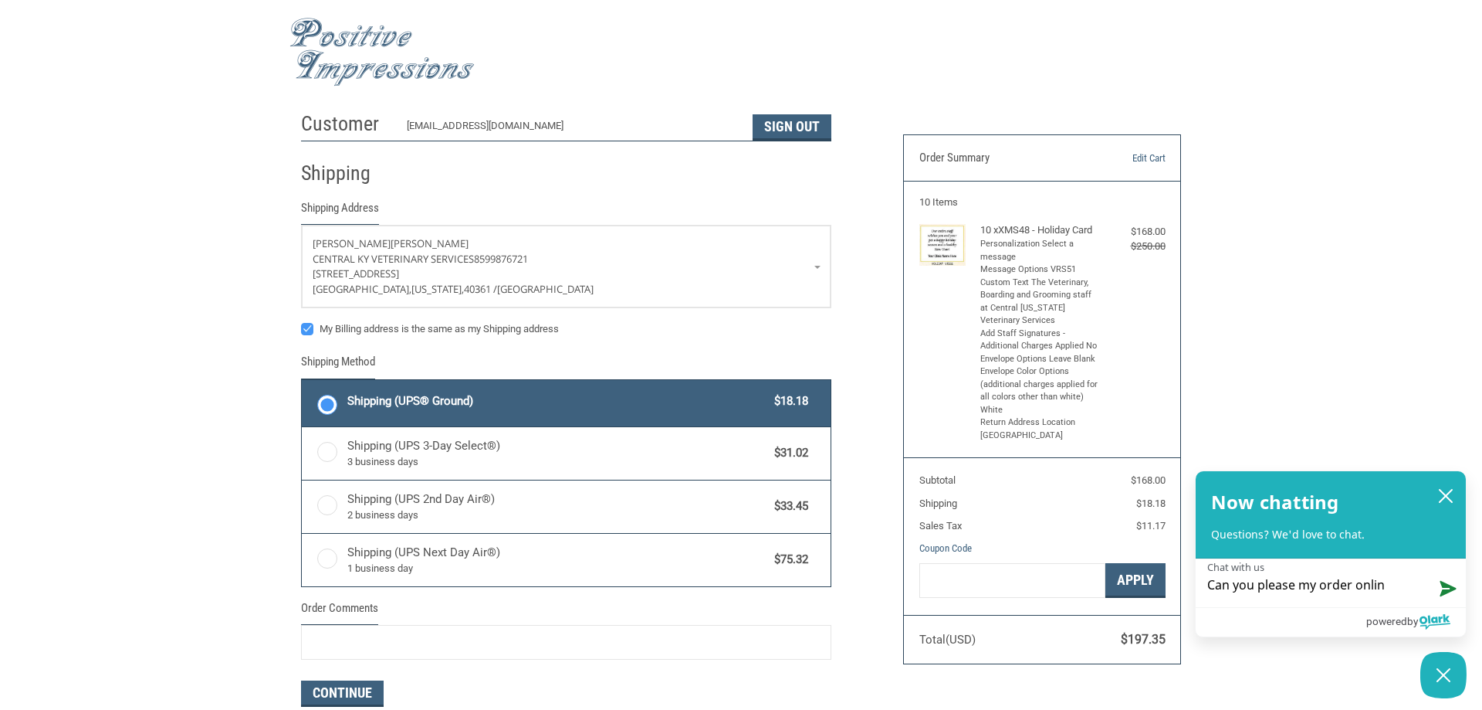
type textarea "Can you please my order online"
type textarea "Can you please my order online w"
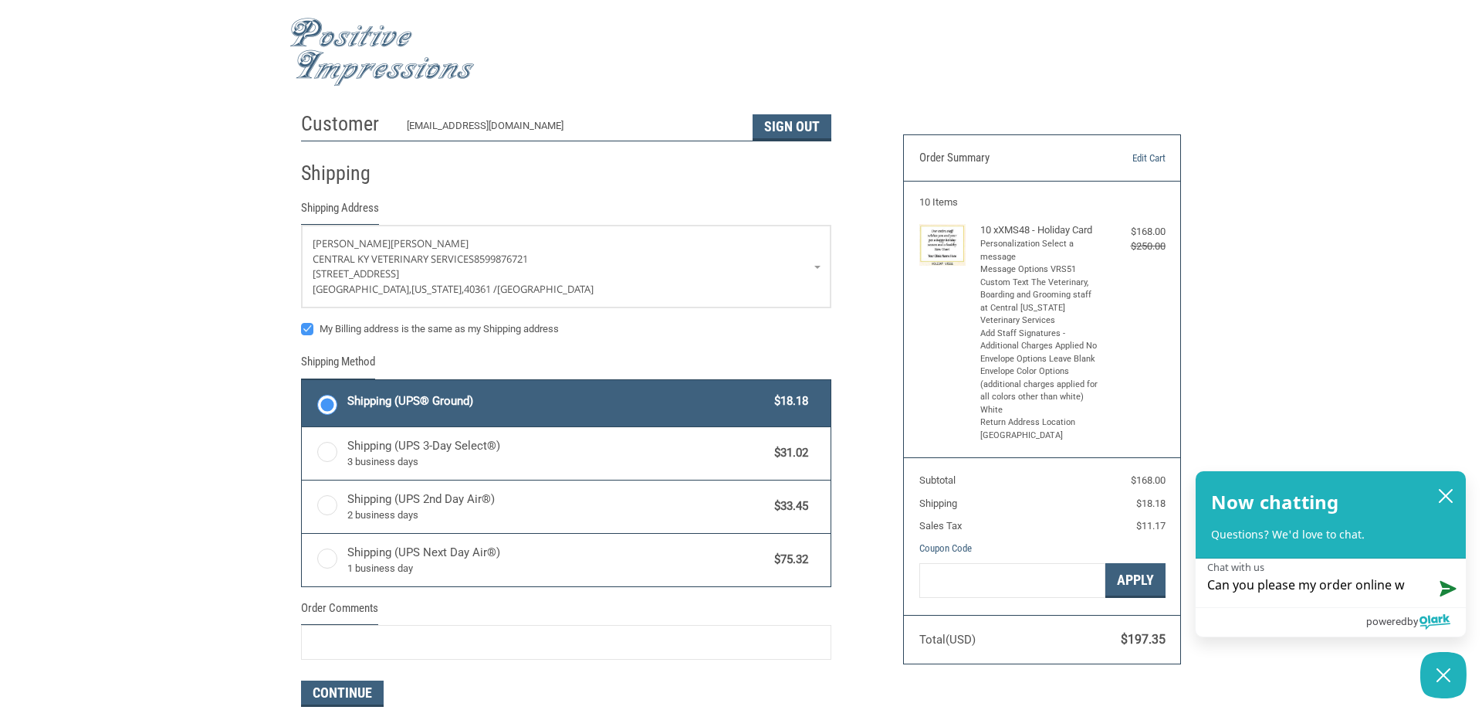
type textarea "Can you please my order online wi"
type textarea "Can you please my order online wit"
type textarea "Can you please my order online with"
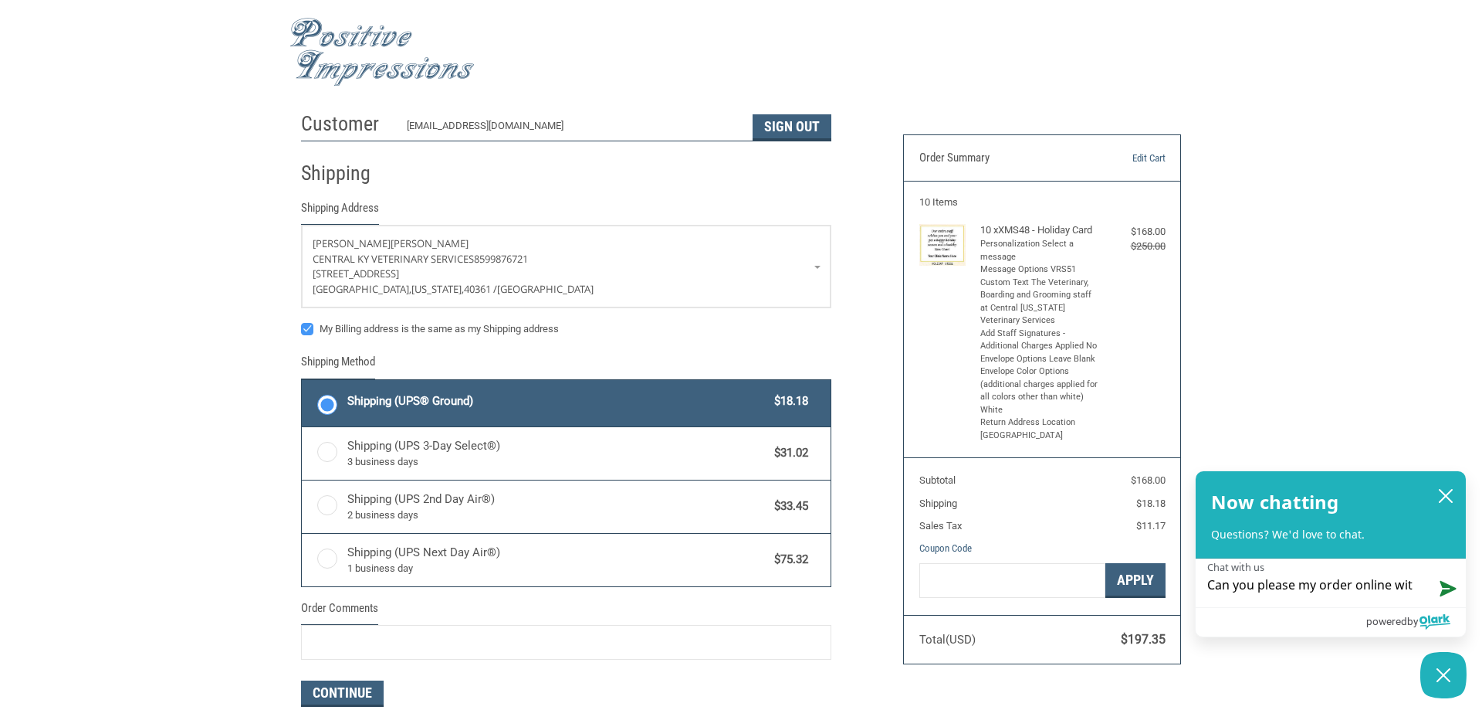
type textarea "Can you please my order online with"
type textarea "Can you please my order online witho"
type textarea "Can you please my order online withou"
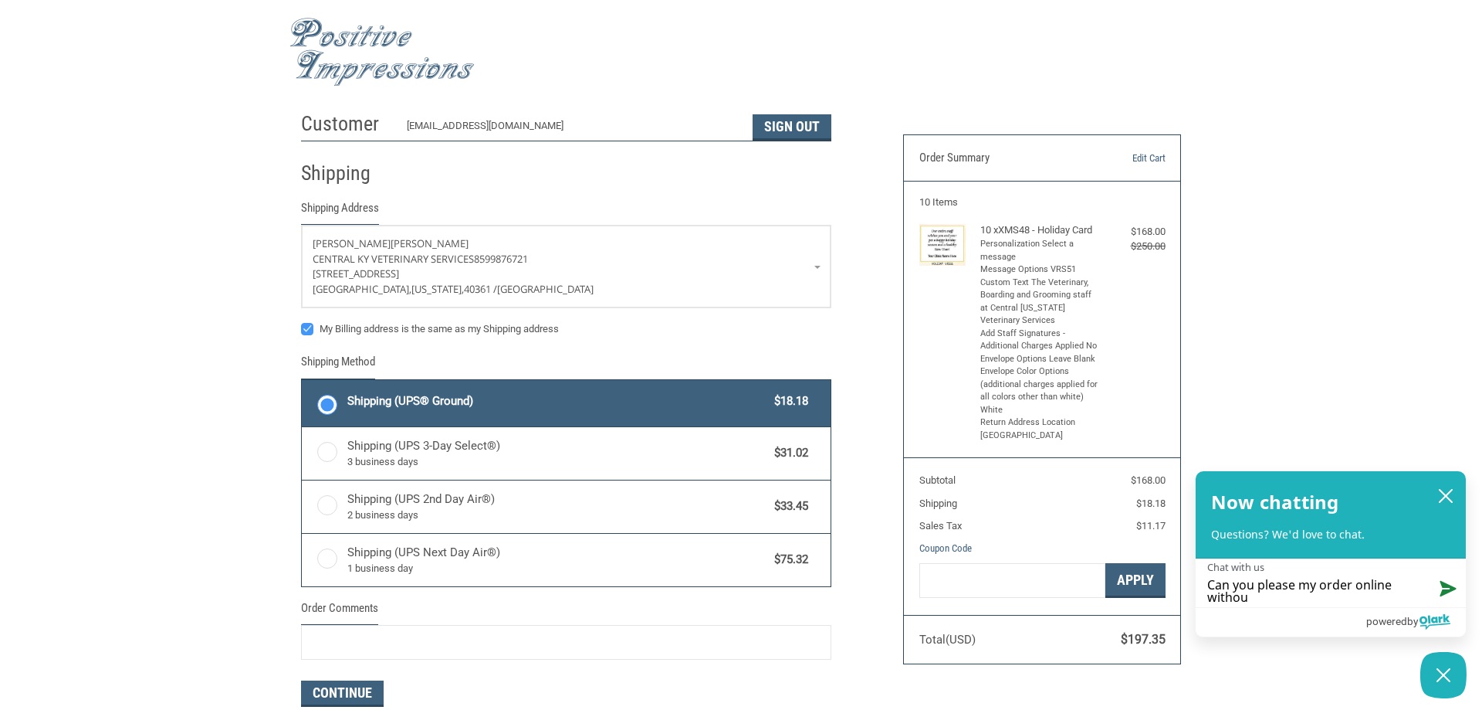
type textarea "Can you please my order online without"
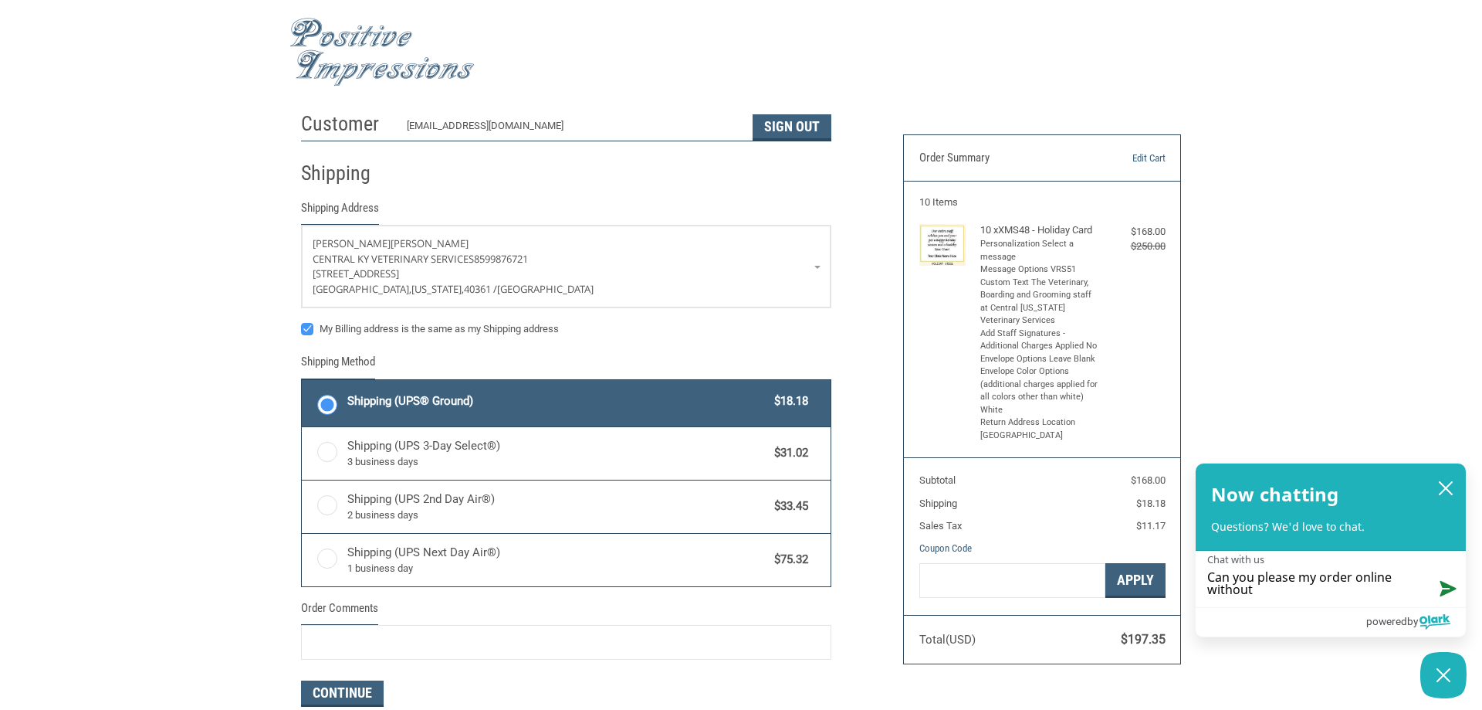
type textarea "Can you please my order online without"
type textarea "Can you please my order online without c"
type textarea "Can you please my order online without cr"
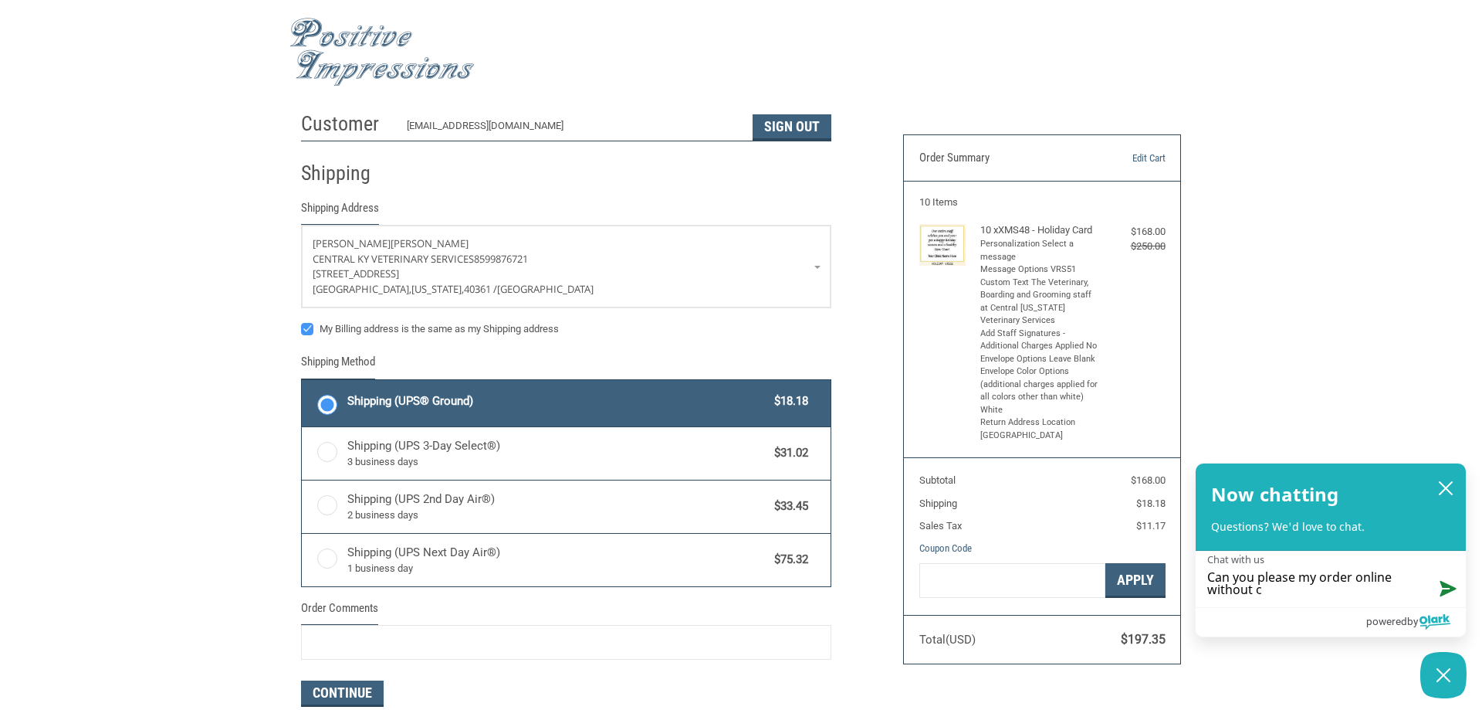
type textarea "Can you please my order online without cr"
type textarea "Can you please my order online without cre"
type textarea "Can you please my order online without cred"
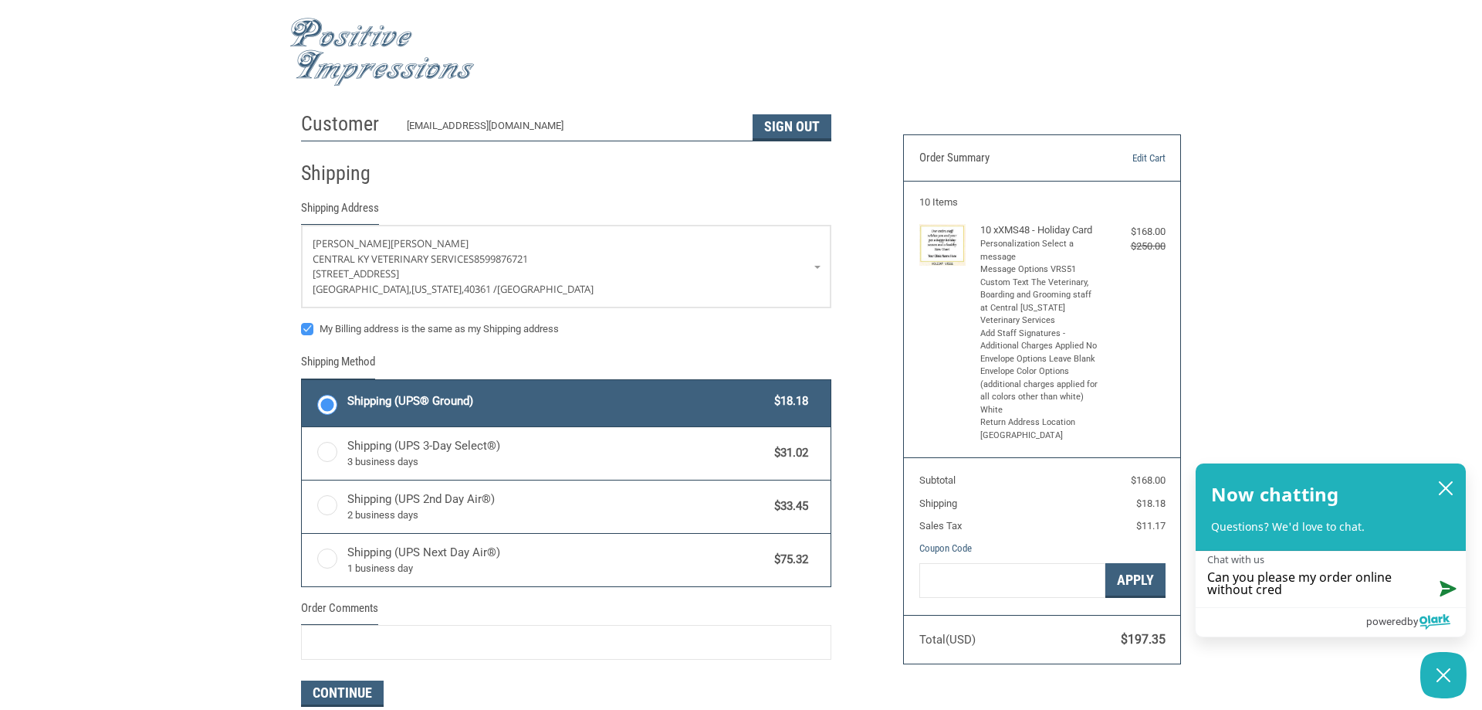
type textarea "Can you please my order online without credi"
type textarea "Can you please my order online without credit"
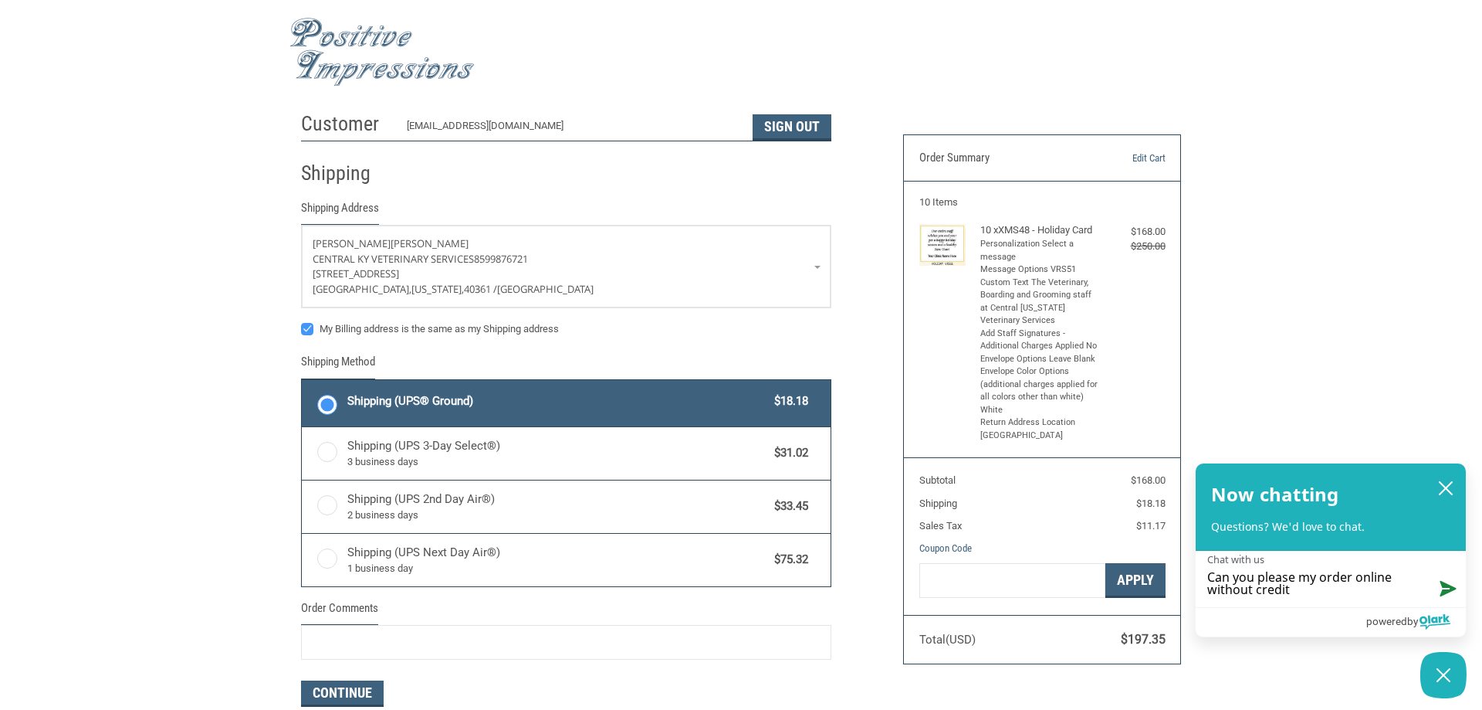
type textarea "Can you please my order online without credit"
type textarea "Can you please my order online without credit c"
type textarea "Can you please my order online without credit ca"
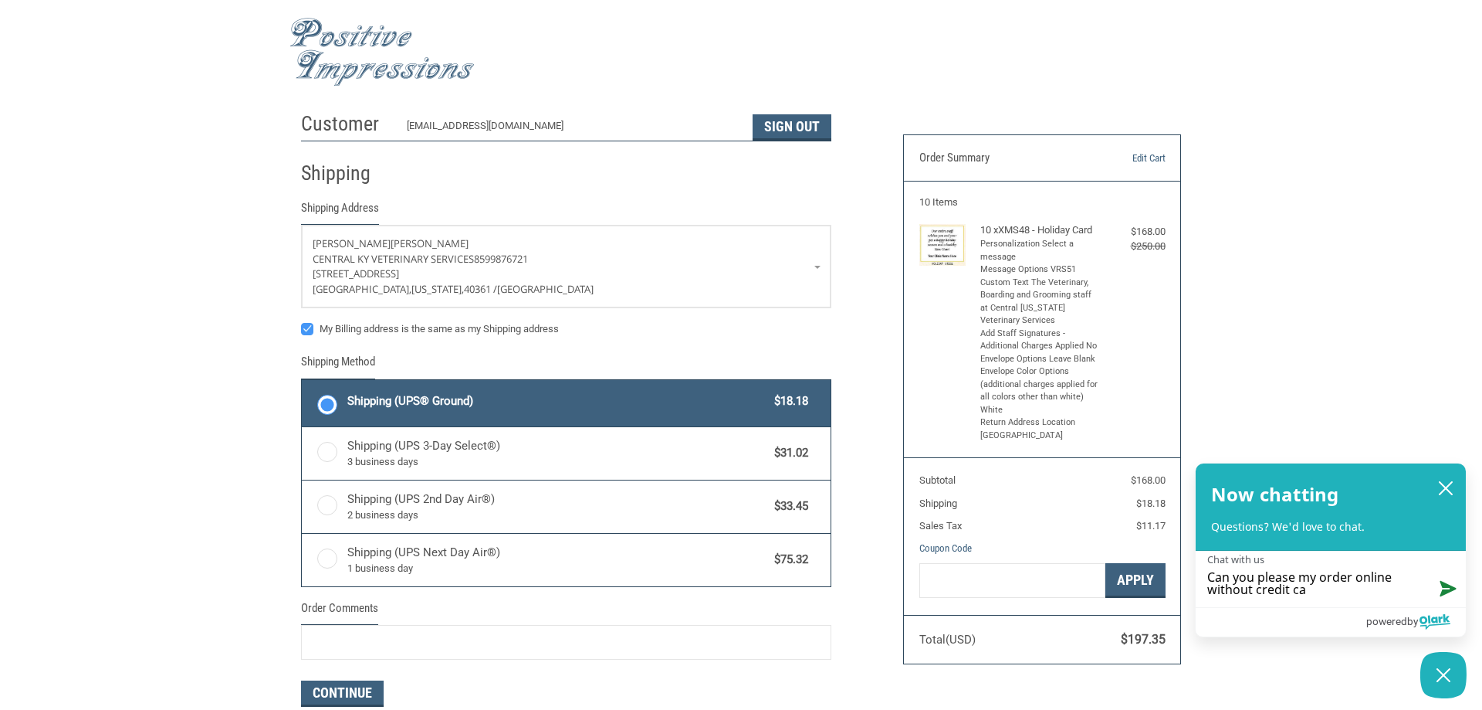
type textarea "Can you please my order online without credit car"
type textarea "Can you please my order online without credit car d"
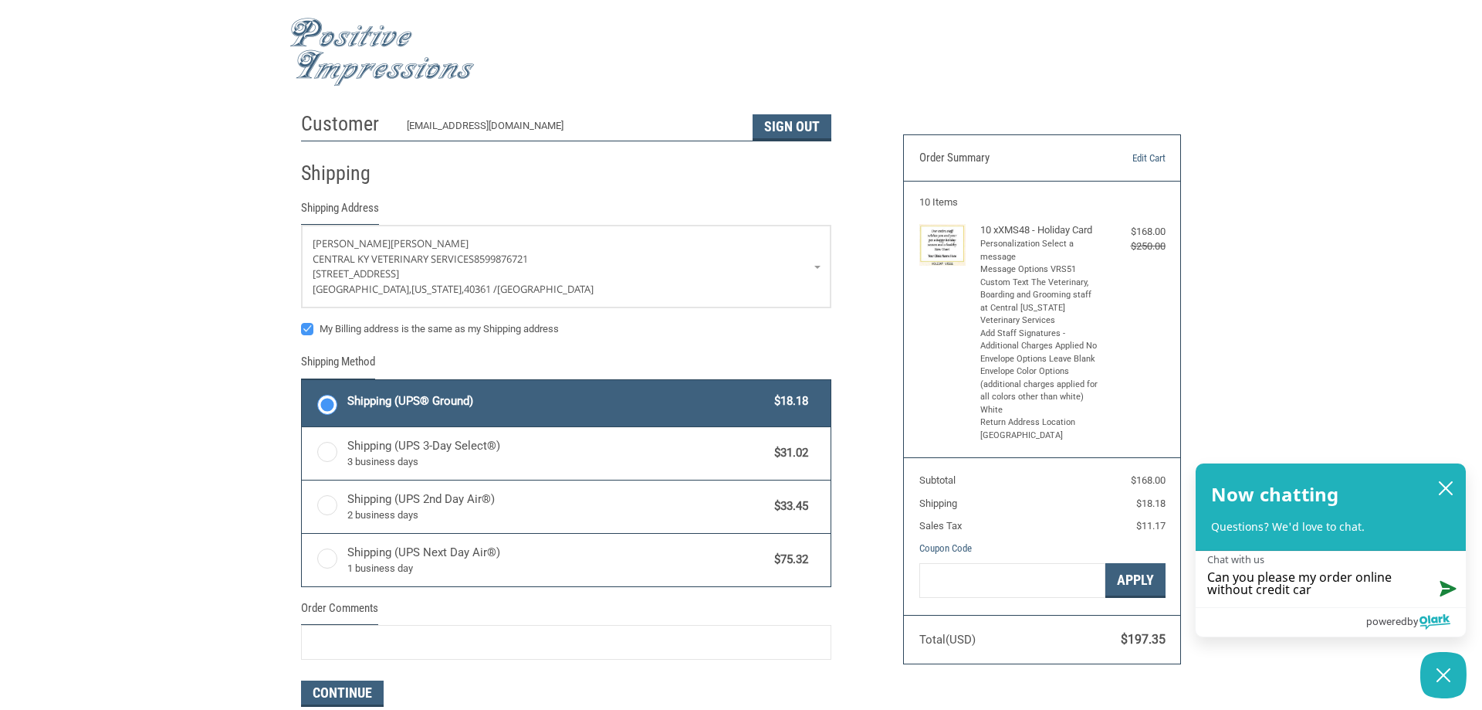
type textarea "Can you please my order online without credit car d"
type textarea "Can you please my order online without credit car di"
type textarea "Can you please my order online without credit car din"
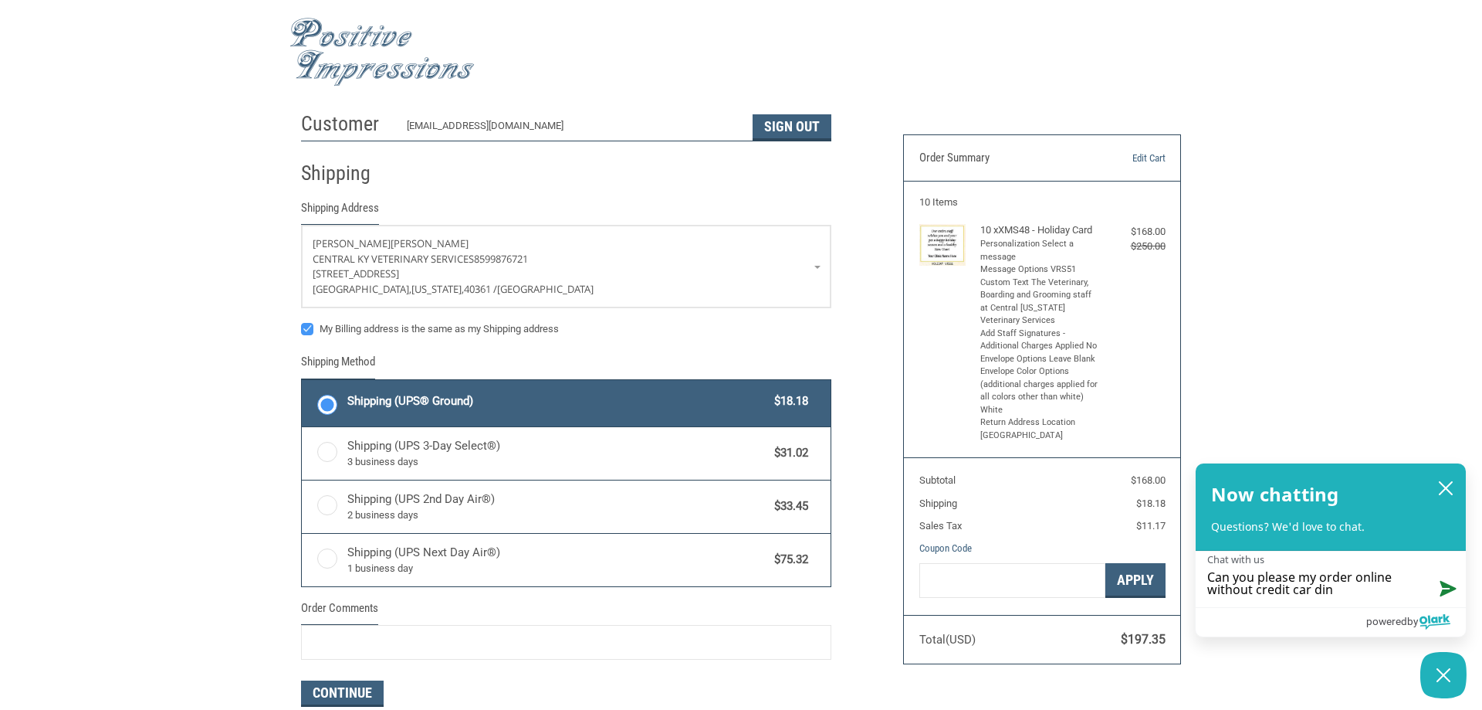
type textarea "Can you please my order online without credit car di"
type textarea "Can you please my order online without credit car d"
type textarea "Can you please my order online without credit car"
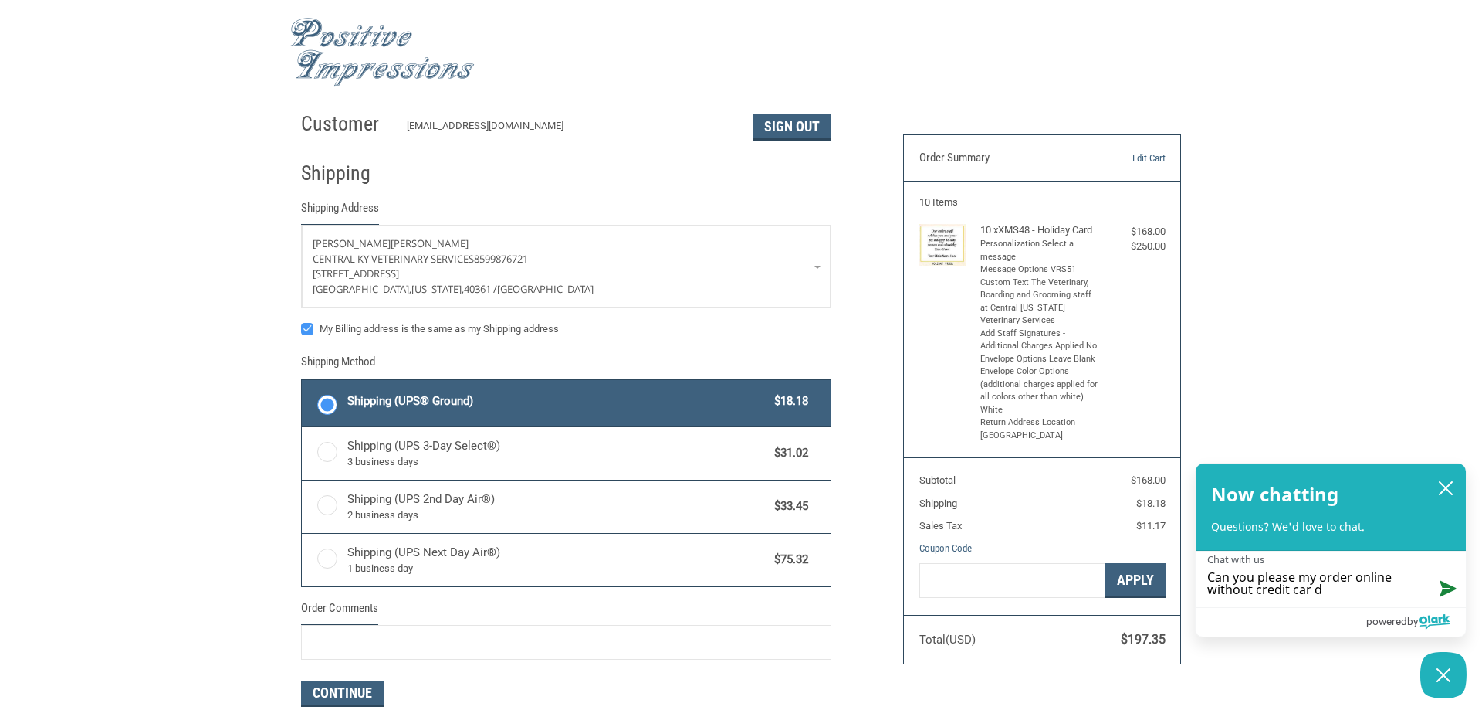
type textarea "Can you please my order online without credit car"
type textarea "Can you please my order online without credit card"
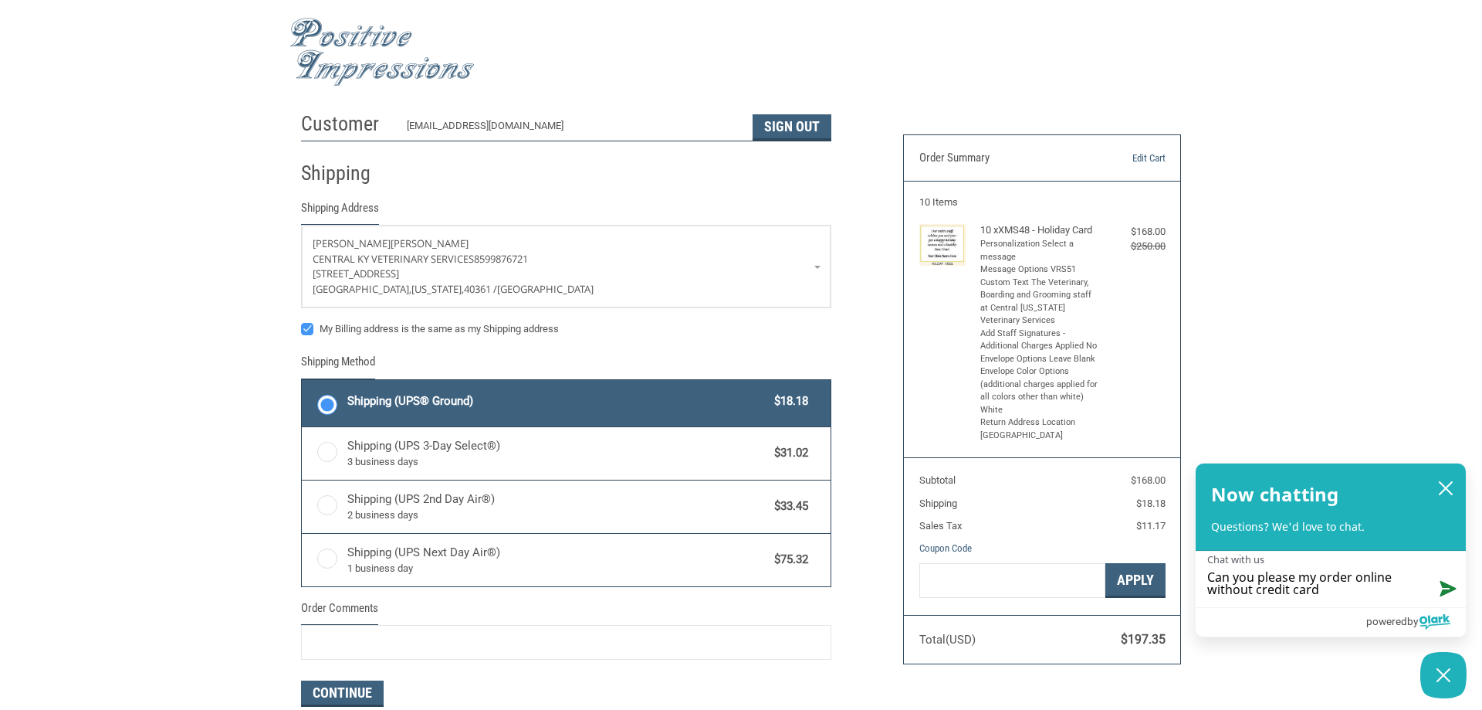
type textarea "Can you please my order online without credit card"
type textarea "Can you please my order online without credit card i"
type textarea "Can you please my order online without credit card in"
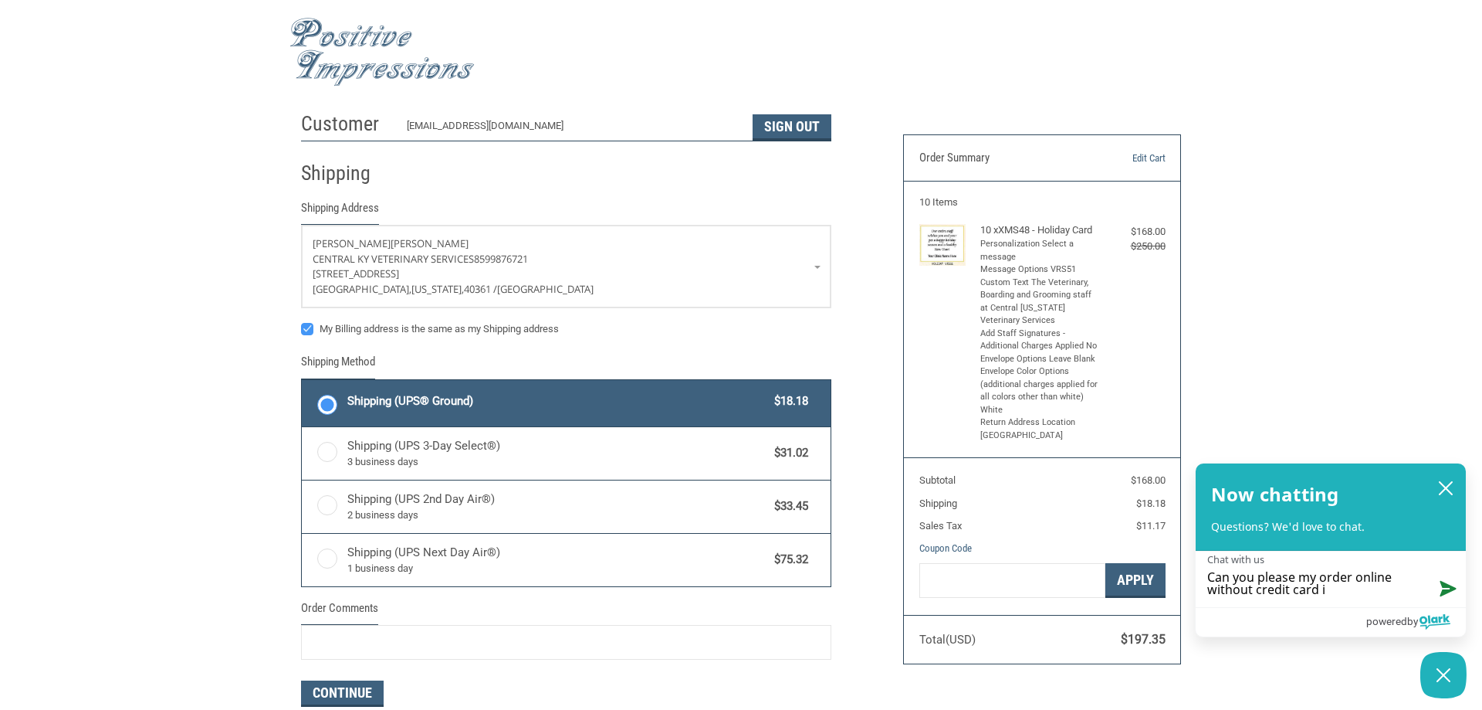
type textarea "Can you please my order online without credit card in"
type textarea "Can you please my order online without credit card inf"
type textarea "Can you please my order online without credit card info"
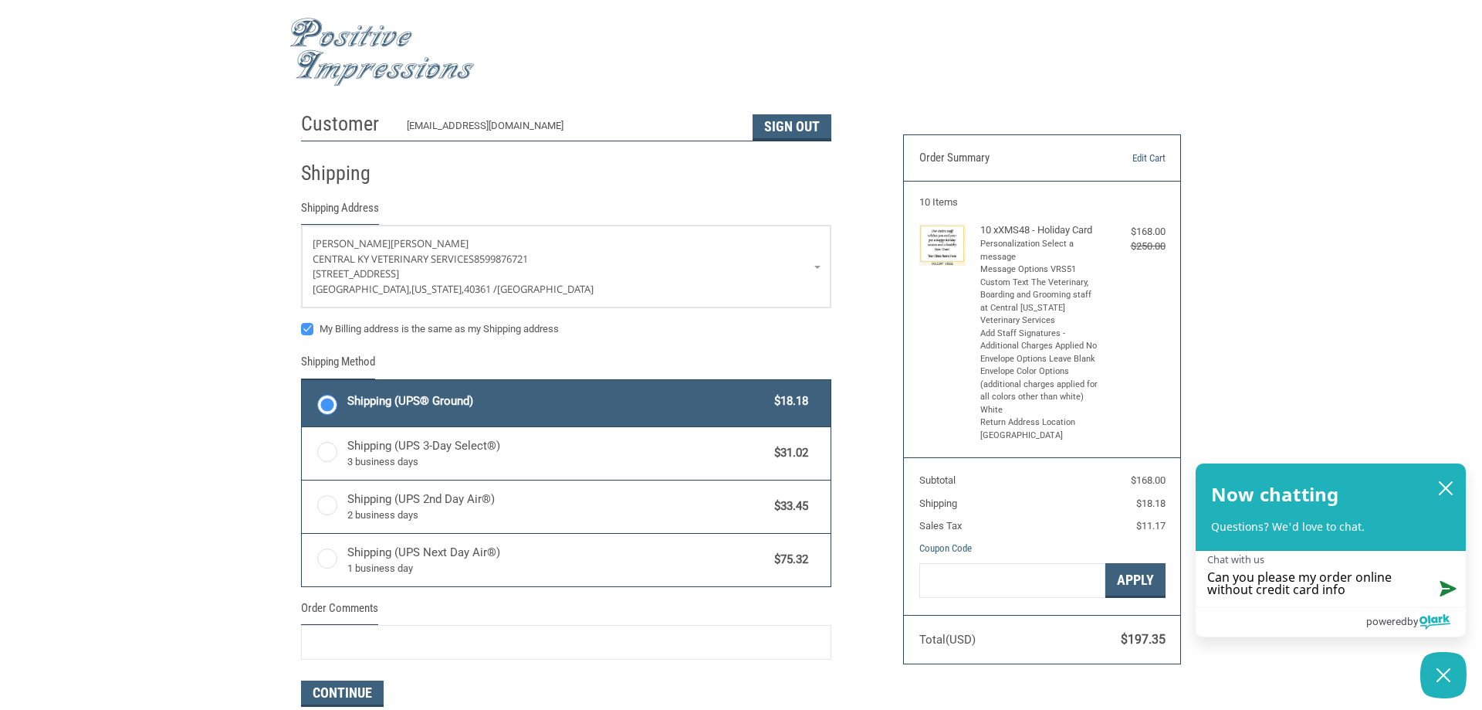
type textarea "Can you please my order online without credit card infor"
type textarea "Can you please my order online without credit card inform"
type textarea "Can you please my order online without credit card informa"
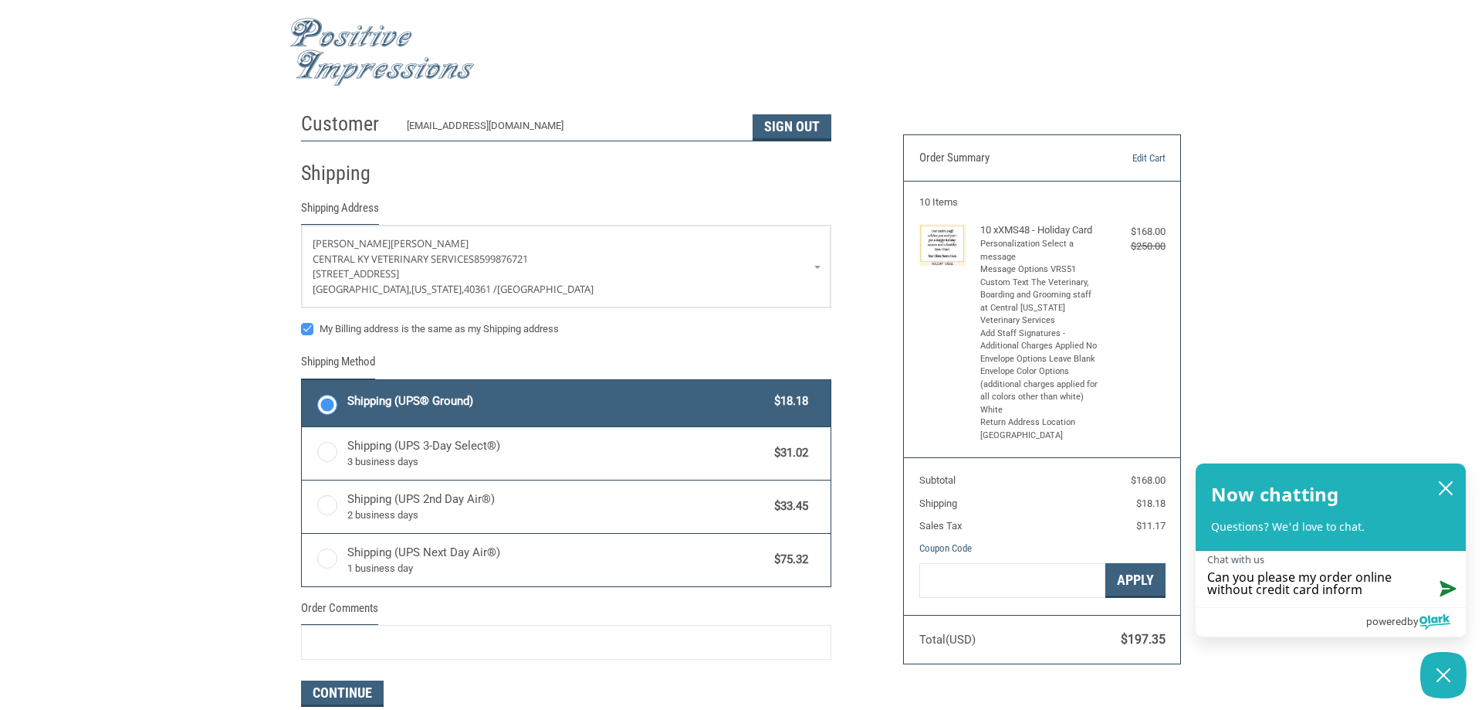
type textarea "Can you please my order online without credit card informa"
type textarea "Can you please my order online without credit card informat"
type textarea "Can you please my order online without credit card informati"
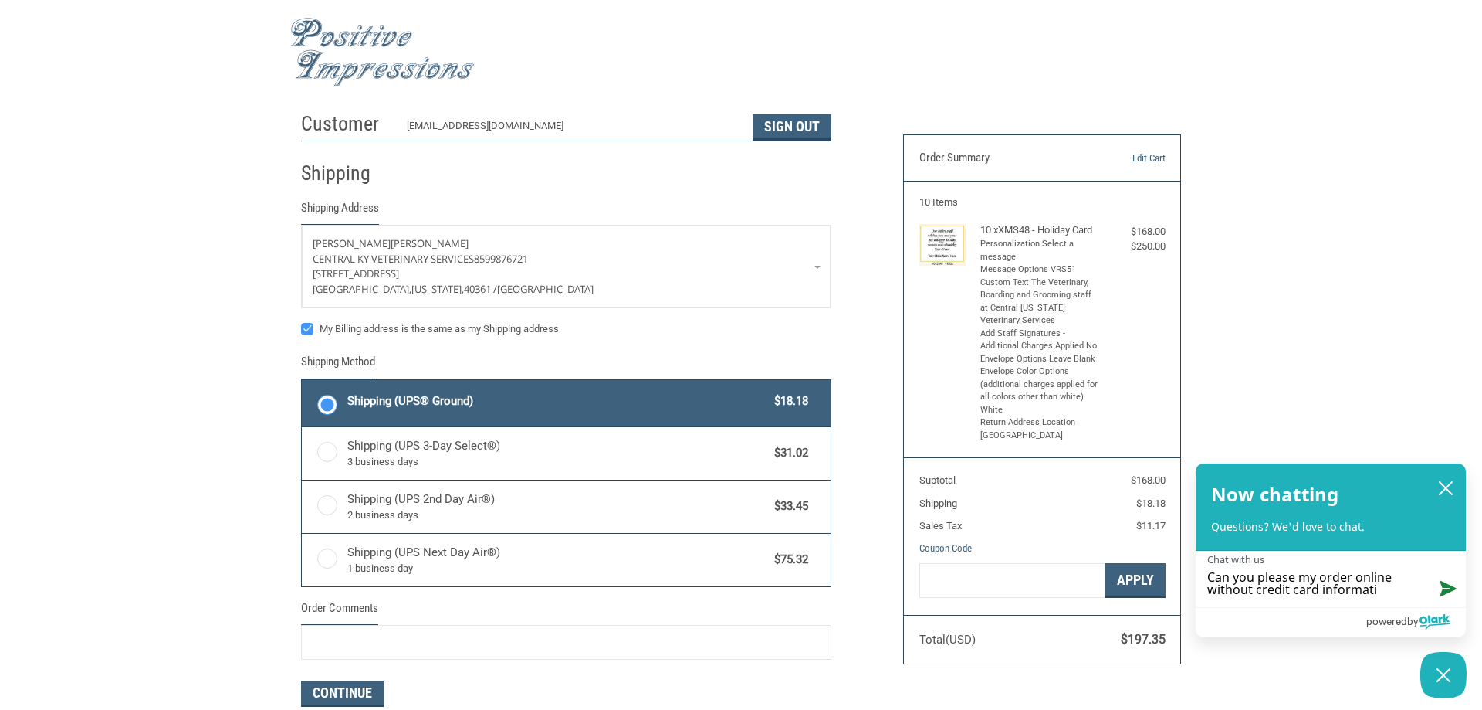
type textarea "Can you please my order online without credit card informatio"
type textarea "Can you please my order online without credit card information"
type textarea "Can you please my order online without credit card information?"
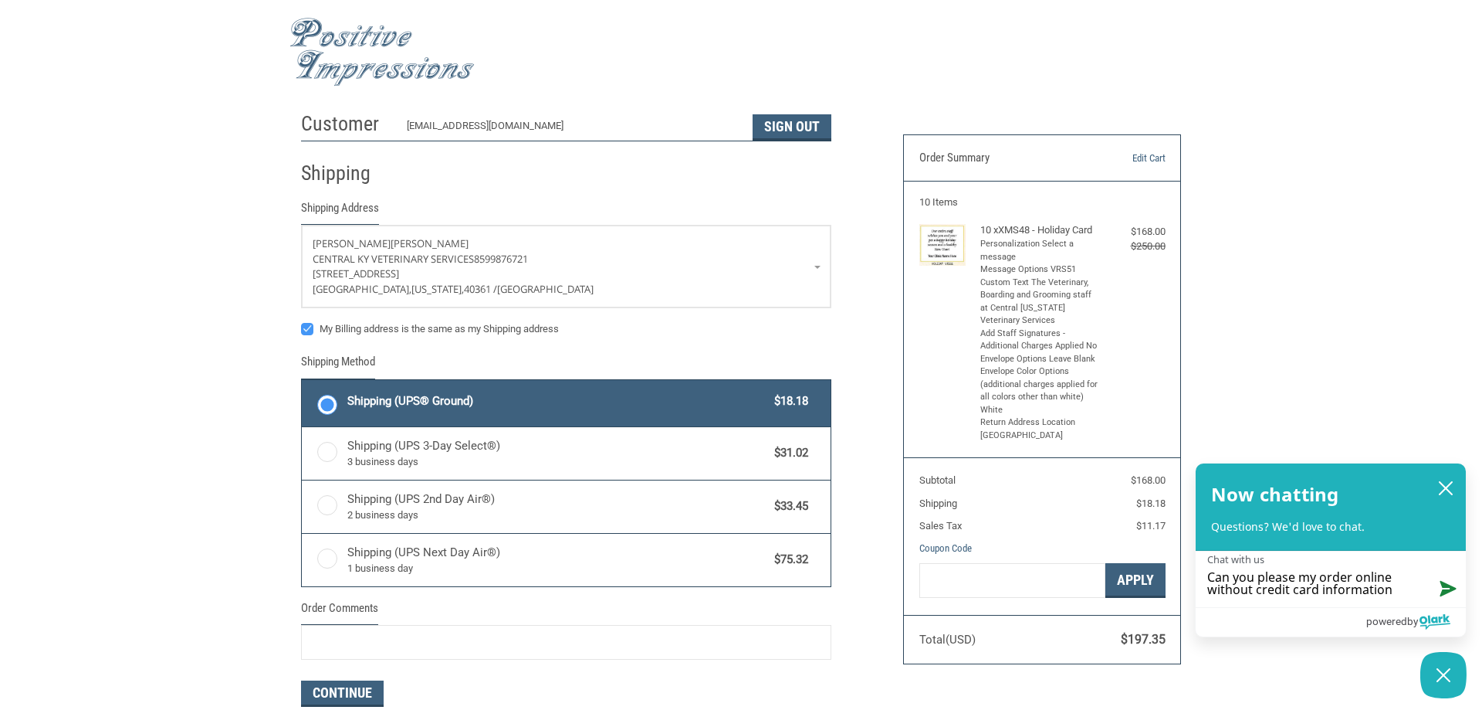
type textarea "Can you please my order online without credit card information?"
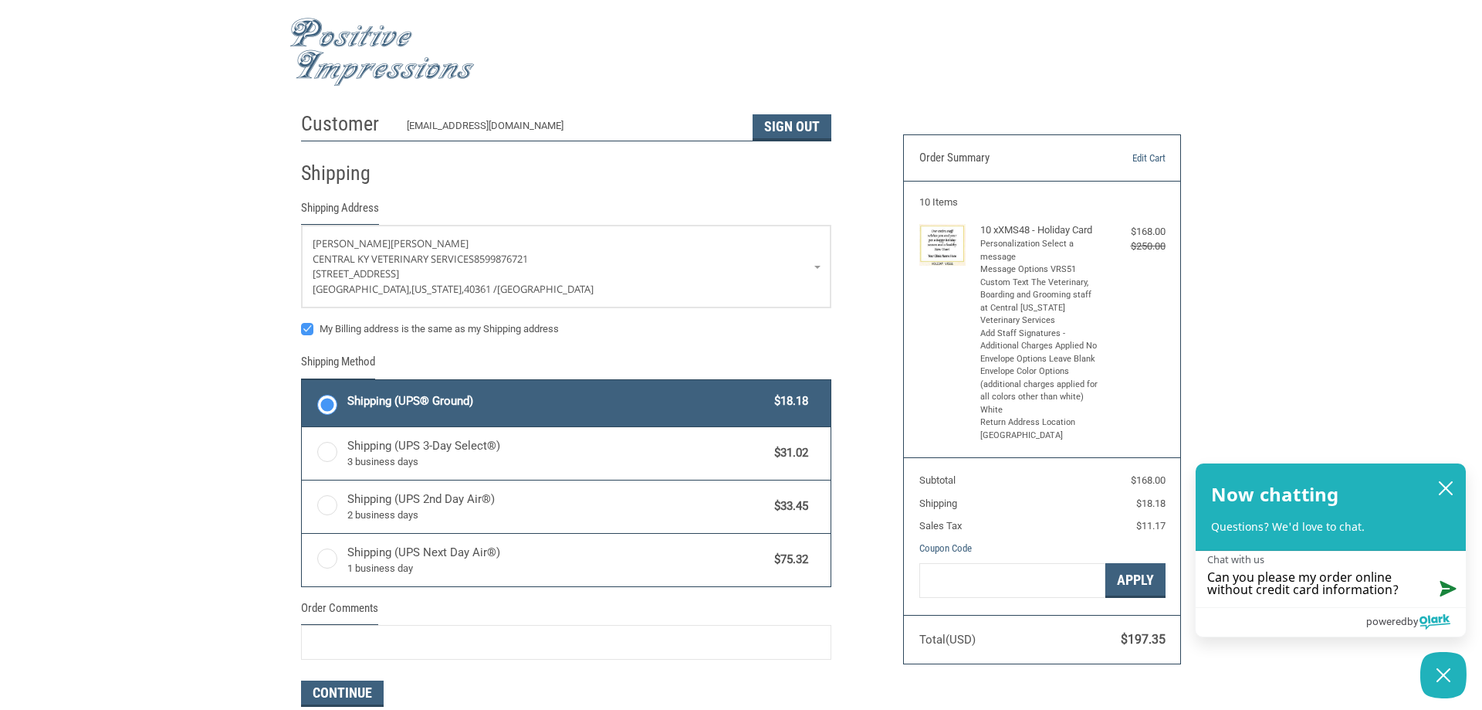
type textarea "Can you please my order online without credit card information? O"
type textarea "Can you please my order online without credit card information? Ou"
type textarea "Can you please my order online without credit card information? Our"
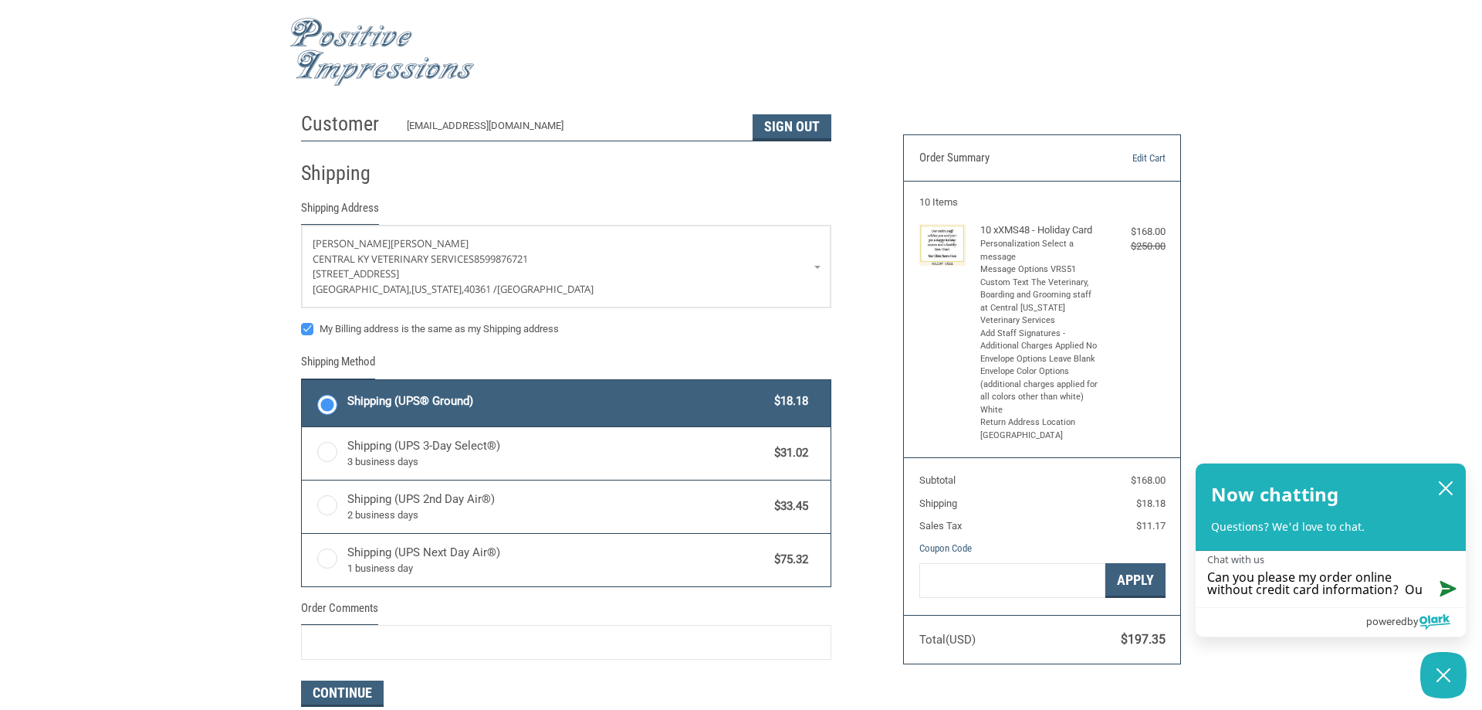
type textarea "Can you please my order online without credit card information? Our"
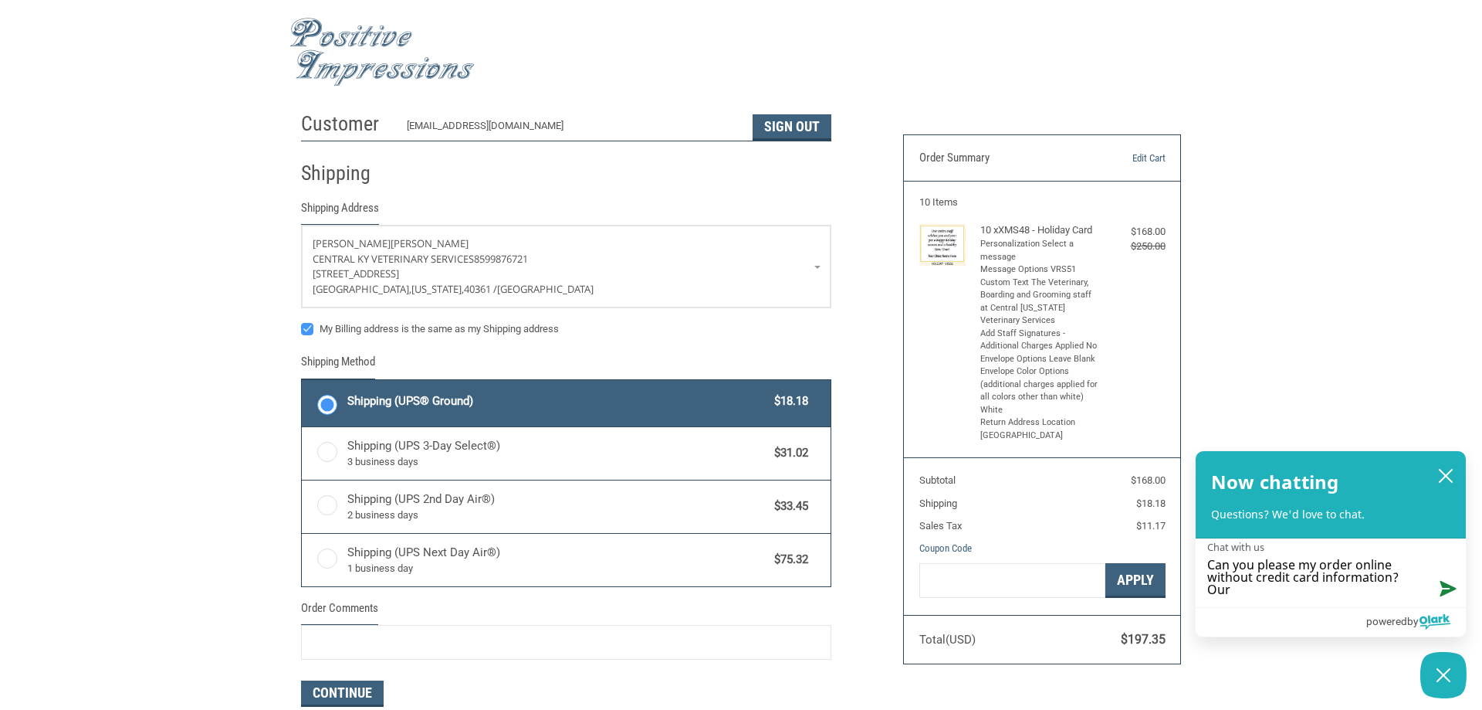
scroll to position [3, 0]
type textarea "Can you please my order online without credit card information? Our"
type textarea "Can you please my order online without credit card information? Our c"
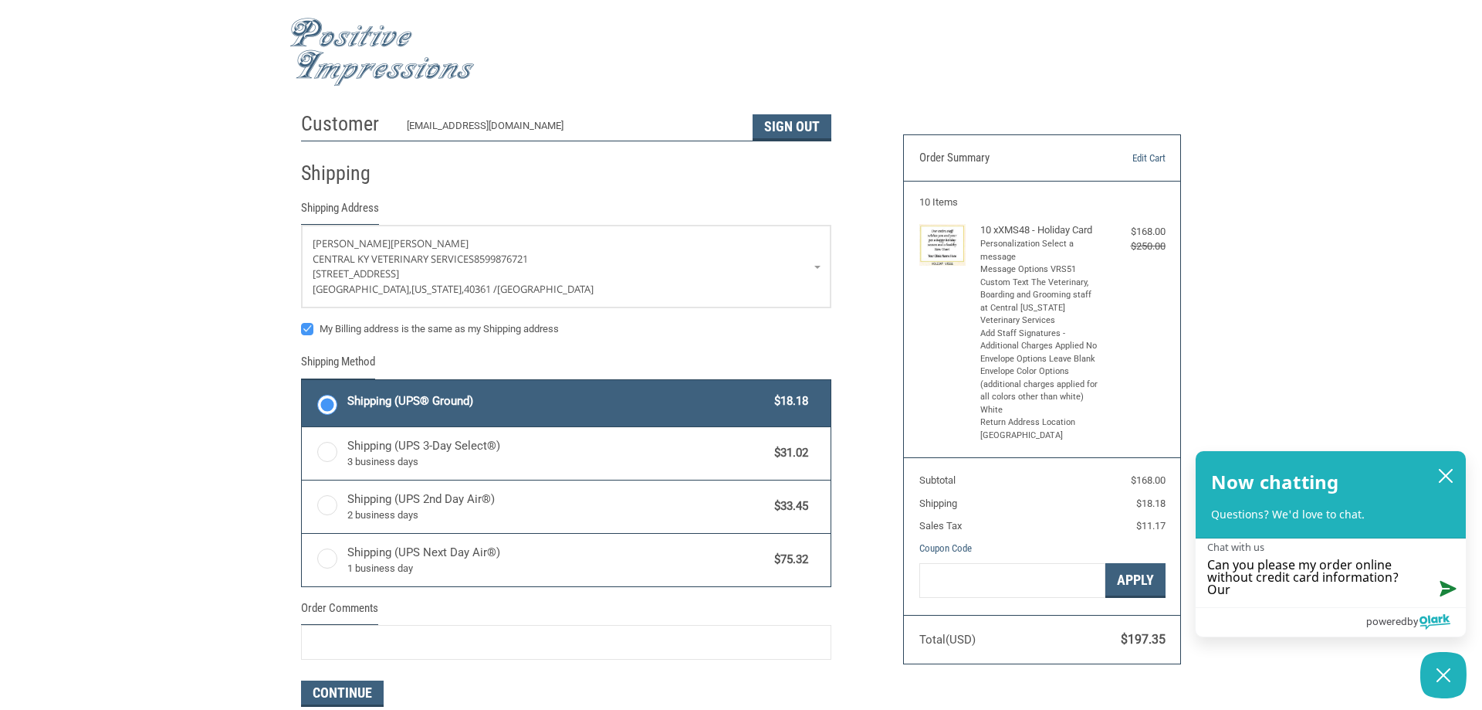
type textarea "Can you please my order online without credit card information? Our c"
type textarea "Can you please my order online without credit card information? Our cl"
type textarea "Can you please my order online without credit card information? Our cli"
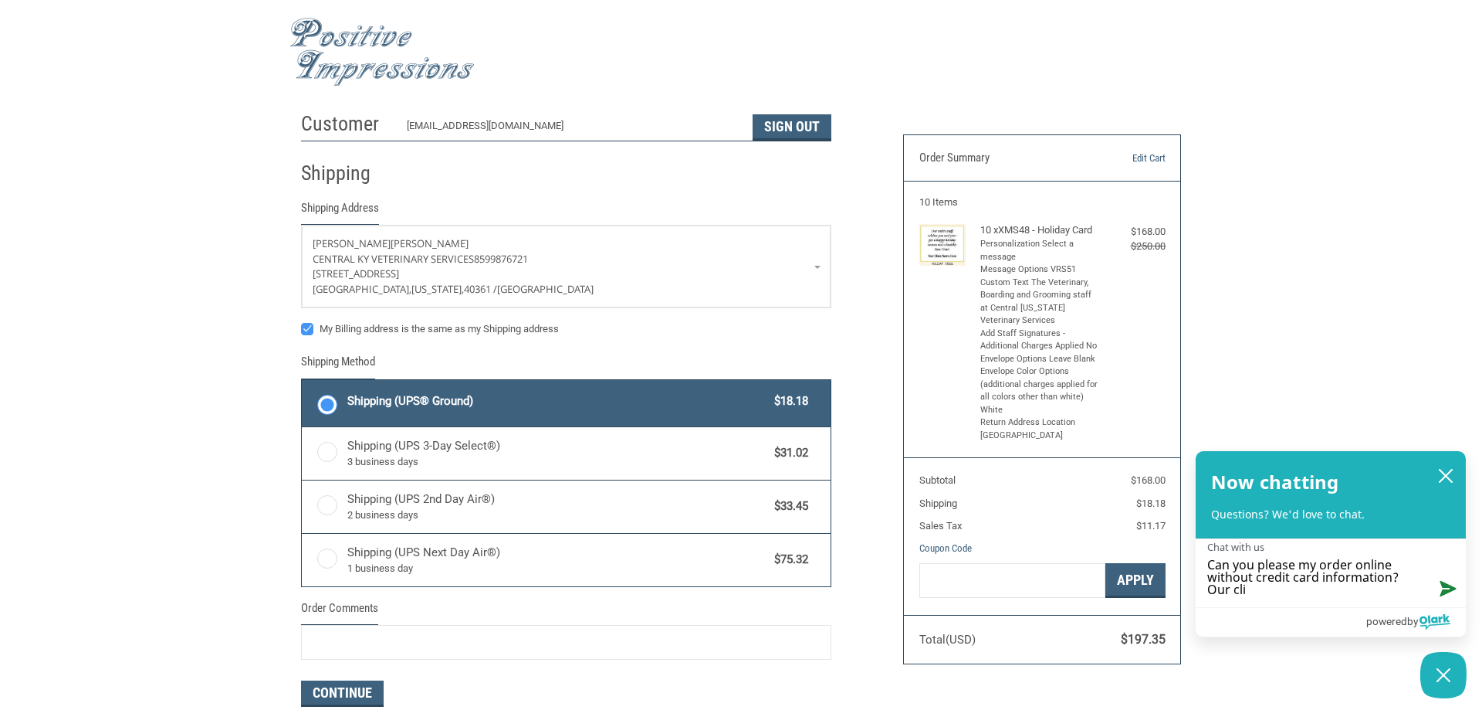
type textarea "Can you please my order online without credit card information? Our clin"
type textarea "Can you please my order online without credit card information? Our clini"
type textarea "Can you please my order online without credit card information? Our clinic"
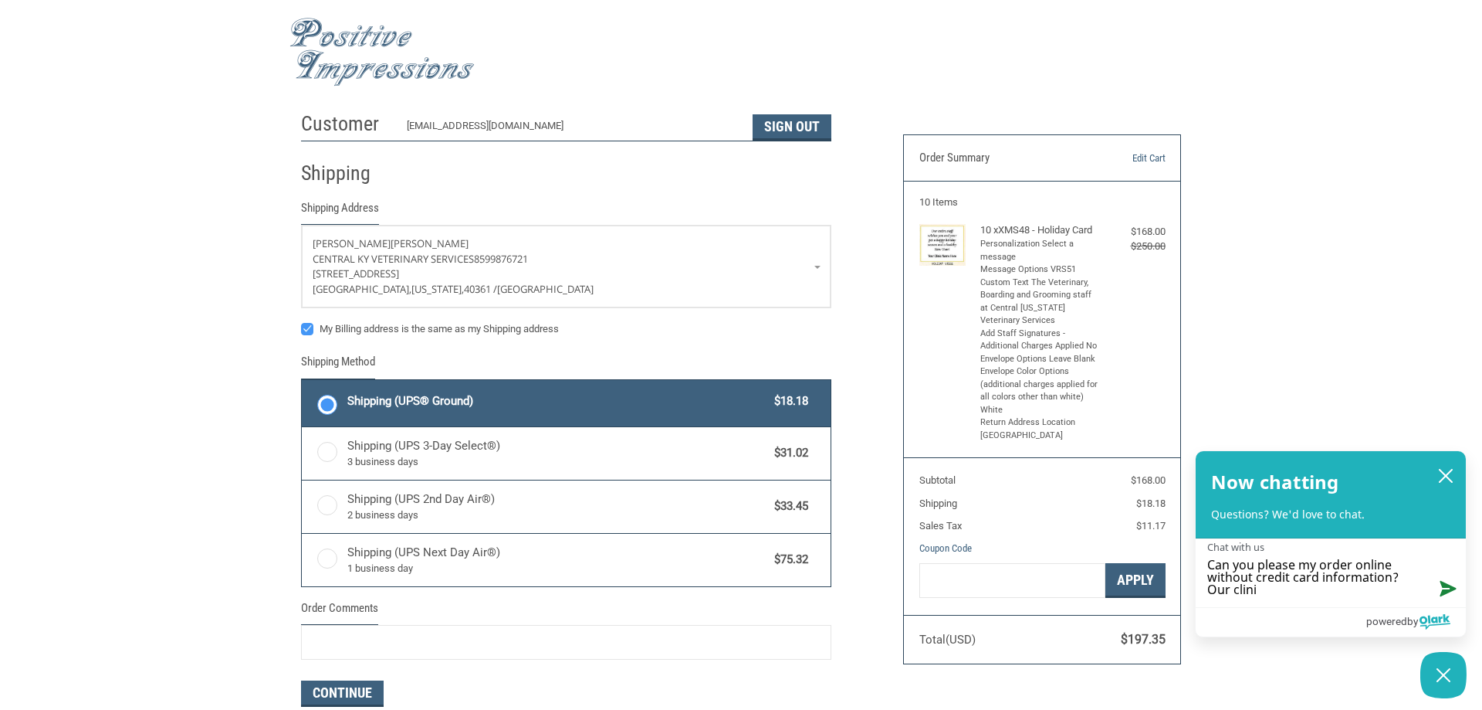
type textarea "Can you please my order online without credit card information? Our clinic"
type textarea "Can you please my order online without credit card information? Our clinic i"
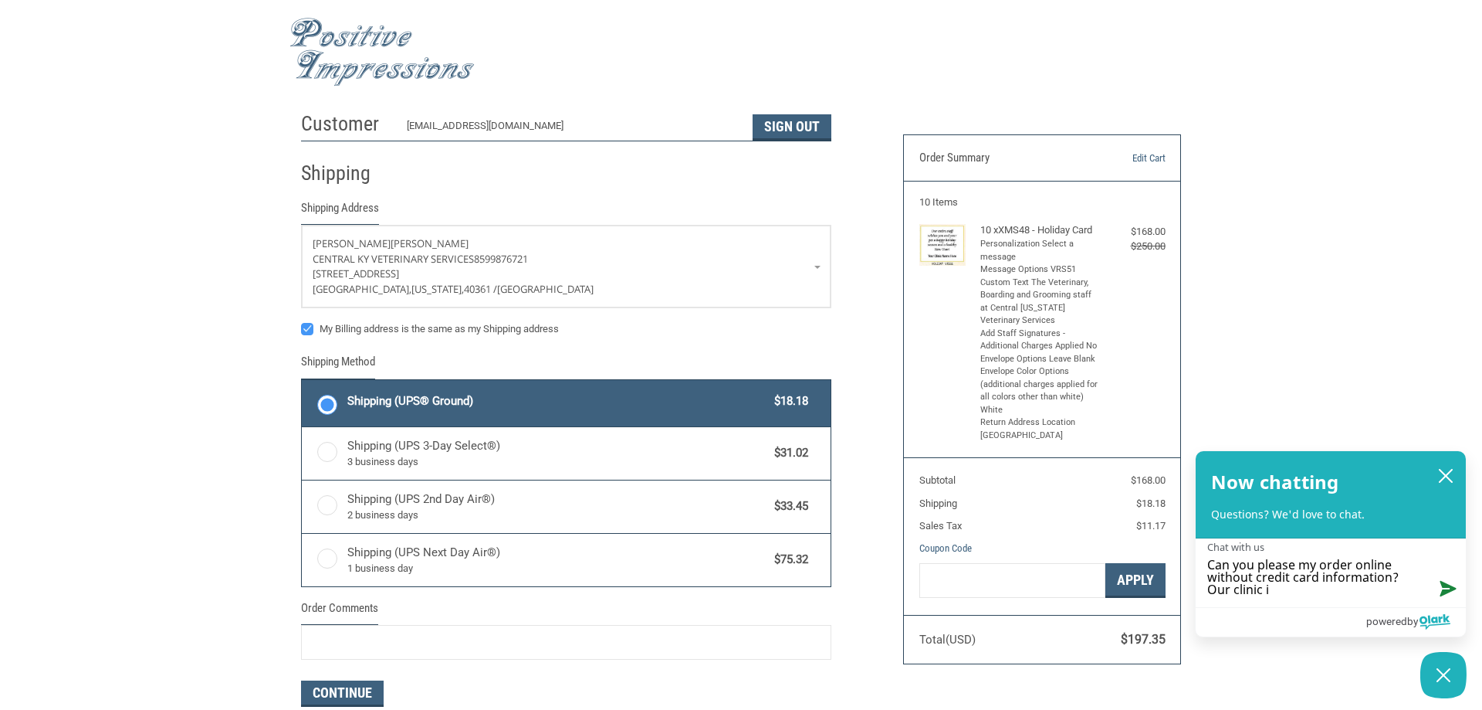
type textarea "Can you please my order online without credit card information? Our clinic is"
type textarea "Can you please my order online without credit card information? Our clinic is n"
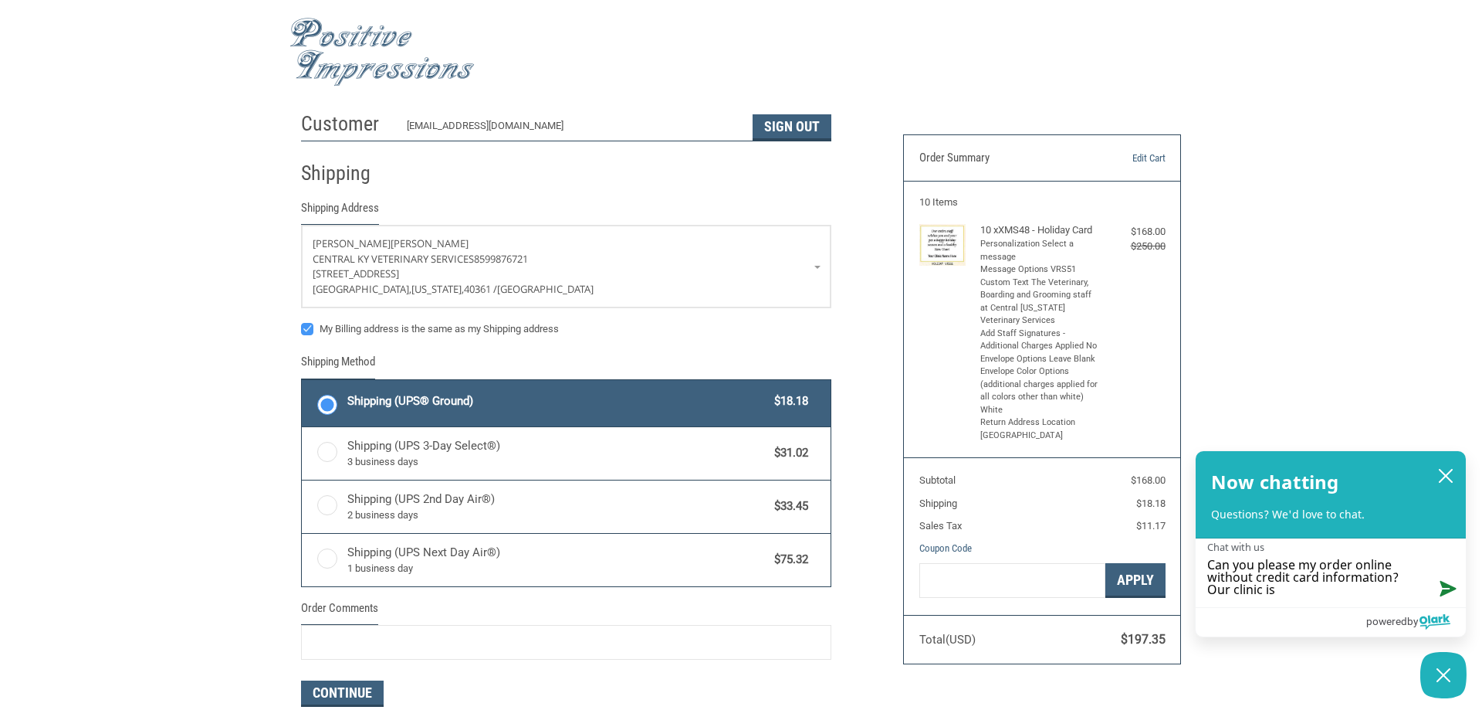
type textarea "Can you please my order online without credit card information? Our clinic is n"
type textarea "Can you please my order online without credit card information? Our clinic is no"
type textarea "Can you please my order online without credit card information? Our clinic is n…"
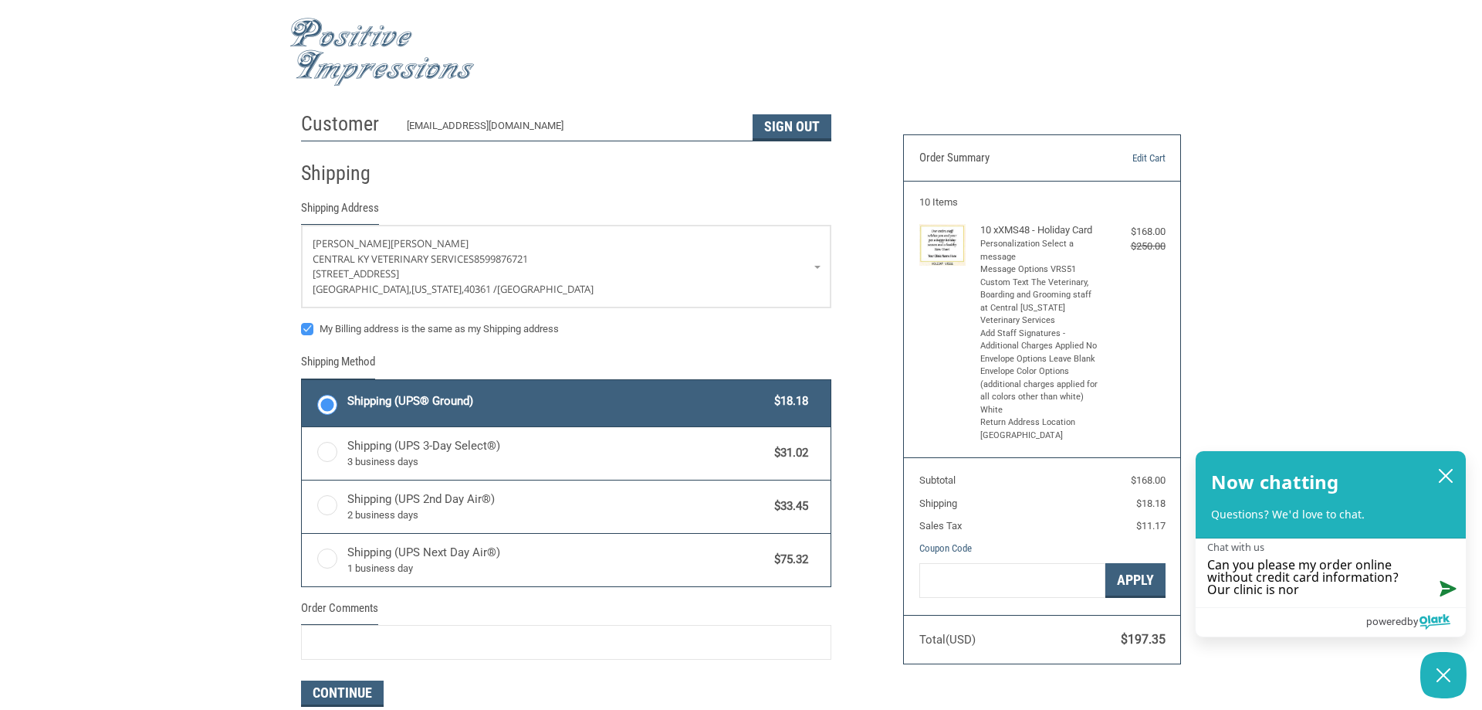
type textarea "Can you please my order online without credit card information? Our clinic is n…"
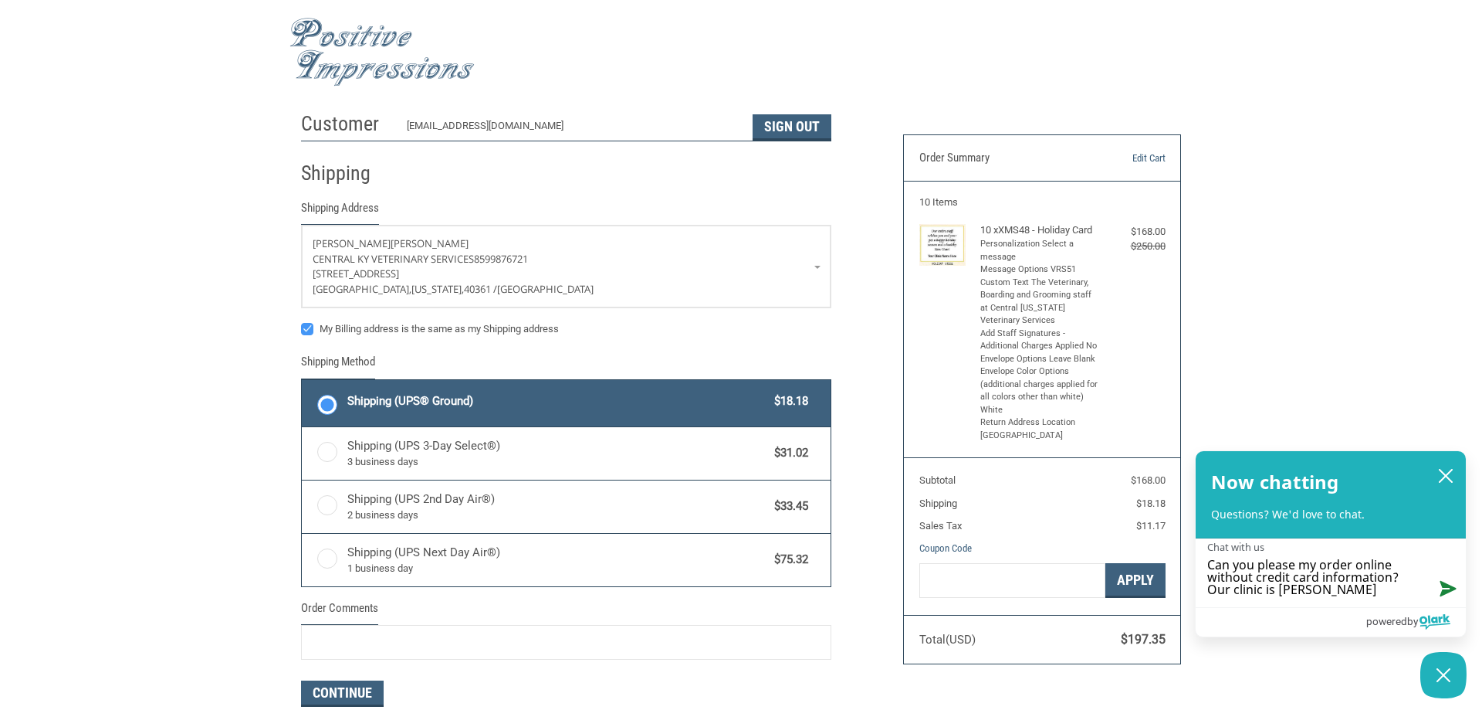
type textarea "Can you please my order online without credit card information? Our clinic is n…"
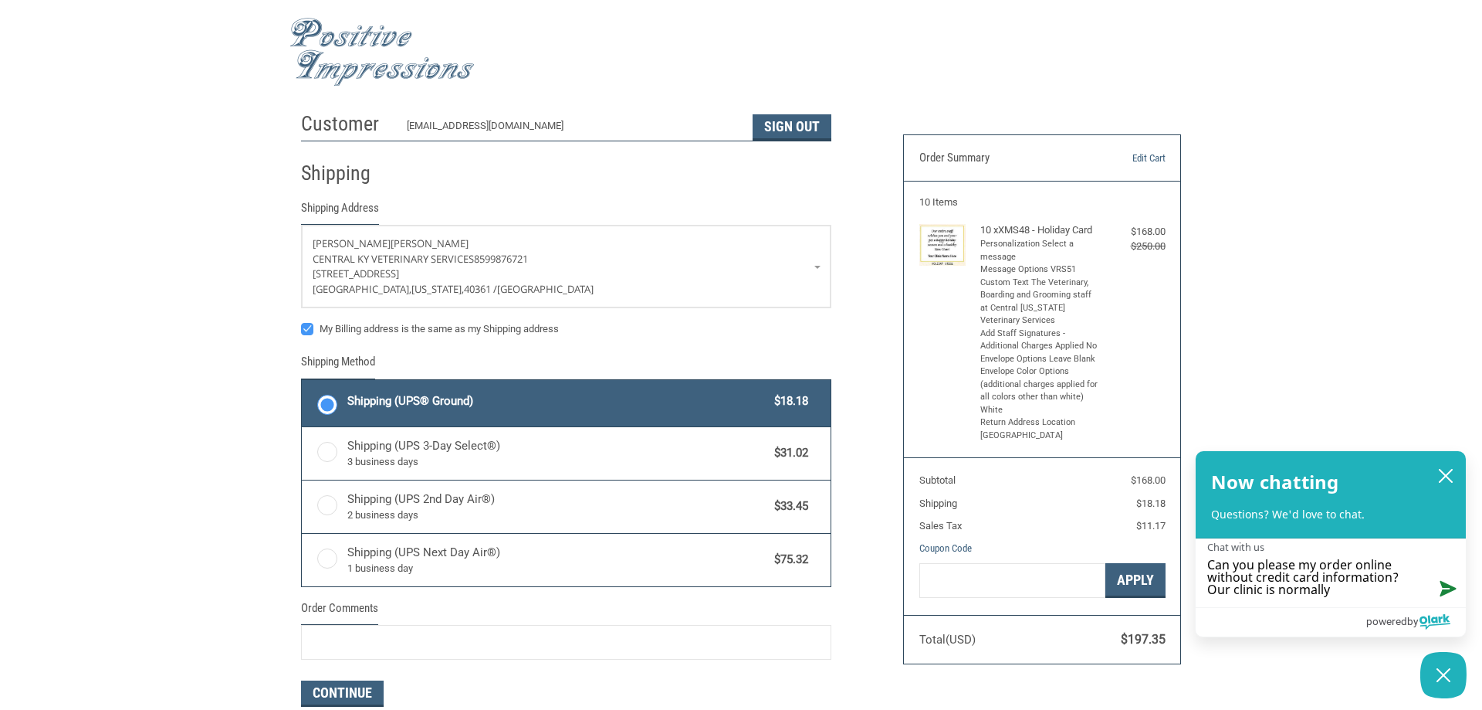
type textarea "Can you please my order online without credit card information? Our clinic is n…"
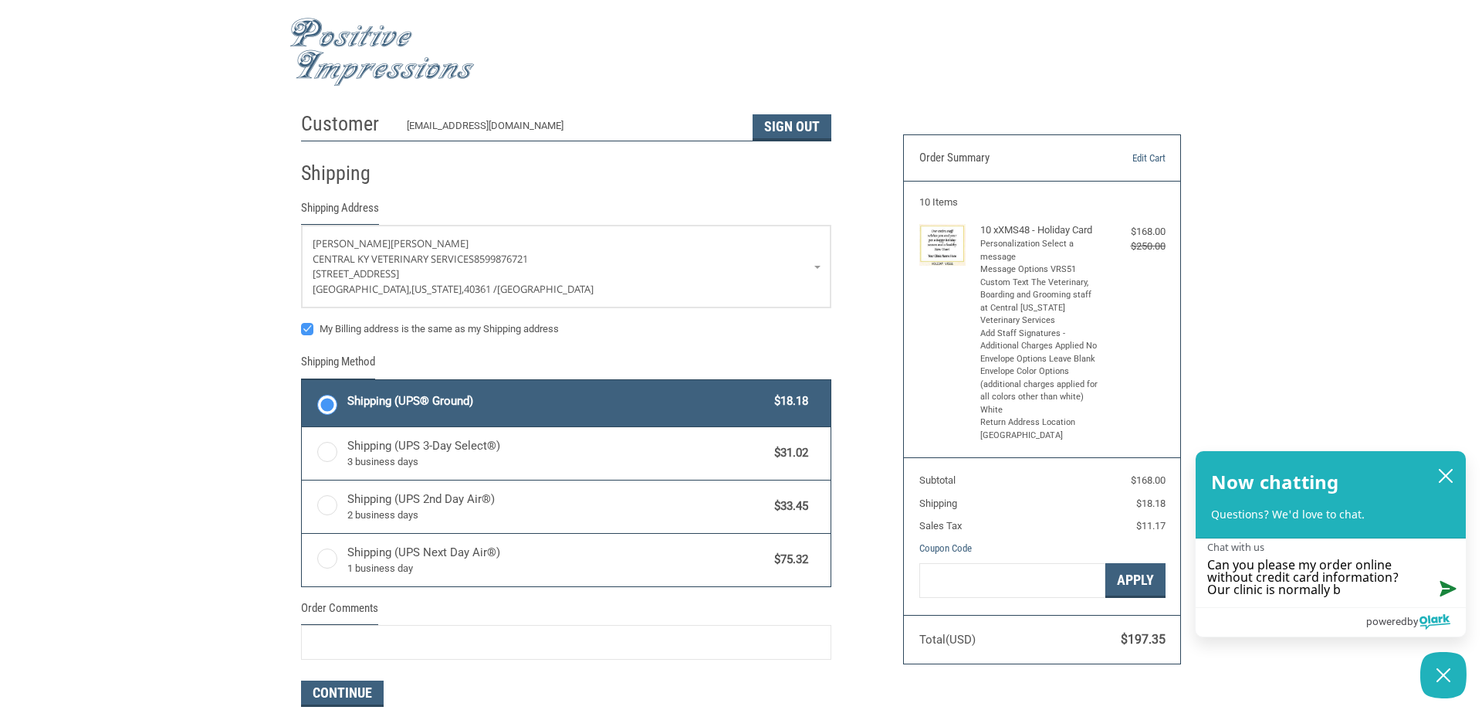
type textarea "Can you please my order online without credit card information? Our clinic is n…"
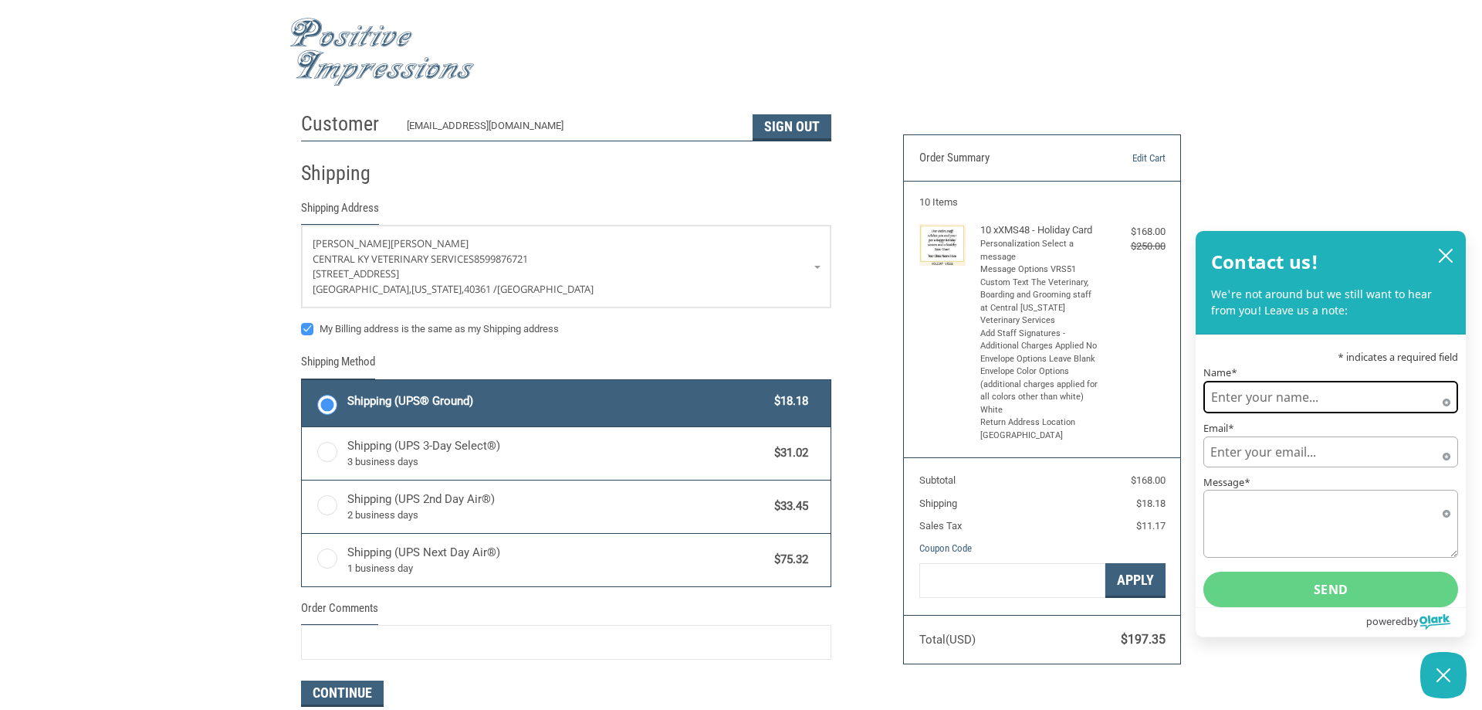
click at [1246, 393] on input "Name*" at bounding box center [1331, 397] width 255 height 32
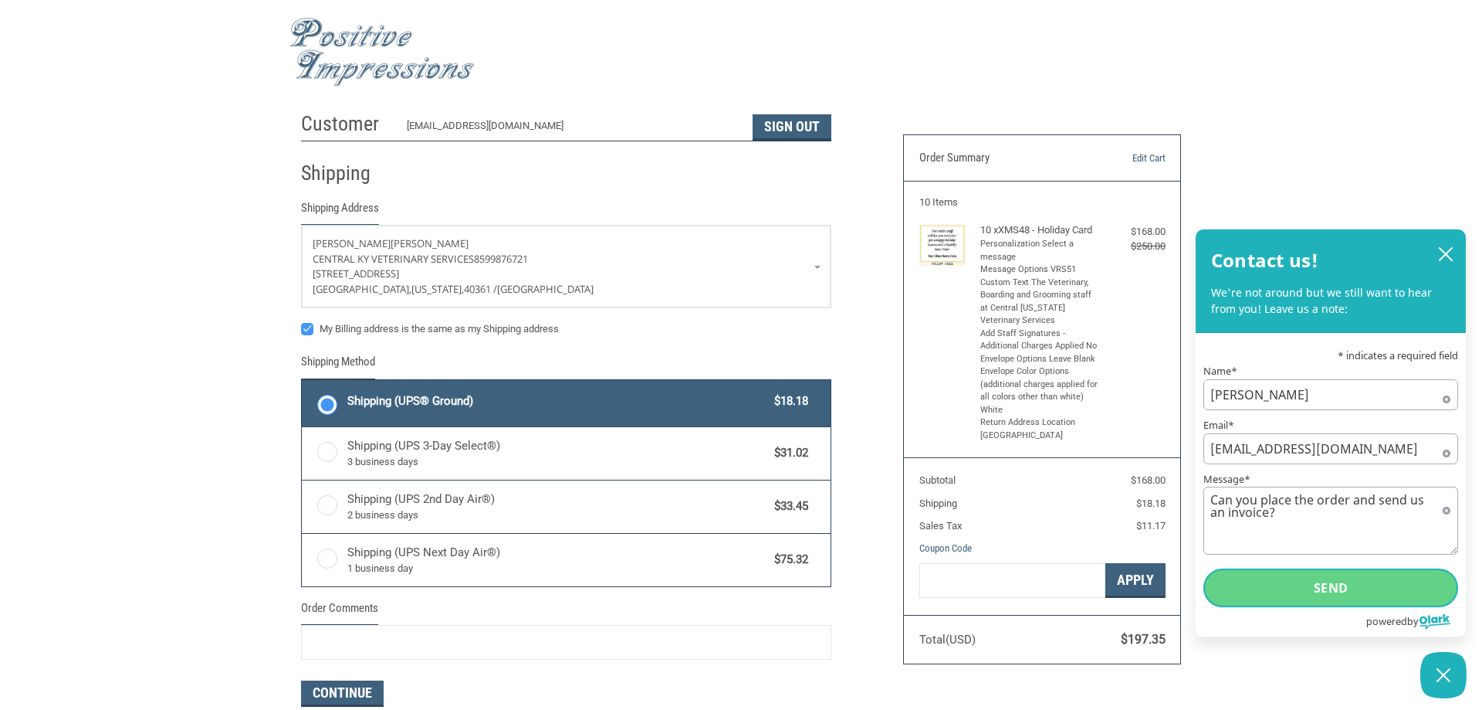
click at [1352, 594] on button "Send" at bounding box center [1331, 587] width 255 height 39
